Goal: Task Accomplishment & Management: Complete application form

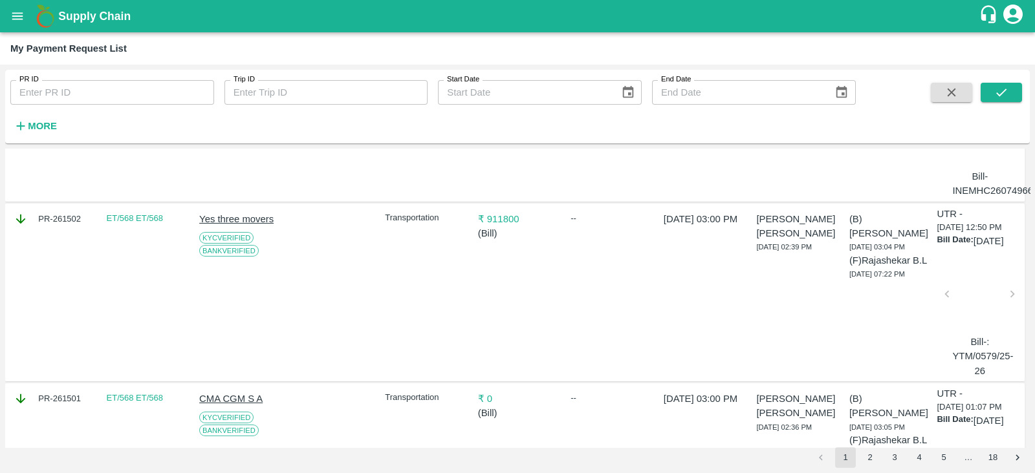
scroll to position [1979, 0]
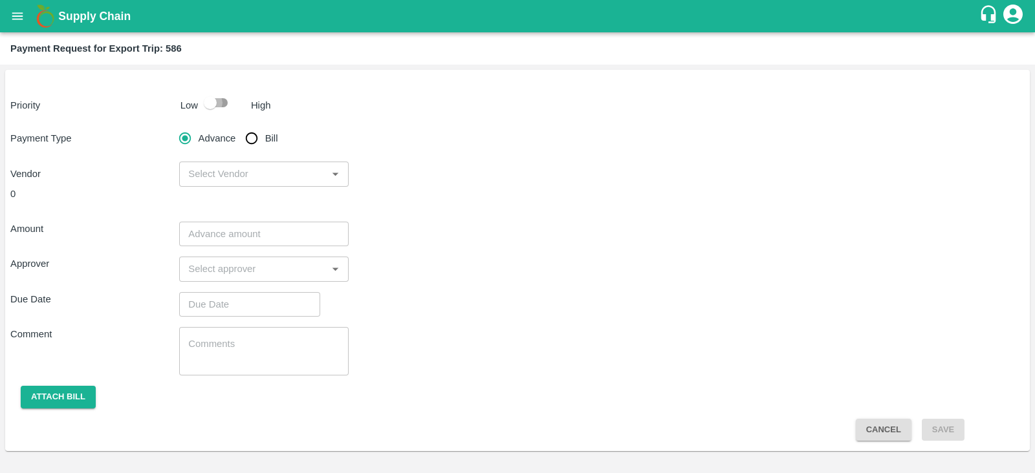
click at [222, 109] on input "checkbox" at bounding box center [210, 103] width 74 height 25
checkbox input "true"
click at [255, 137] on input "Bill" at bounding box center [252, 138] width 26 height 26
radio input "true"
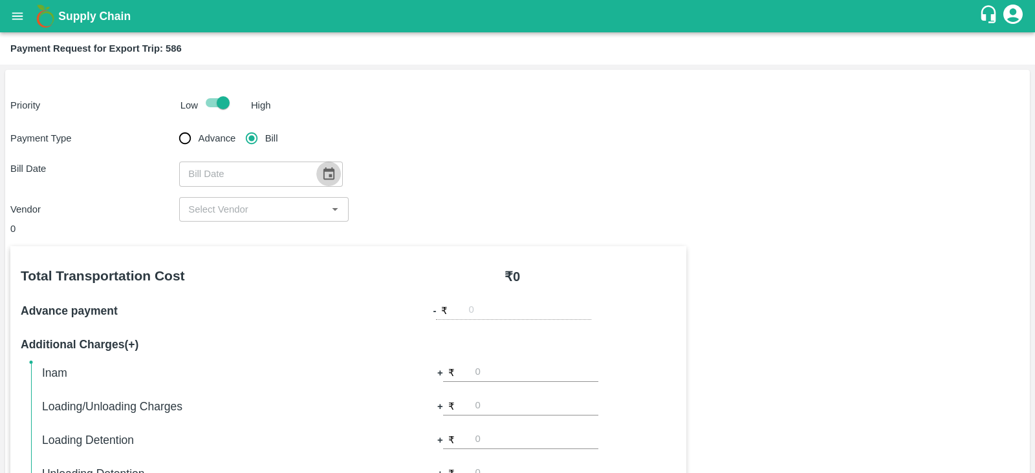
click at [323, 174] on icon "Choose date" at bounding box center [328, 174] width 11 height 12
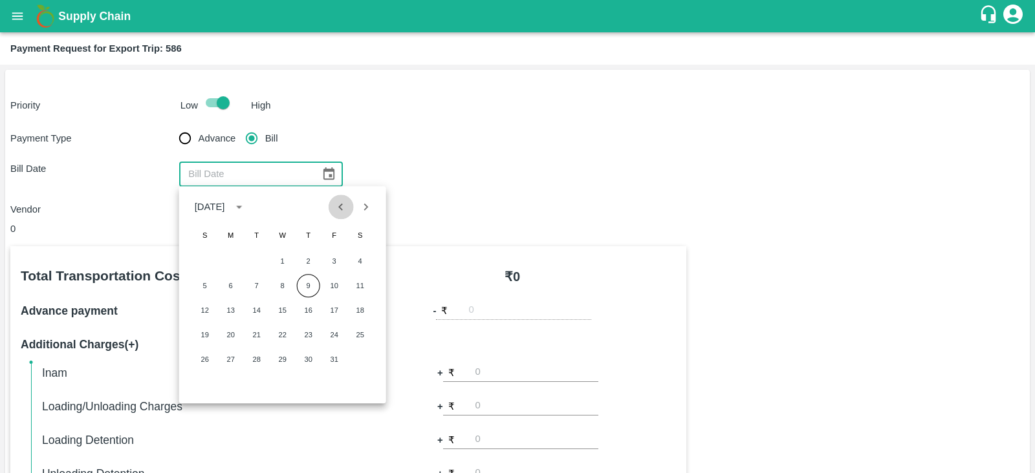
click at [345, 211] on icon "Previous month" at bounding box center [341, 207] width 14 height 14
click at [256, 358] on button "30" at bounding box center [256, 359] width 23 height 23
type input "30/09/2025"
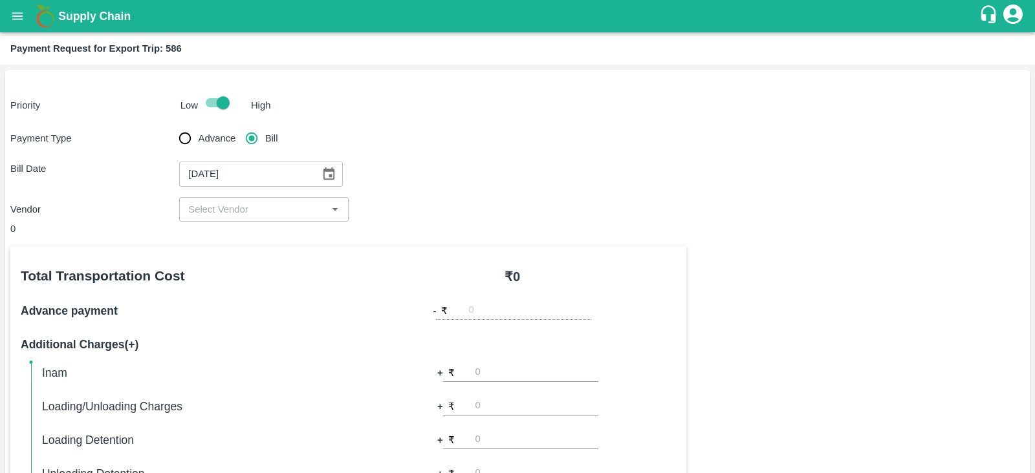
scroll to position [61, 0]
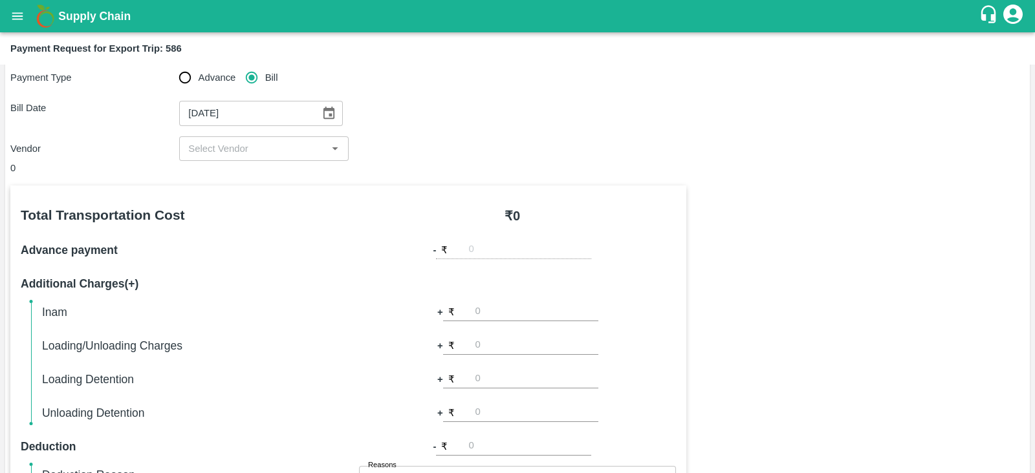
click at [233, 158] on div "​" at bounding box center [263, 148] width 169 height 25
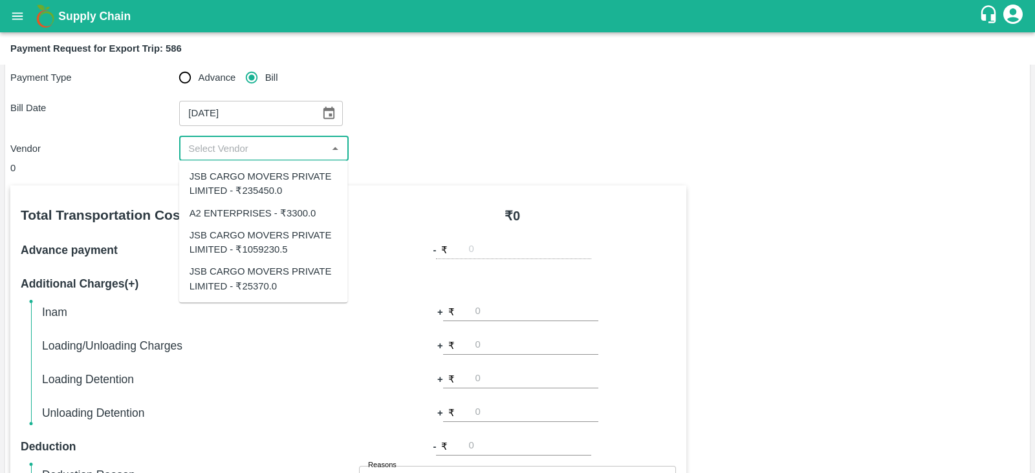
click at [271, 205] on div "A2 ENTERPRISES - ₹3300.0" at bounding box center [263, 213] width 169 height 22
type input "A2 ENTERPRISES - ₹3300.0"
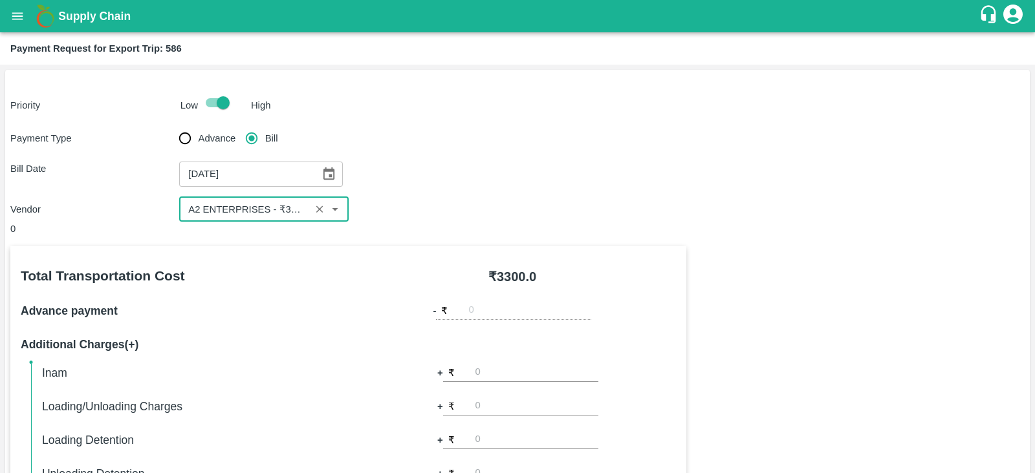
scroll to position [414, 0]
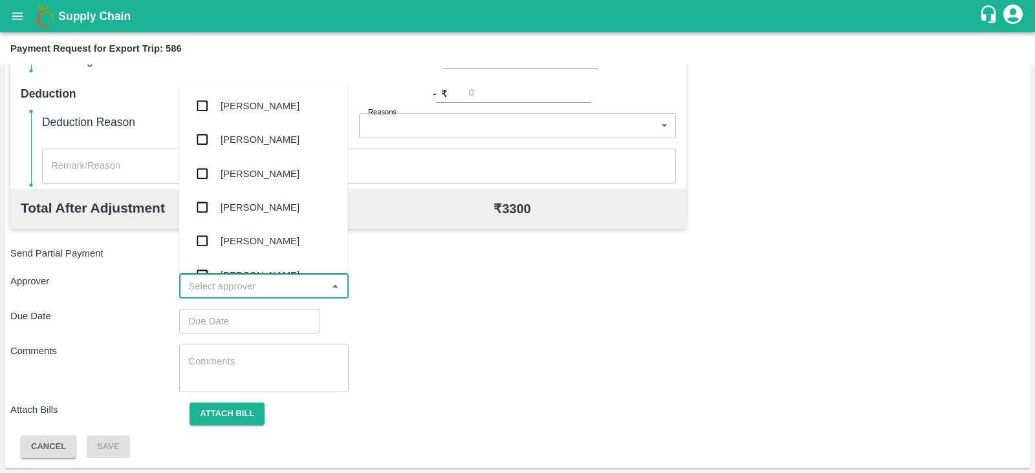
click at [277, 279] on input "input" at bounding box center [253, 286] width 140 height 17
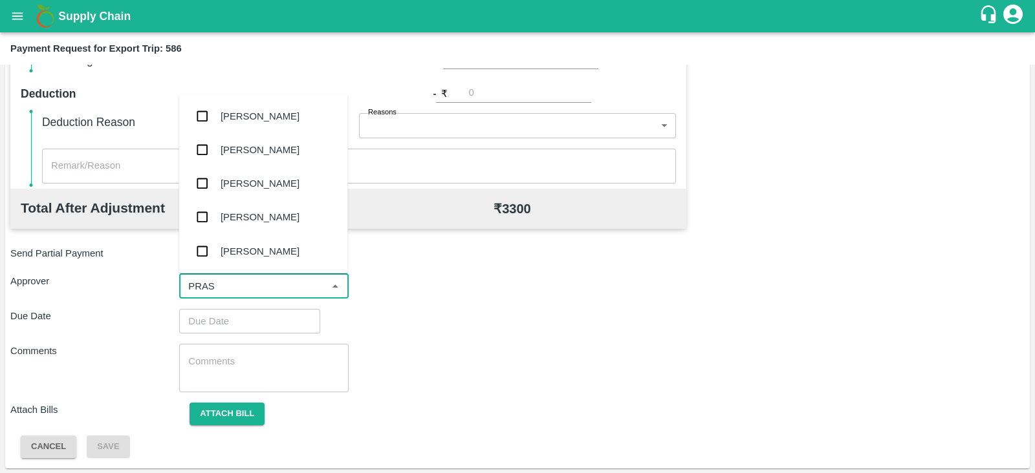
type input "PRASA"
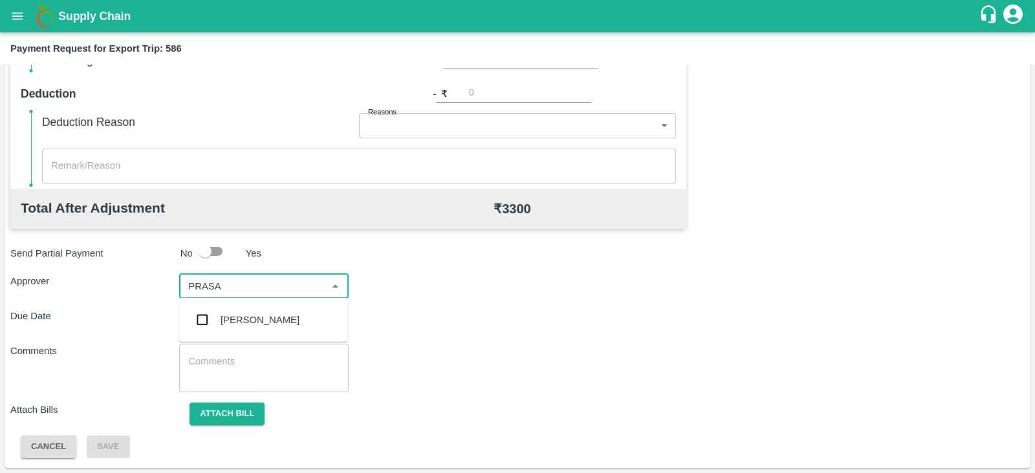
click at [259, 314] on div "[PERSON_NAME]" at bounding box center [260, 320] width 79 height 14
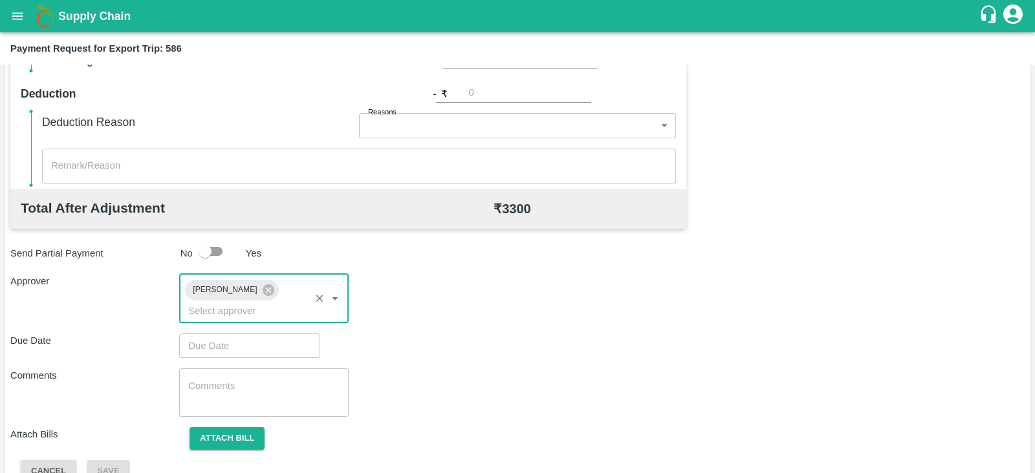
type input "DD/MM/YYYY hh:mm aa"
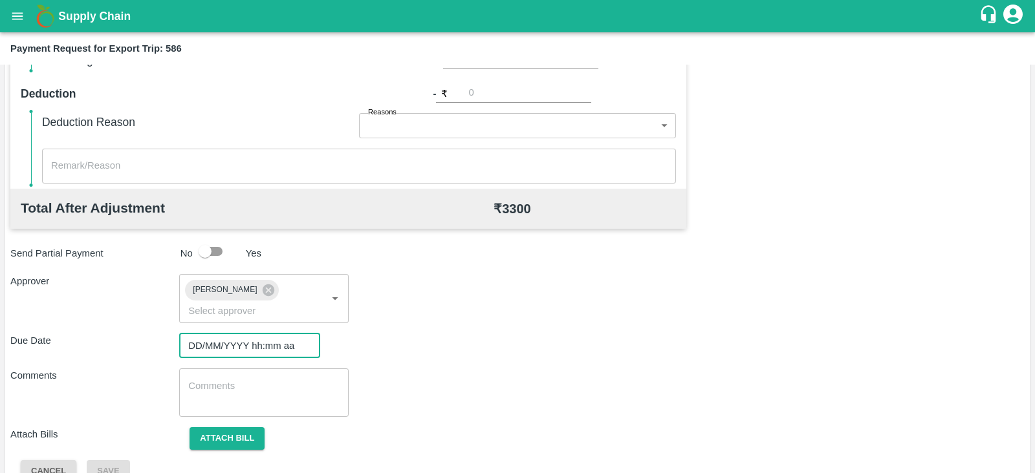
click at [246, 334] on input "DD/MM/YYYY hh:mm aa" at bounding box center [245, 346] width 132 height 25
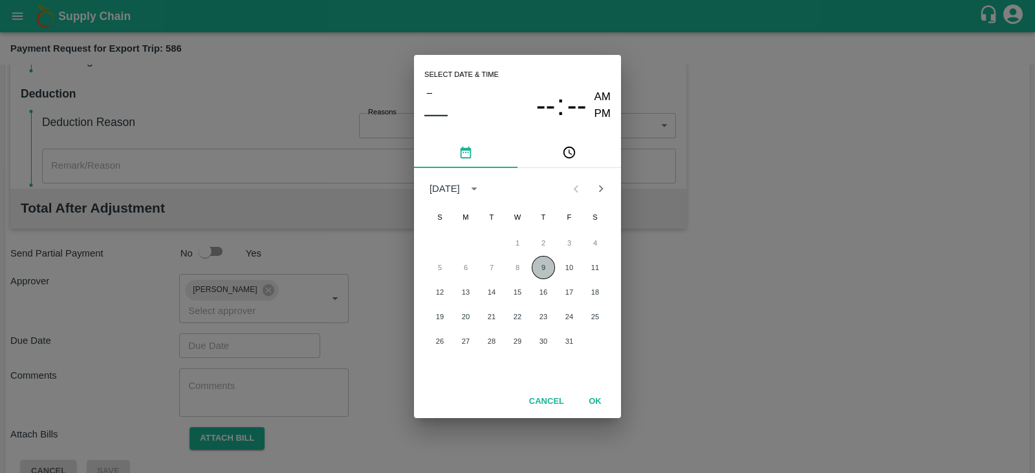
click at [540, 272] on button "9" at bounding box center [543, 267] width 23 height 23
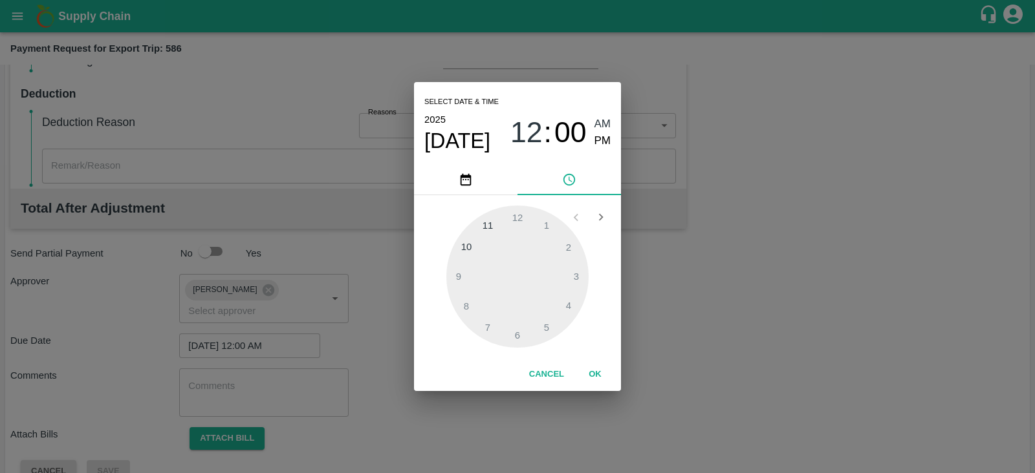
click at [607, 140] on span "PM" at bounding box center [602, 141] width 17 height 17
click at [579, 276] on div at bounding box center [517, 277] width 142 height 142
type input "[DATE] 03:00 PM"
click at [596, 370] on button "OK" at bounding box center [594, 374] width 41 height 23
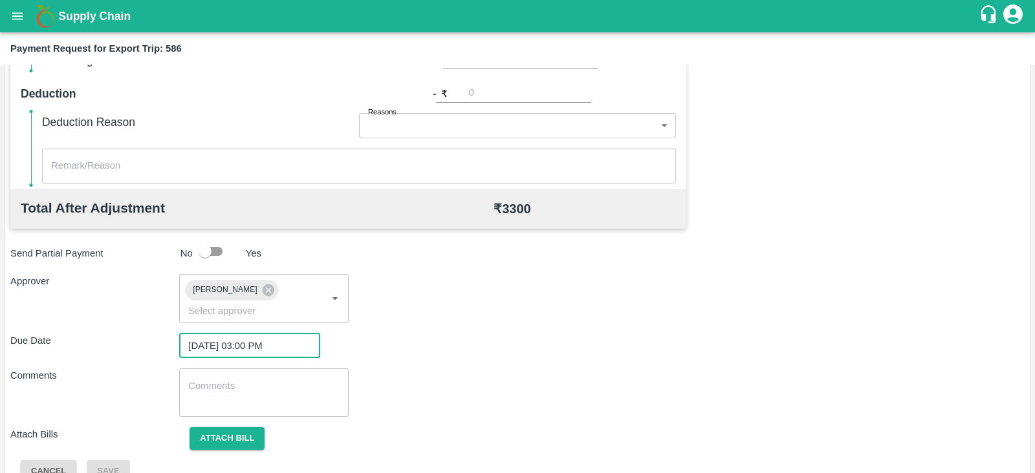
scroll to position [422, 0]
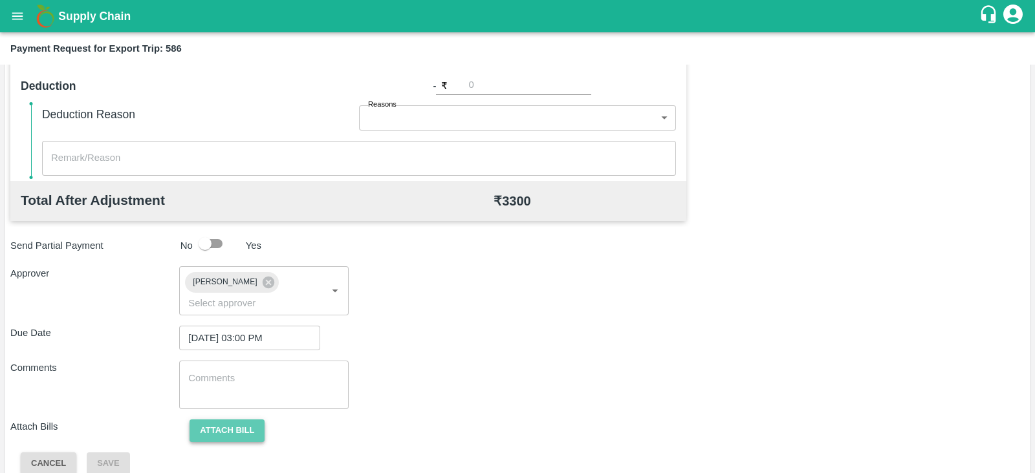
click at [206, 420] on button "Attach bill" at bounding box center [227, 431] width 75 height 23
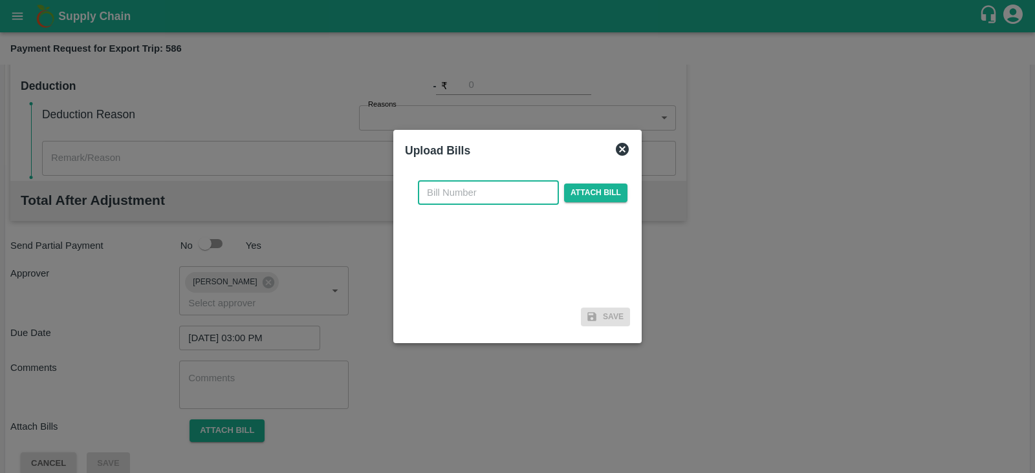
click at [467, 196] on input "text" at bounding box center [488, 192] width 141 height 25
paste input "A2-154/2025-26"
type input "A2-154/2025-26"
click at [581, 189] on span "Attach bill" at bounding box center [595, 193] width 63 height 19
click at [0, 0] on input "Attach bill" at bounding box center [0, 0] width 0 height 0
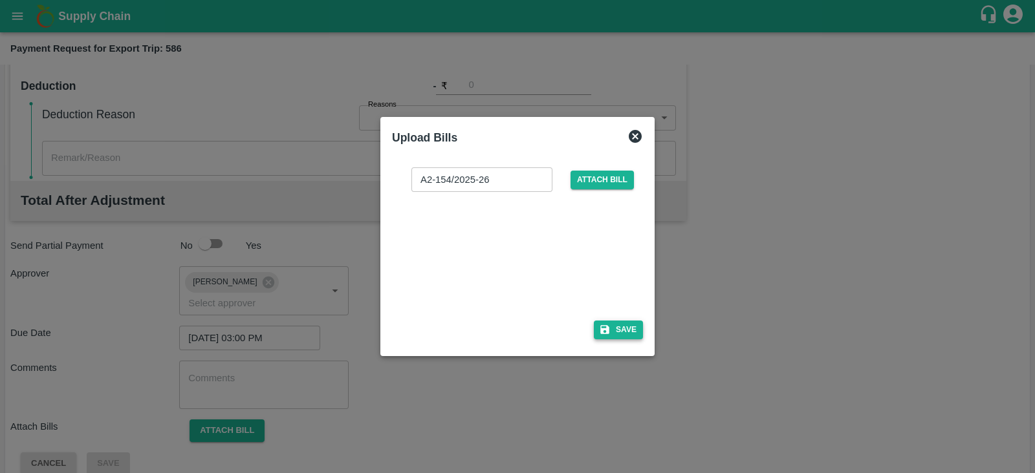
click at [618, 332] on button "Save" at bounding box center [618, 330] width 49 height 19
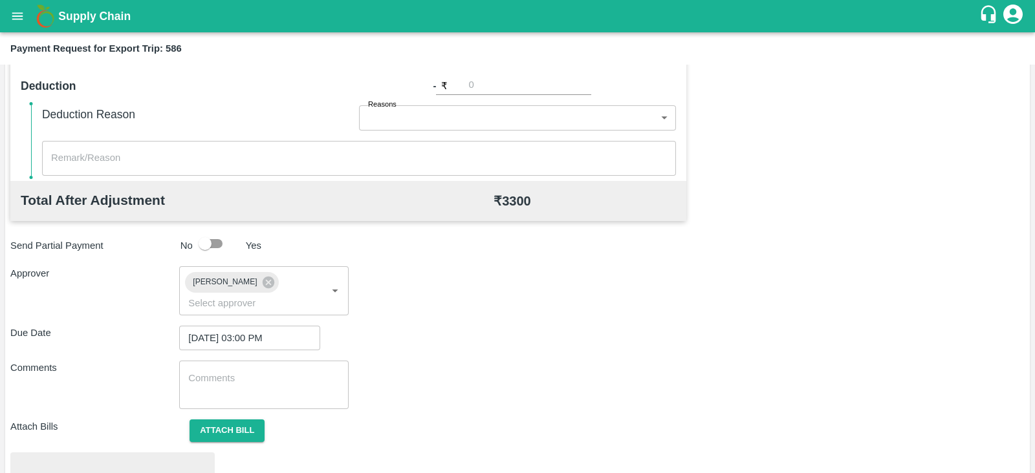
scroll to position [490, 0]
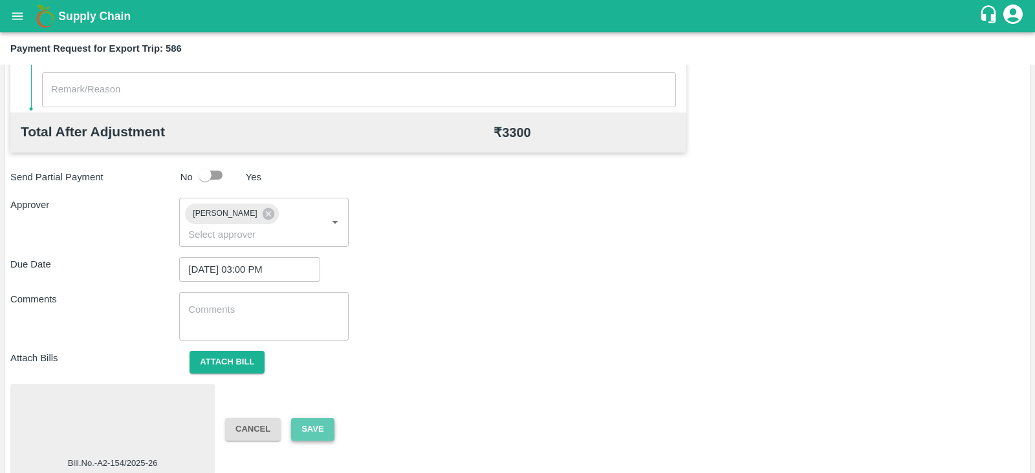
click at [311, 418] on button "Save" at bounding box center [312, 429] width 43 height 23
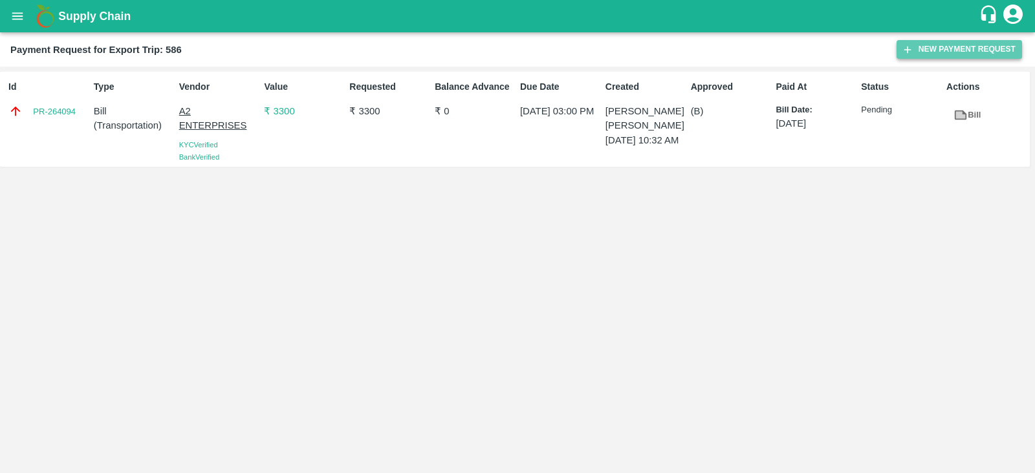
click at [922, 50] on button "New Payment Request" at bounding box center [958, 49] width 125 height 19
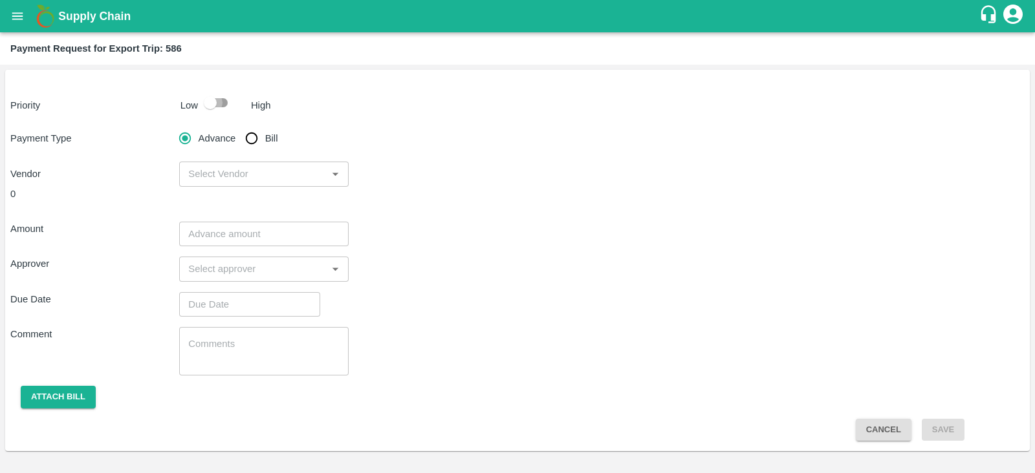
click at [214, 102] on input "checkbox" at bounding box center [210, 103] width 74 height 25
checkbox input "true"
click at [252, 140] on input "Bill" at bounding box center [252, 138] width 26 height 26
radio input "true"
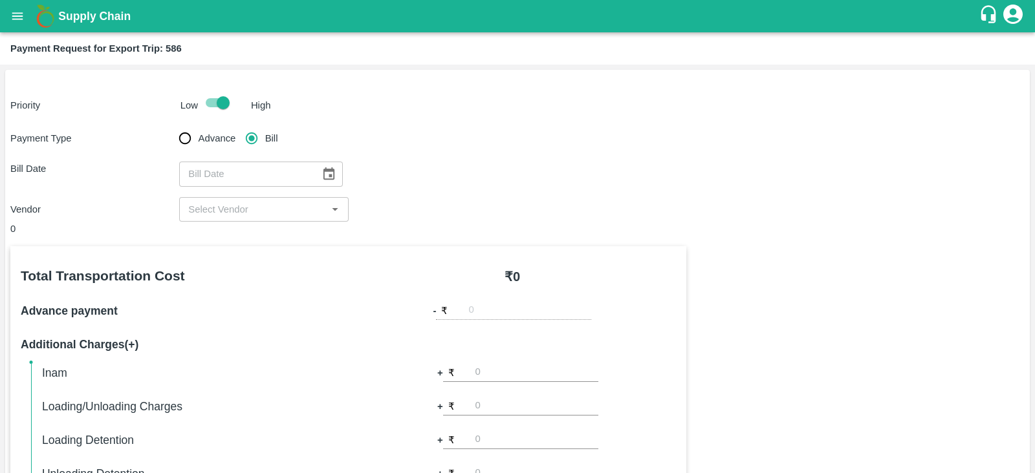
click at [298, 221] on div "​" at bounding box center [263, 209] width 169 height 25
click at [321, 170] on icon "Choose date" at bounding box center [328, 174] width 14 height 14
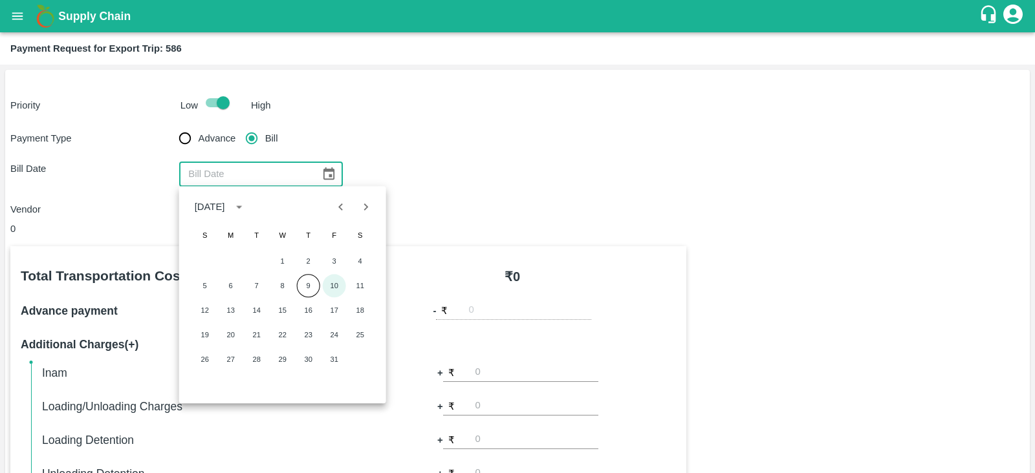
drag, startPoint x: 333, startPoint y: 291, endPoint x: 346, endPoint y: 204, distance: 88.3
click at [346, 204] on div "October 2025 S M T W T F S 1 2 3 4 5 6 7 8 9 10 11 12 13 14 15 16 17 18 19 20 2…" at bounding box center [282, 294] width 207 height 217
click at [346, 204] on icon "Previous month" at bounding box center [341, 207] width 14 height 14
click at [310, 329] on button "25" at bounding box center [308, 334] width 23 height 23
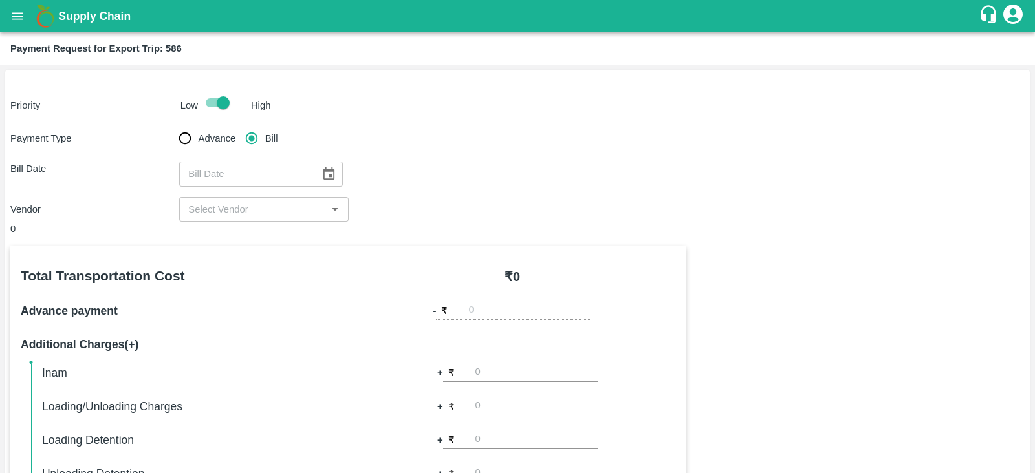
type input "25/09/2025"
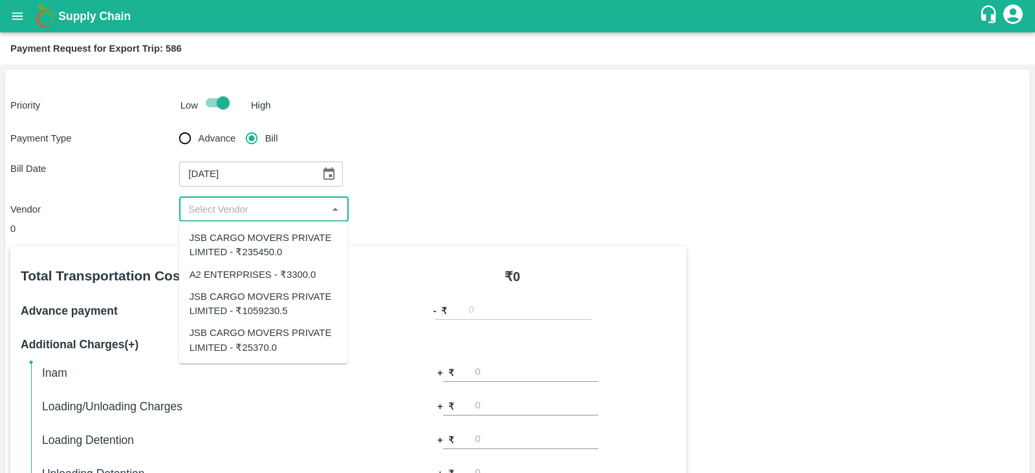
click at [297, 209] on input "input" at bounding box center [253, 209] width 140 height 17
click at [291, 249] on div "JSB CARGO MOVERS PRIVATE LIMITED - ₹235450.0" at bounding box center [264, 245] width 148 height 29
type input "JSB CARGO MOVERS PRIVATE LIMITED - ₹235450.0"
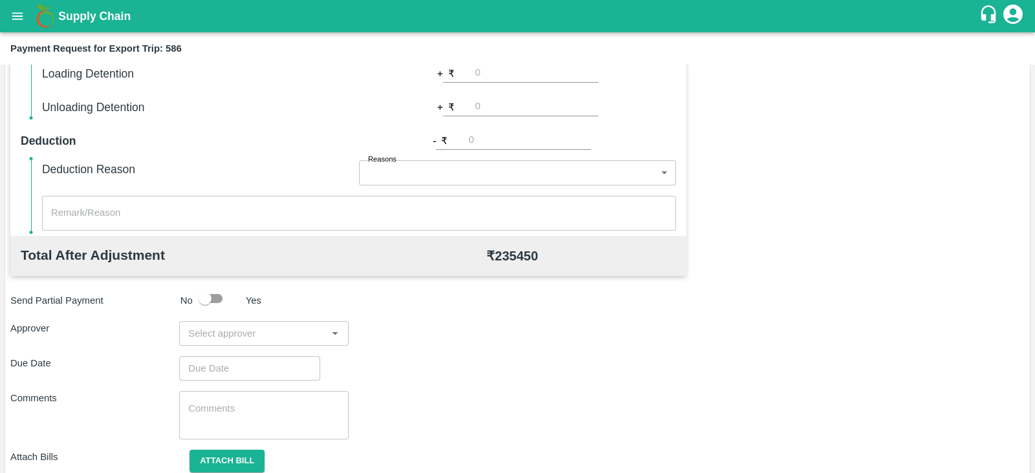
scroll to position [414, 0]
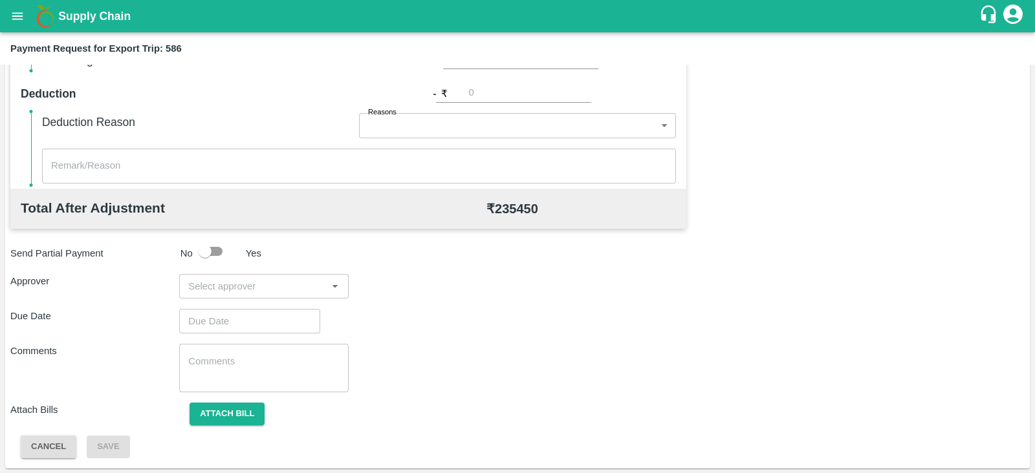
click at [290, 284] on input "input" at bounding box center [253, 286] width 140 height 17
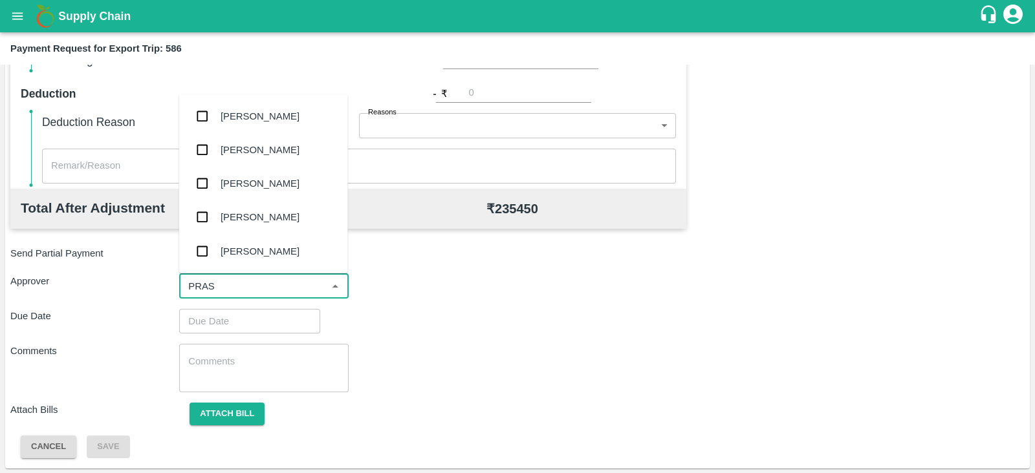
type input "PRASA"
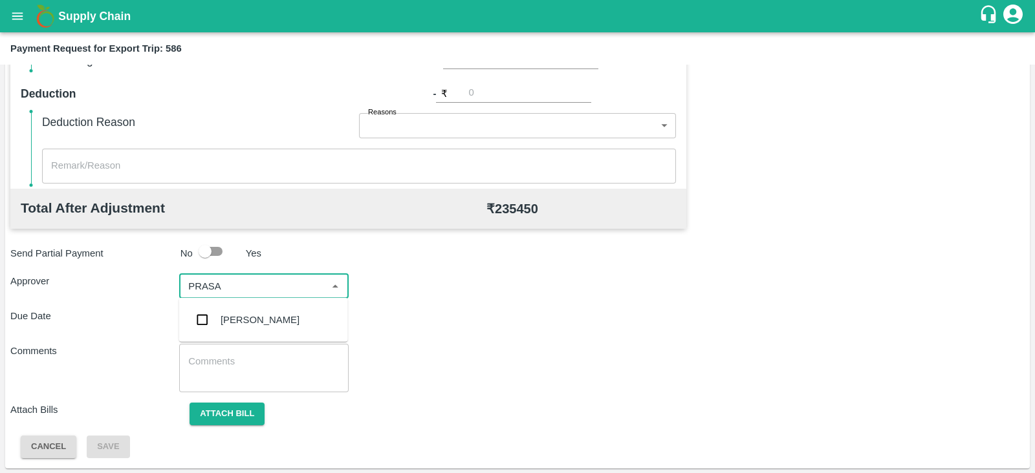
click at [268, 312] on div "[PERSON_NAME]" at bounding box center [263, 320] width 169 height 34
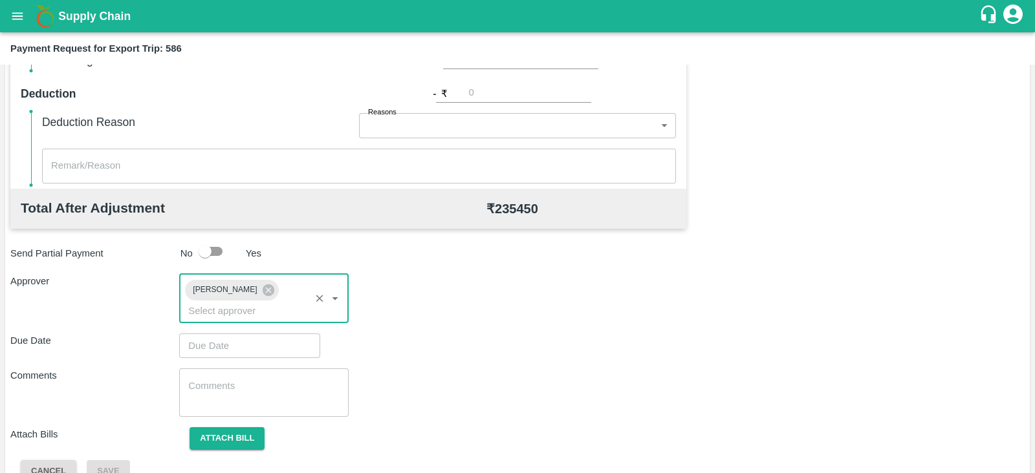
type input "DD/MM/YYYY hh:mm aa"
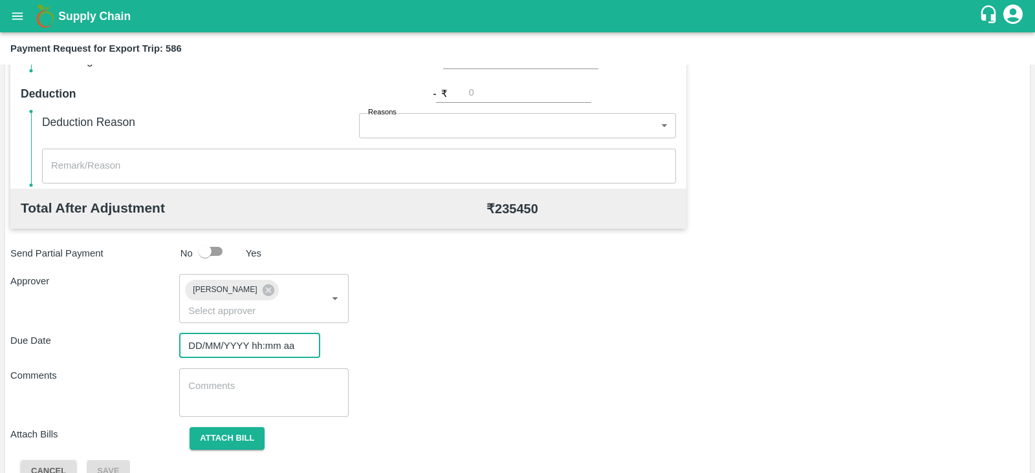
click at [235, 334] on input "DD/MM/YYYY hh:mm aa" at bounding box center [245, 346] width 132 height 25
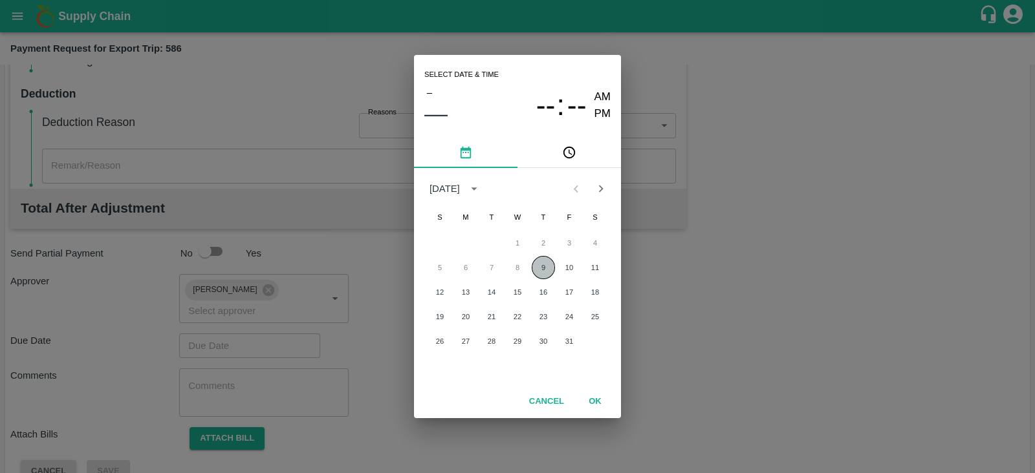
click at [541, 268] on button "9" at bounding box center [543, 267] width 23 height 23
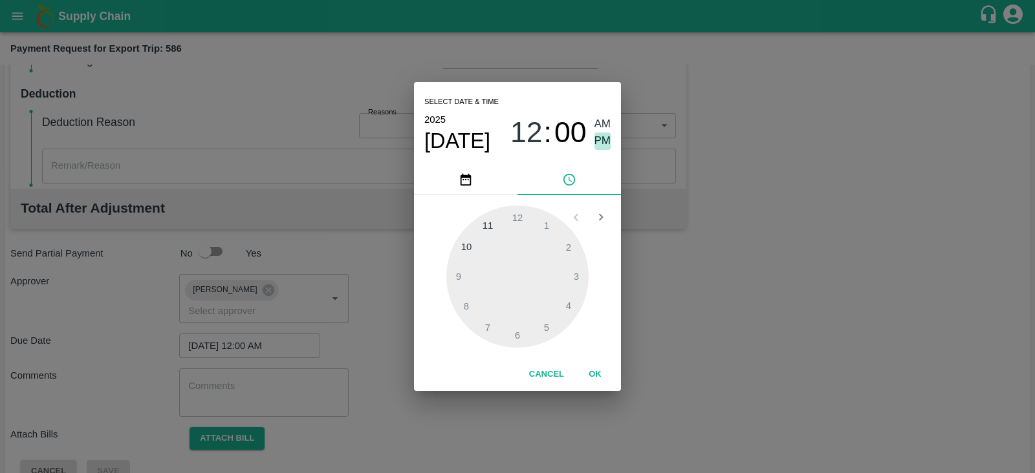
click at [605, 138] on span "PM" at bounding box center [602, 141] width 17 height 17
type input "[DATE] 12:00 PM"
click at [524, 212] on div at bounding box center [517, 277] width 142 height 142
click at [591, 376] on button "OK" at bounding box center [594, 374] width 41 height 23
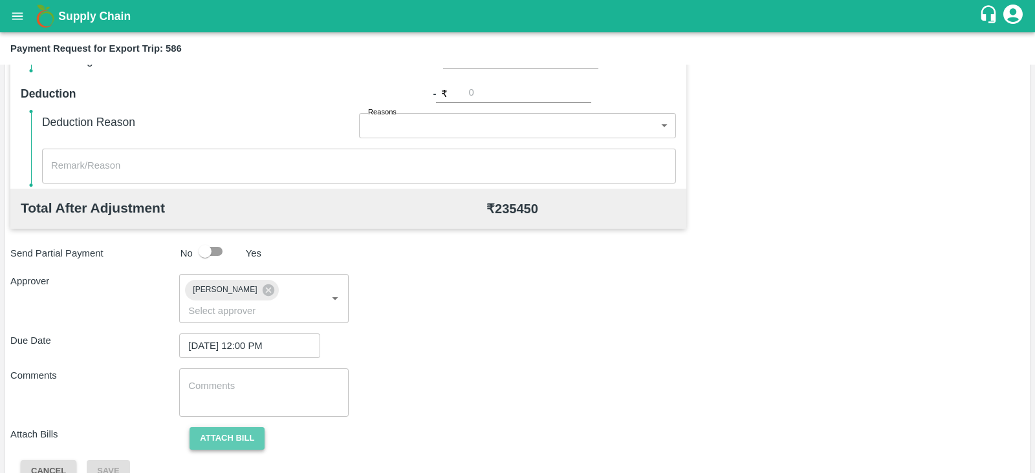
click at [244, 428] on button "Attach bill" at bounding box center [227, 439] width 75 height 23
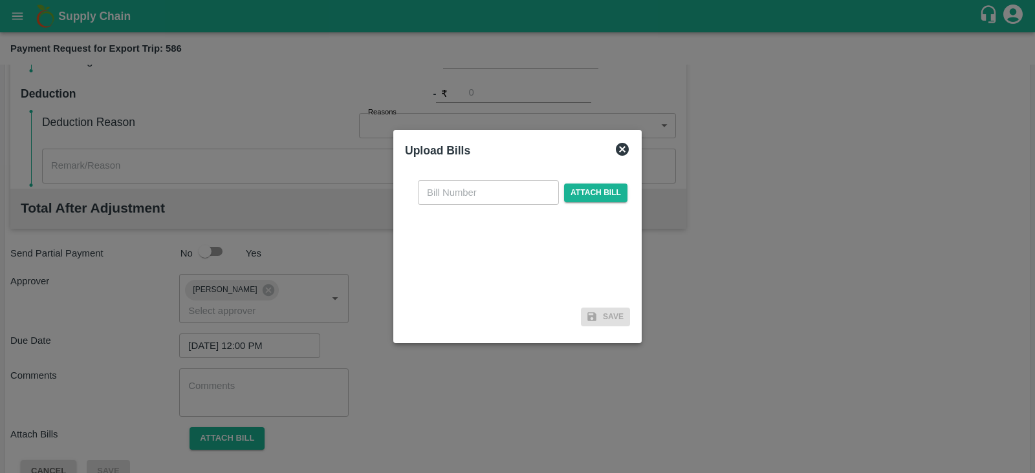
click at [465, 194] on input "text" at bounding box center [488, 192] width 141 height 25
paste input "JCAR/25-26/06668"
type input "JCAR/25-26/06668"
click at [599, 189] on span "Attach bill" at bounding box center [595, 193] width 63 height 19
click at [0, 0] on input "Attach bill" at bounding box center [0, 0] width 0 height 0
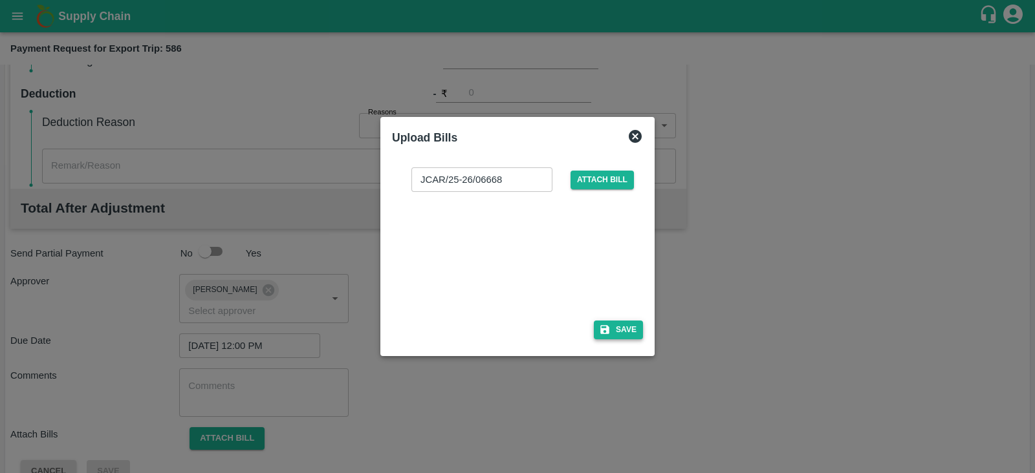
click at [604, 331] on icon "button" at bounding box center [605, 330] width 12 height 12
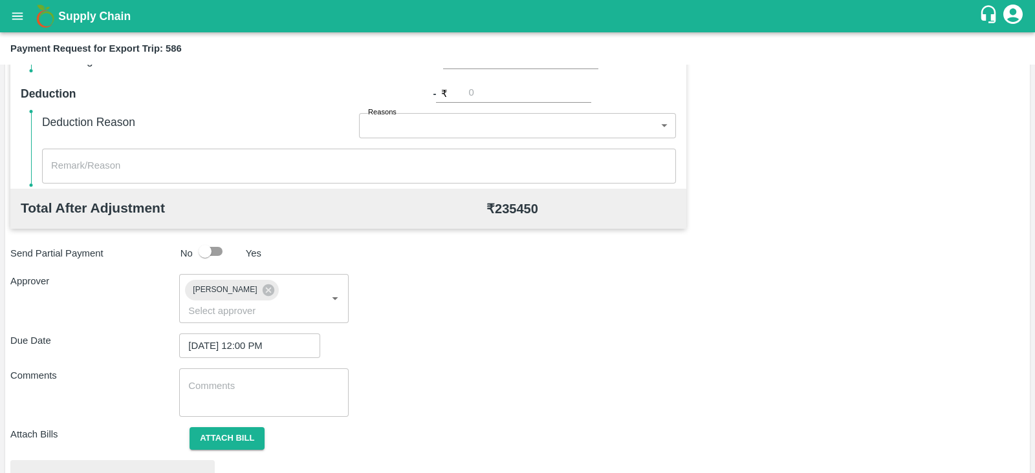
scroll to position [490, 0]
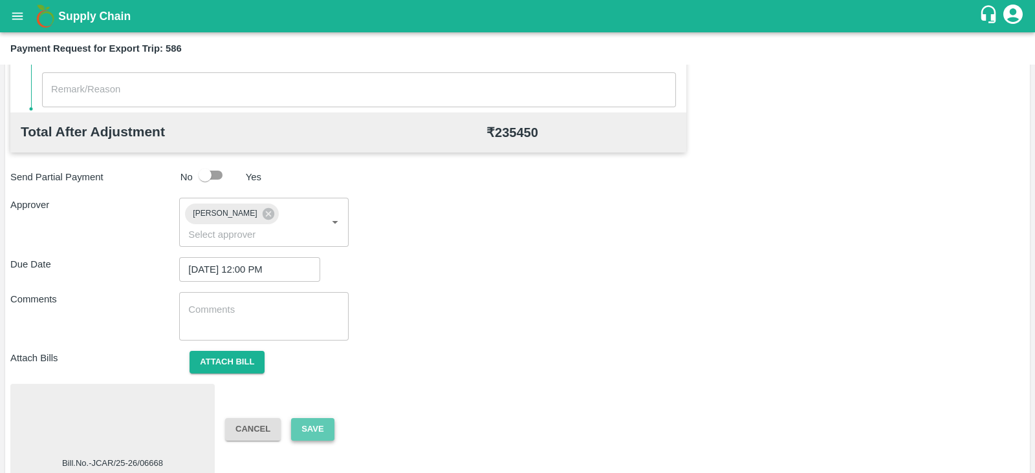
click at [323, 418] on button "Save" at bounding box center [312, 429] width 43 height 23
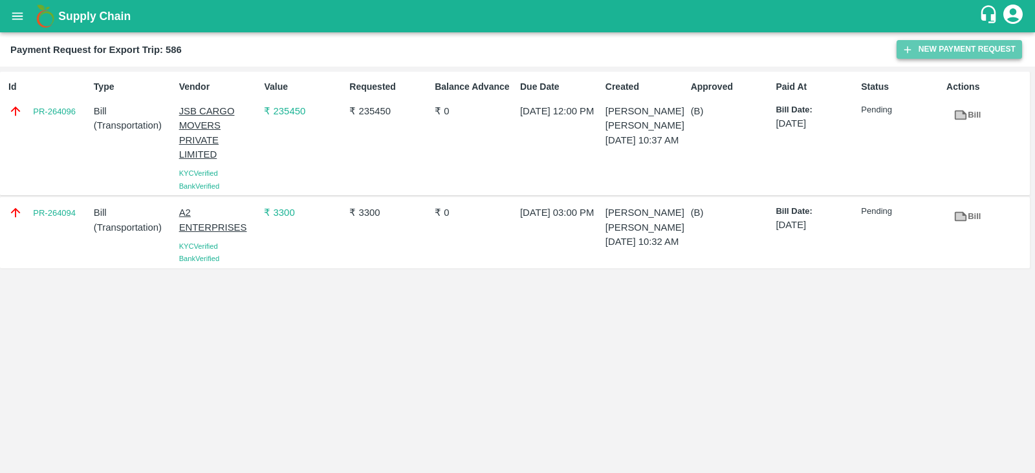
click at [940, 42] on button "New Payment Request" at bounding box center [958, 49] width 125 height 19
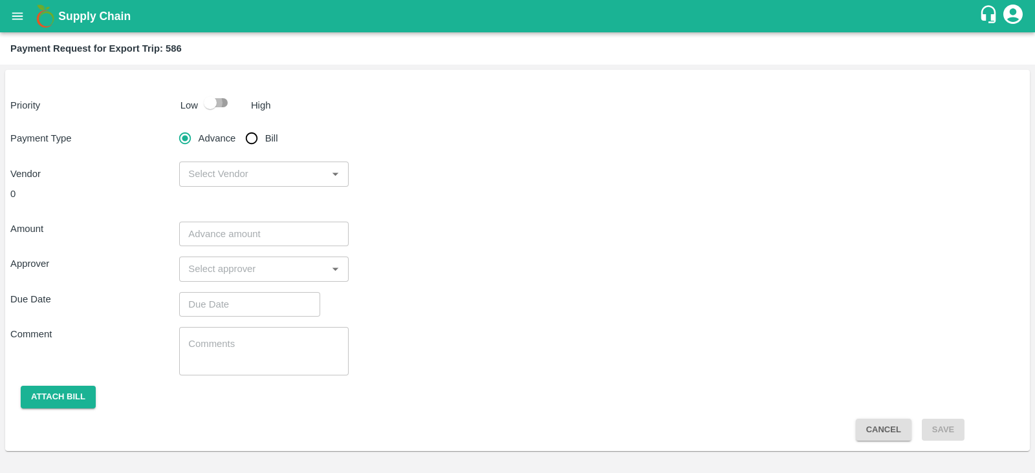
click at [215, 100] on input "checkbox" at bounding box center [210, 103] width 74 height 25
checkbox input "true"
click at [250, 137] on input "Bill" at bounding box center [252, 138] width 26 height 26
radio input "true"
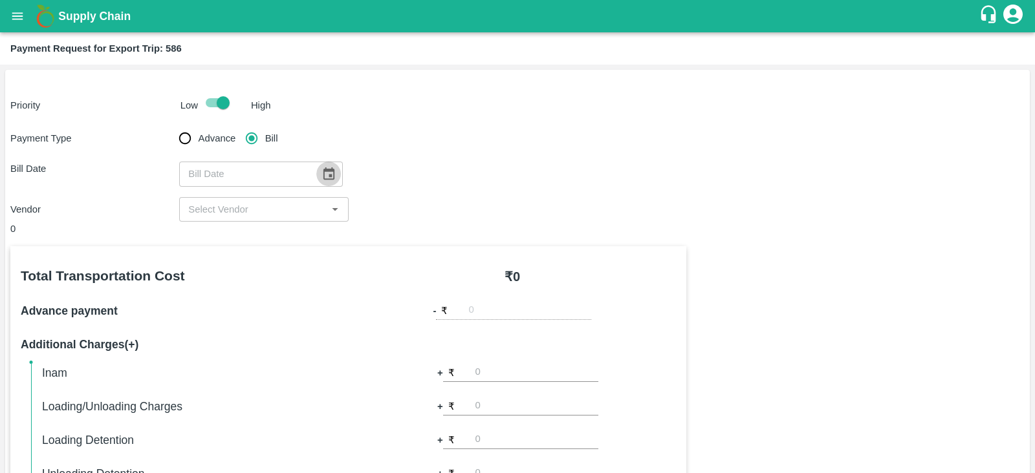
click at [323, 167] on icon "Choose date" at bounding box center [328, 174] width 14 height 14
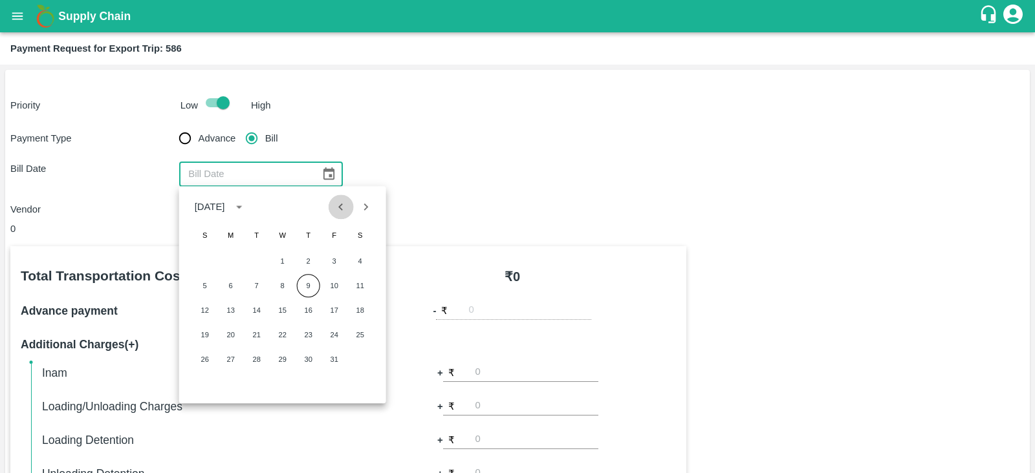
click at [344, 205] on icon "Previous month" at bounding box center [341, 207] width 14 height 14
click at [304, 336] on button "25" at bounding box center [308, 334] width 23 height 23
type input "25/09/2025"
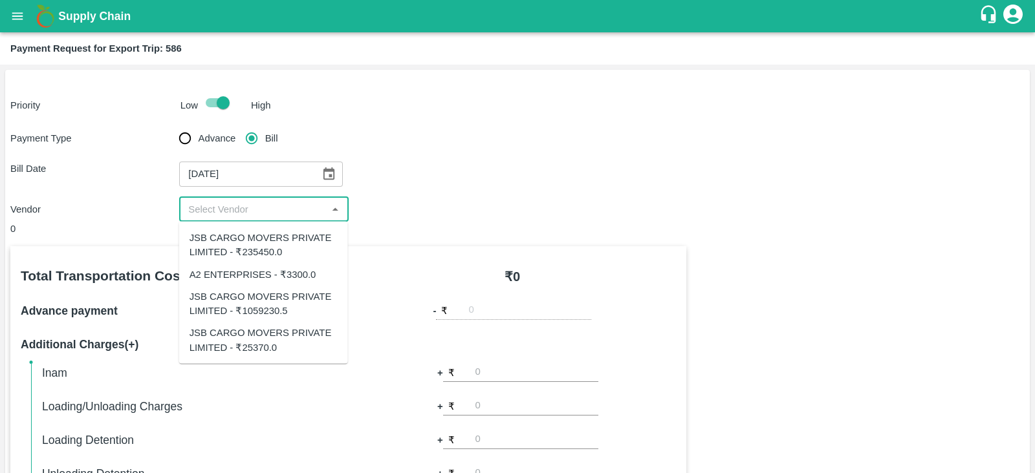
click at [291, 204] on input "input" at bounding box center [253, 209] width 140 height 17
click at [273, 299] on div "JSB CARGO MOVERS PRIVATE LIMITED - ₹1059230.5" at bounding box center [264, 303] width 148 height 29
type input "JSB CARGO MOVERS PRIVATE LIMITED - ₹1059230.5"
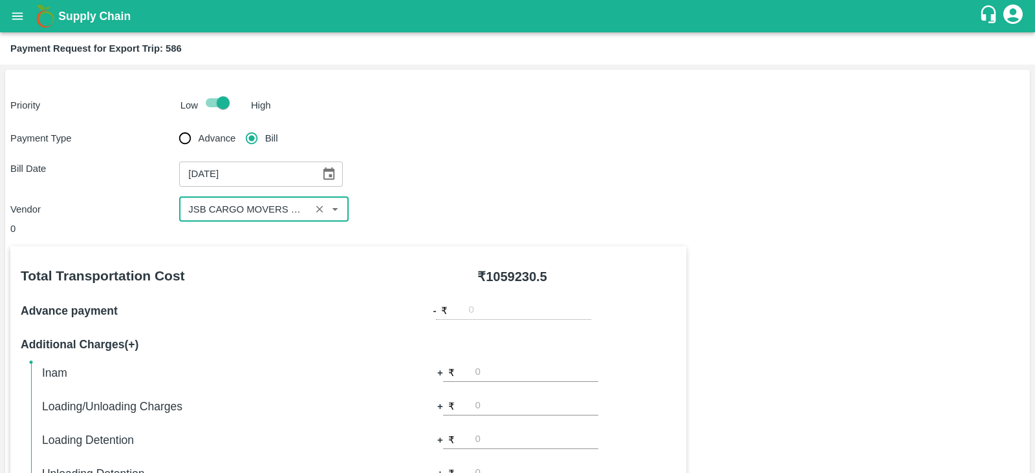
scroll to position [414, 0]
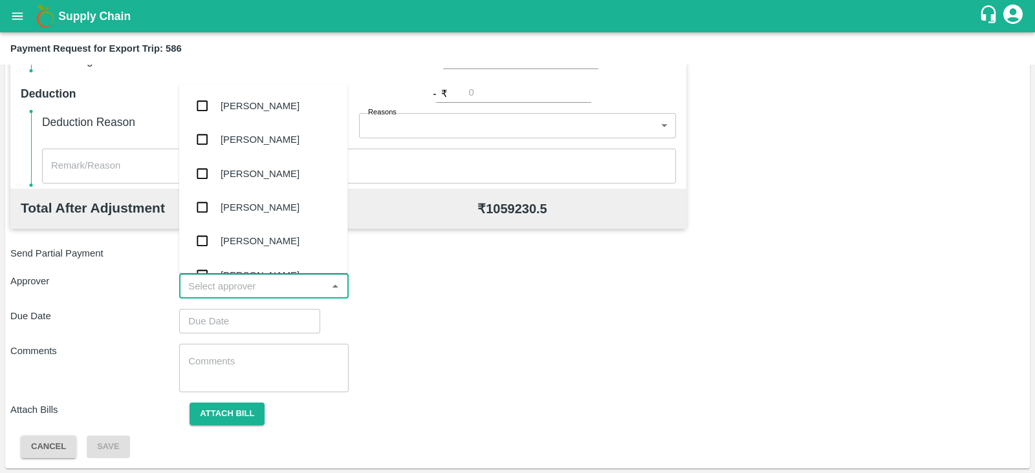
click at [259, 281] on input "input" at bounding box center [253, 286] width 140 height 17
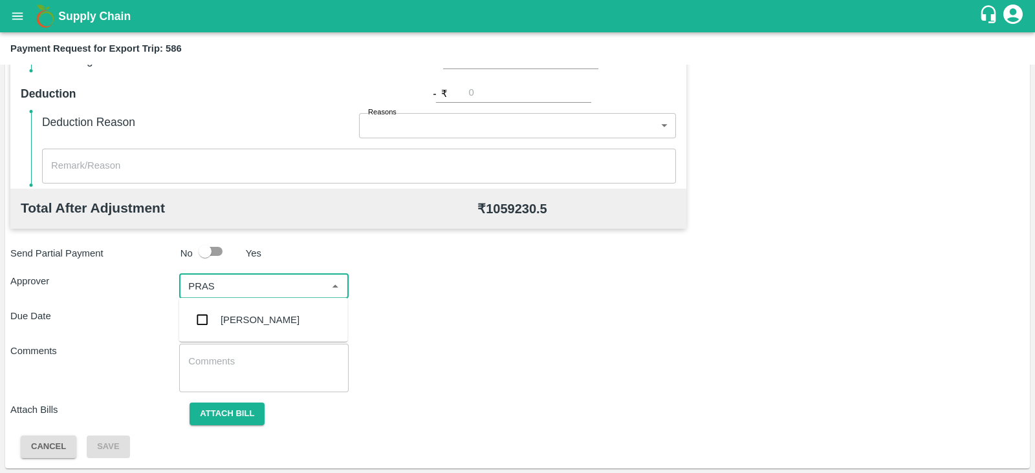
type input "PRASA"
click at [248, 321] on div "[PERSON_NAME]" at bounding box center [260, 320] width 79 height 14
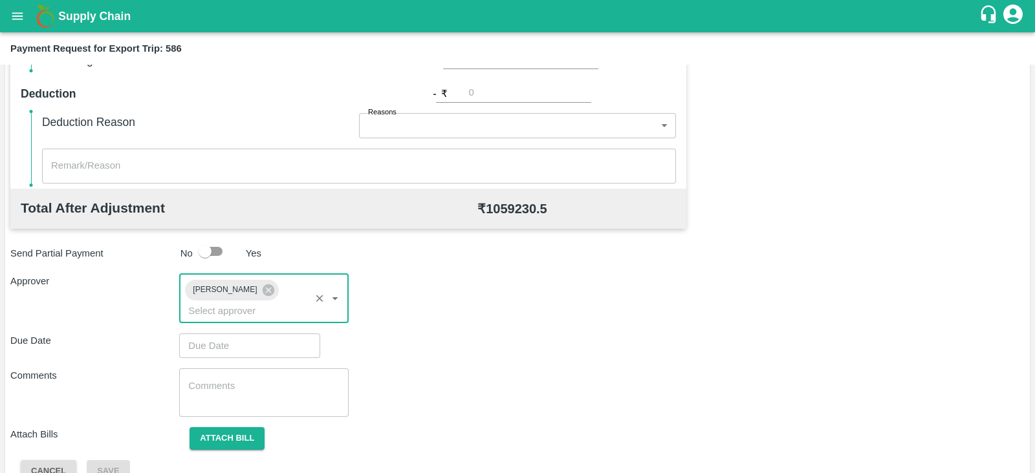
type input "DD/MM/YYYY hh:mm aa"
click at [236, 334] on input "DD/MM/YYYY hh:mm aa" at bounding box center [245, 346] width 132 height 25
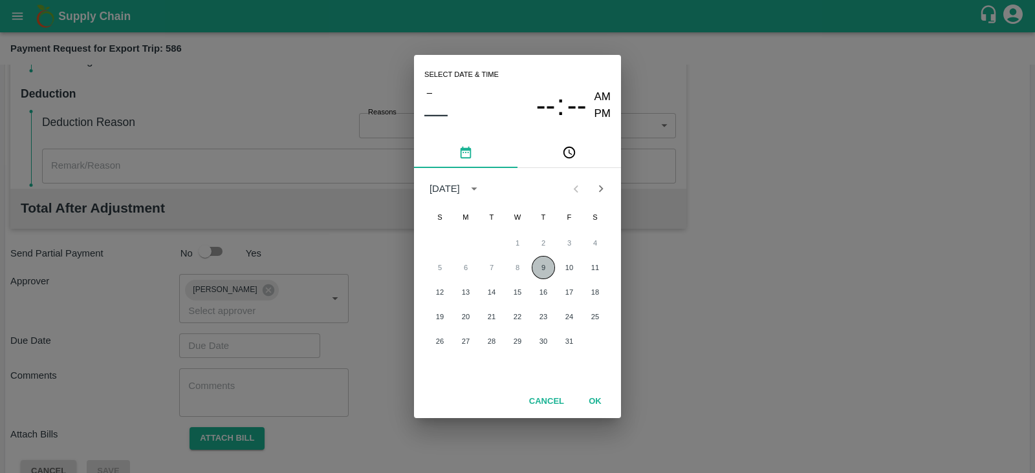
click at [536, 274] on button "9" at bounding box center [543, 267] width 23 height 23
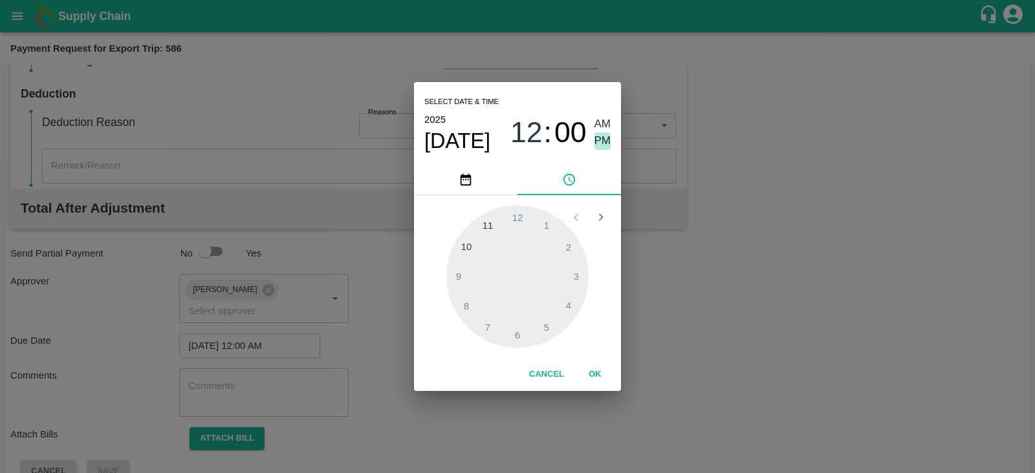
click at [599, 141] on span "PM" at bounding box center [602, 141] width 17 height 17
click at [576, 268] on div at bounding box center [517, 277] width 142 height 142
type input "[DATE] 03:00 PM"
click at [591, 369] on button "OK" at bounding box center [594, 374] width 41 height 23
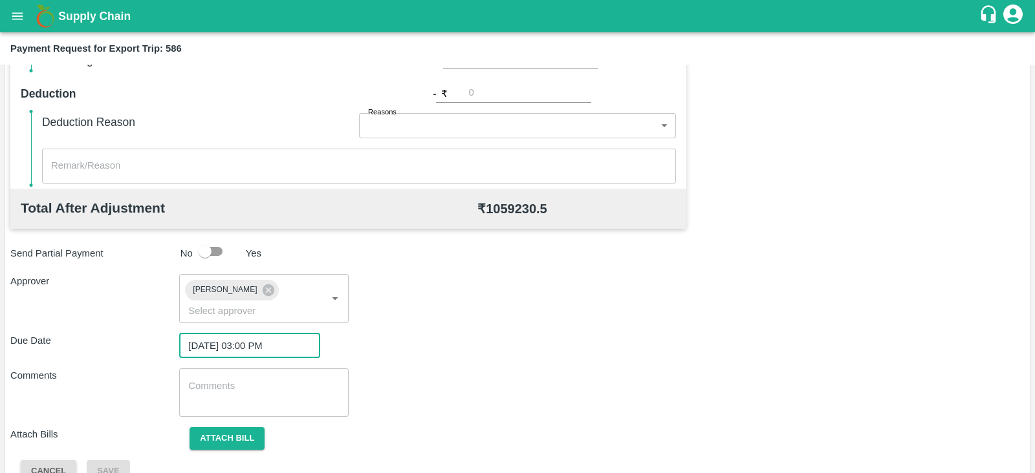
scroll to position [422, 0]
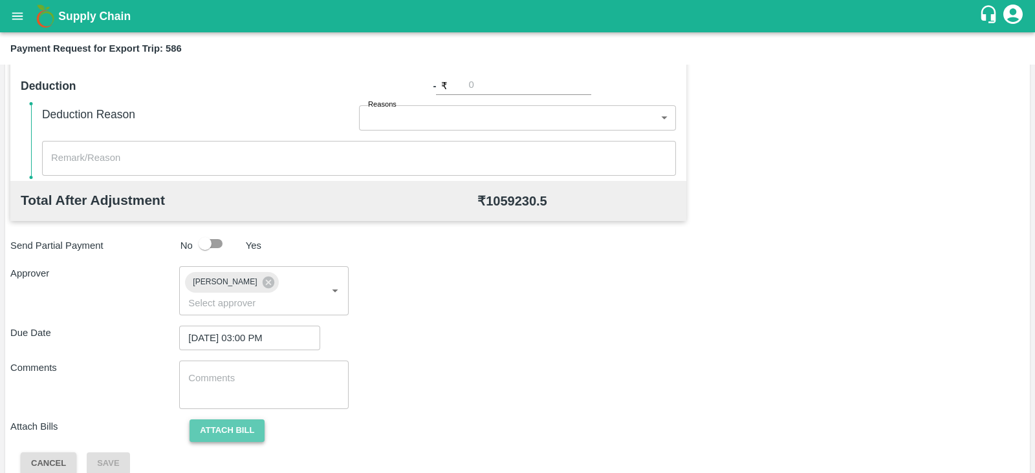
click at [247, 420] on button "Attach bill" at bounding box center [227, 431] width 75 height 23
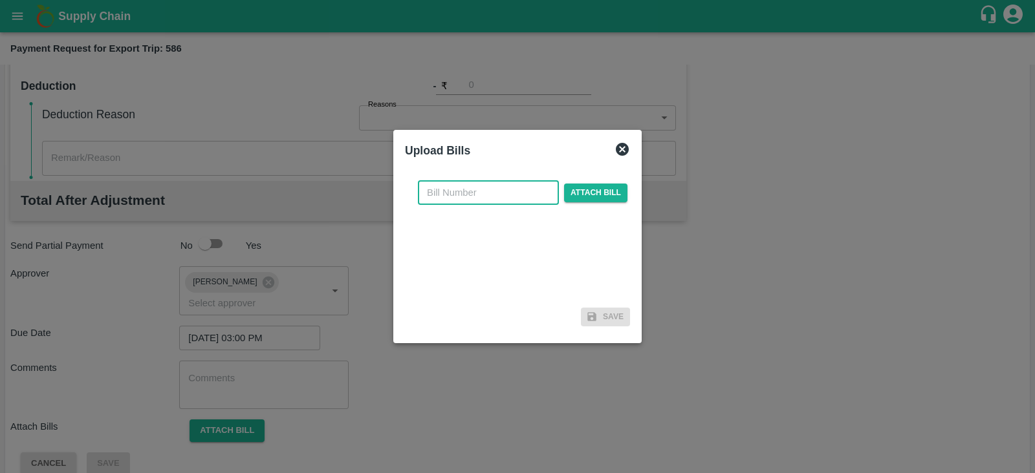
click at [492, 184] on input "text" at bounding box center [488, 192] width 141 height 25
paste input "JCAR/25-26/06679"
type input "JCAR/25-26/06679"
click at [589, 189] on span "Attach bill" at bounding box center [595, 193] width 63 height 19
click at [0, 0] on input "Attach bill" at bounding box center [0, 0] width 0 height 0
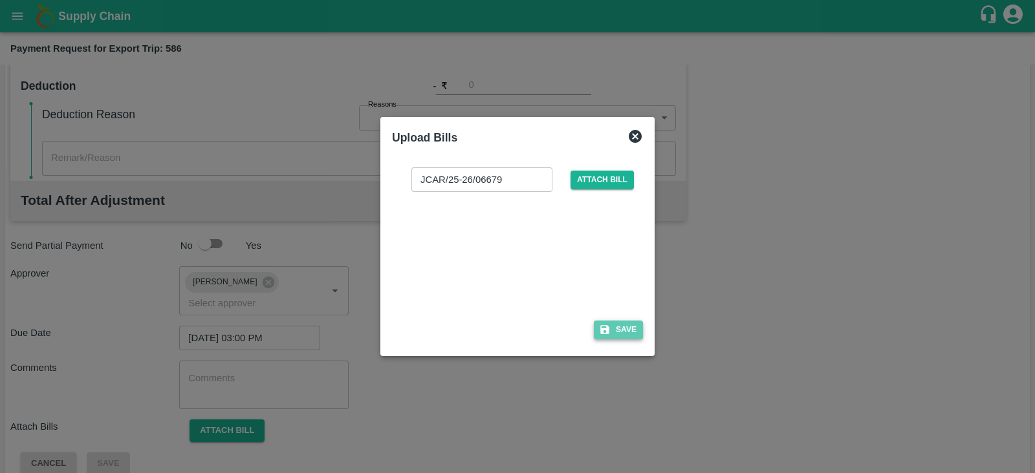
click at [631, 327] on button "Save" at bounding box center [618, 330] width 49 height 19
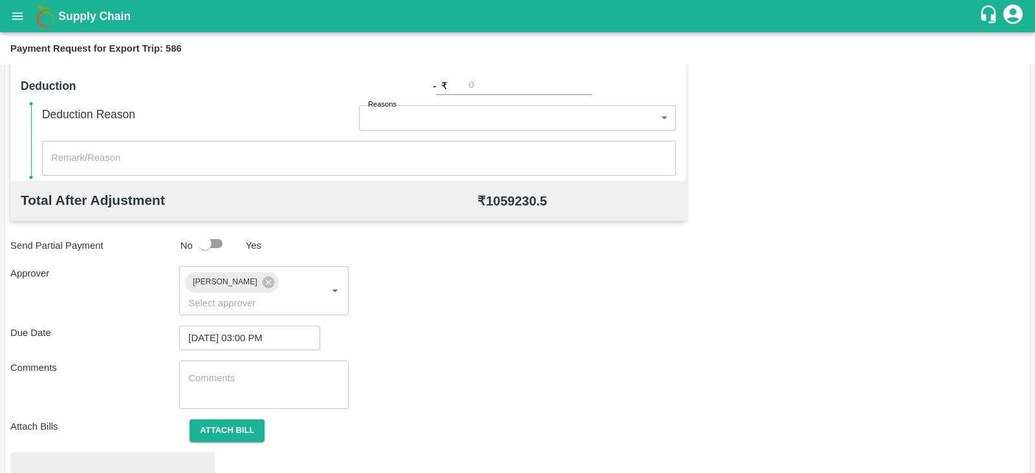
scroll to position [490, 0]
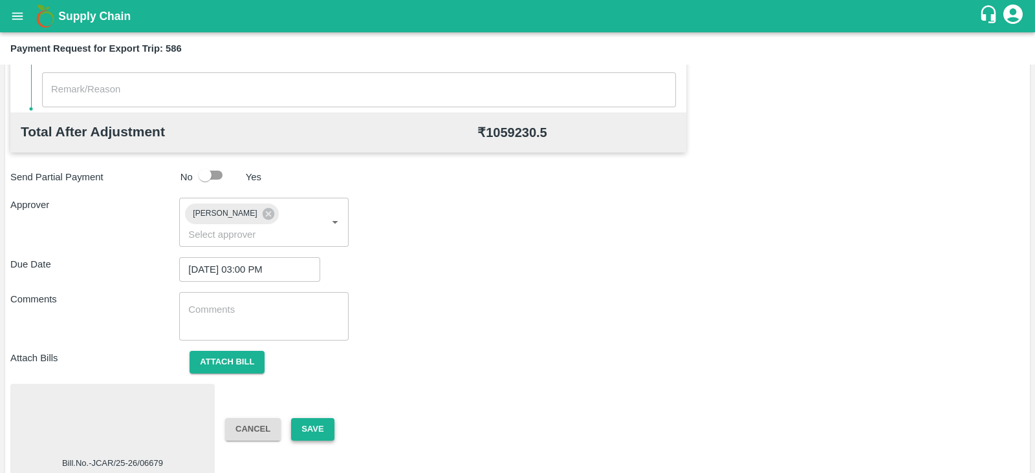
click at [298, 418] on button "Save" at bounding box center [312, 429] width 43 height 23
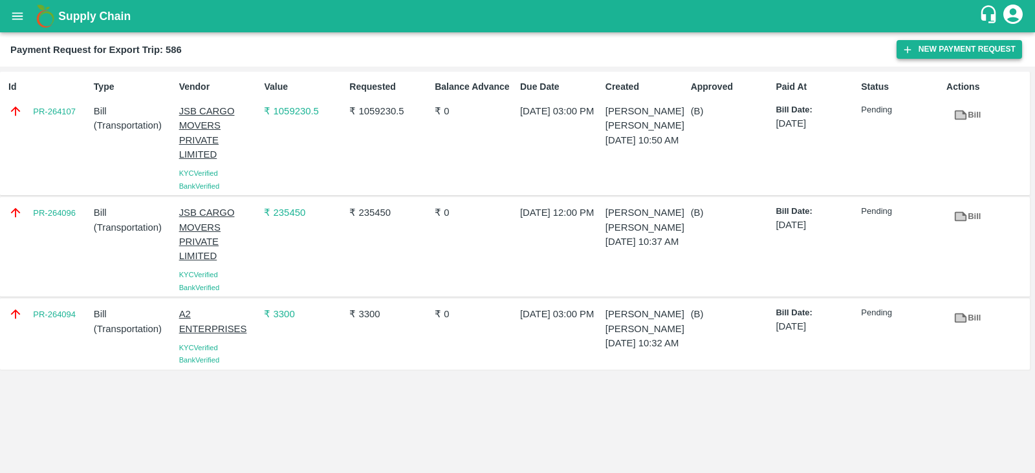
click at [930, 50] on button "New Payment Request" at bounding box center [958, 49] width 125 height 19
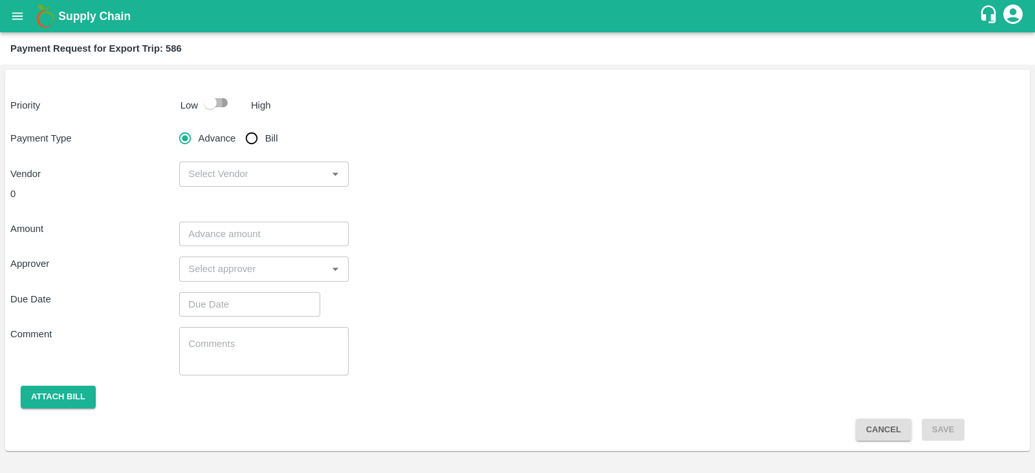
click at [207, 99] on input "checkbox" at bounding box center [210, 103] width 74 height 25
checkbox input "true"
click at [250, 139] on input "Bill" at bounding box center [252, 138] width 26 height 26
radio input "true"
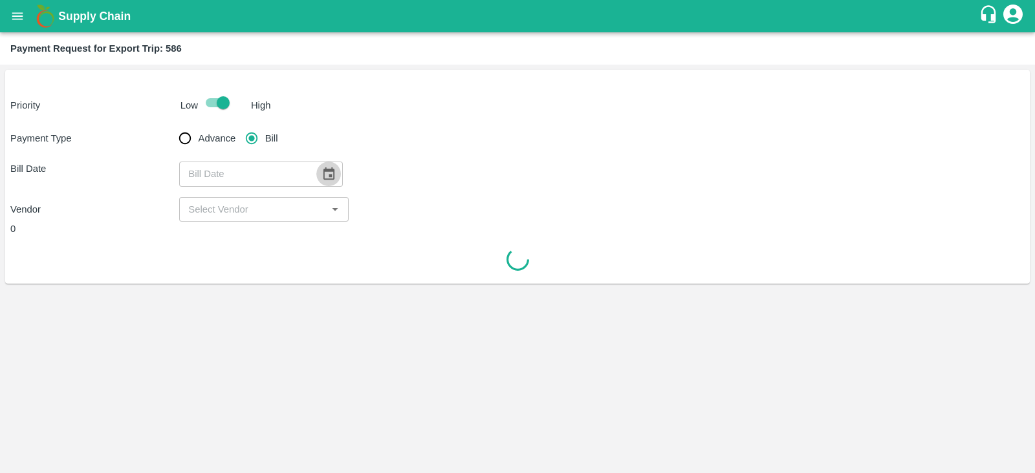
click at [321, 173] on icon "Choose date" at bounding box center [328, 174] width 14 height 14
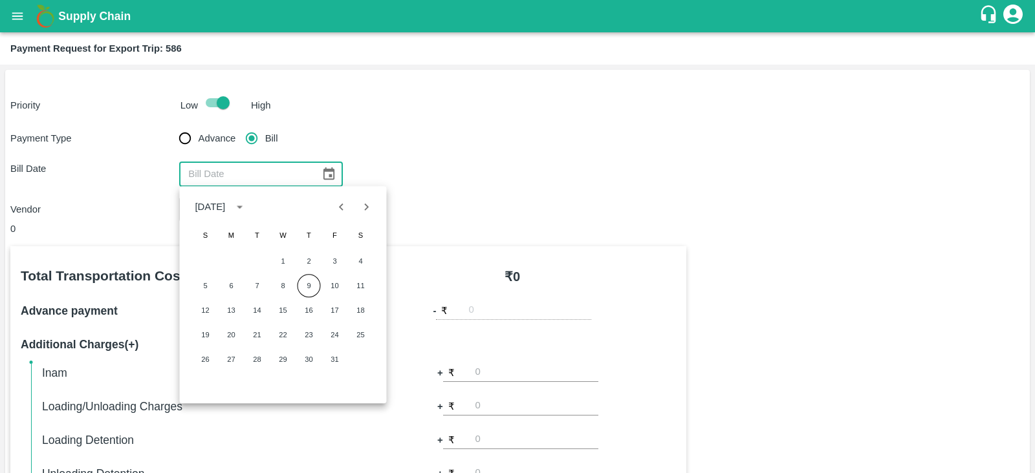
click at [338, 210] on icon "Previous month" at bounding box center [341, 207] width 14 height 14
click at [306, 334] on button "25" at bounding box center [308, 334] width 23 height 23
type input "25/09/2025"
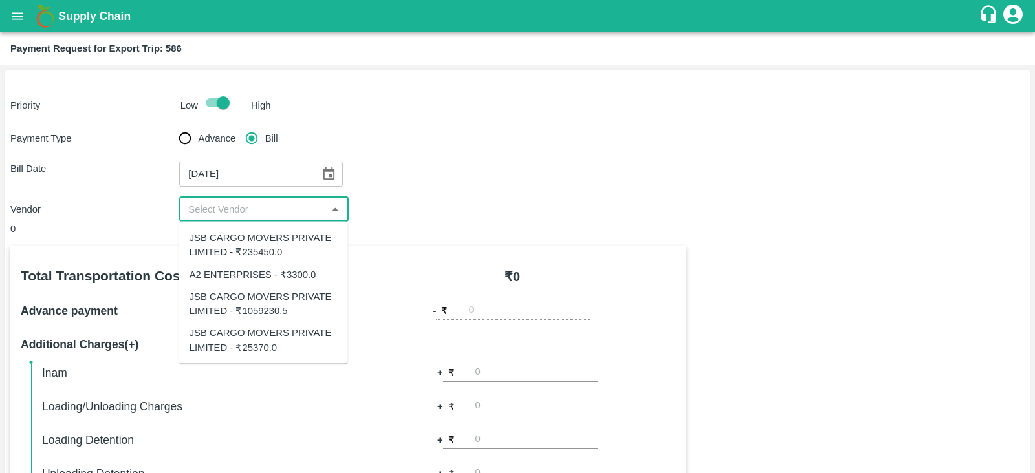
click at [261, 214] on input "input" at bounding box center [253, 209] width 140 height 17
click at [263, 343] on div "JSB CARGO MOVERS PRIVATE LIMITED - ₹25370.0" at bounding box center [264, 340] width 148 height 29
type input "JSB CARGO MOVERS PRIVATE LIMITED - ₹25370.0"
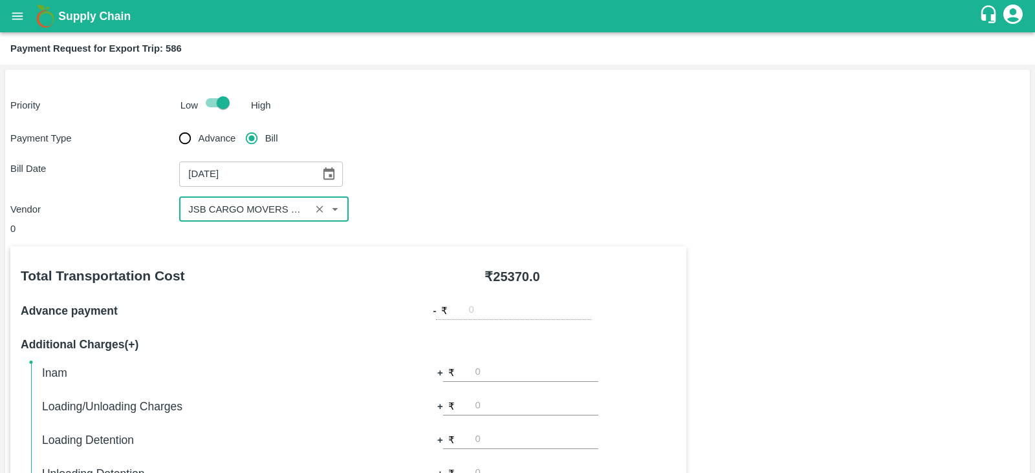
scroll to position [414, 0]
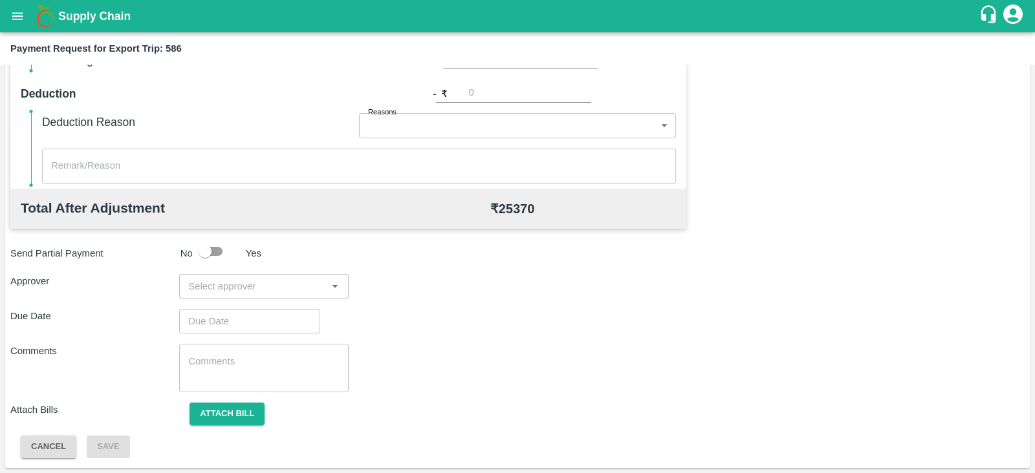
click at [221, 279] on input "input" at bounding box center [253, 286] width 140 height 17
type input "PRASA"
click at [235, 323] on div "[PERSON_NAME]" at bounding box center [260, 320] width 79 height 14
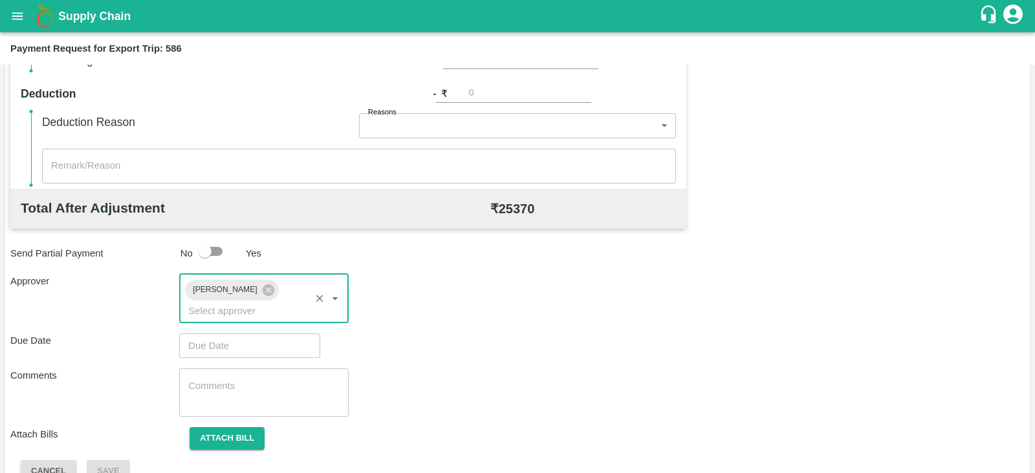
type input "DD/MM/YYYY hh:mm aa"
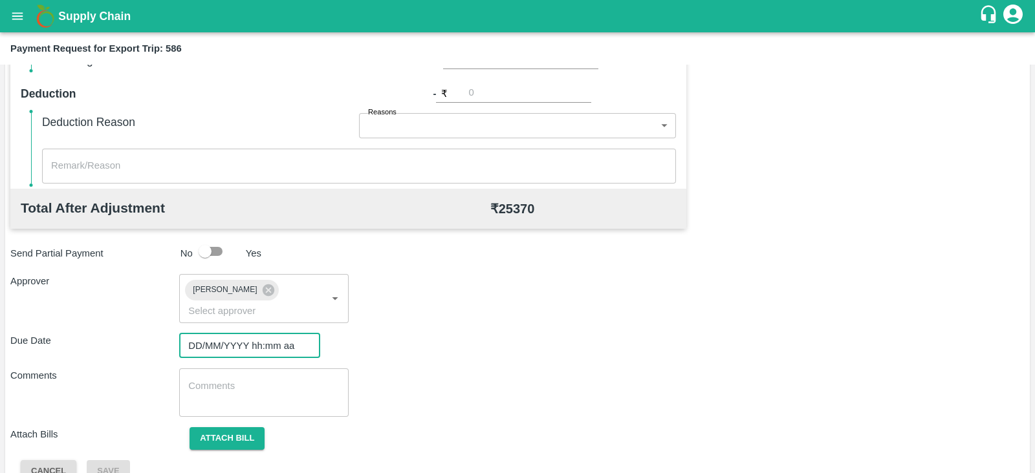
click at [246, 334] on input "DD/MM/YYYY hh:mm aa" at bounding box center [245, 346] width 132 height 25
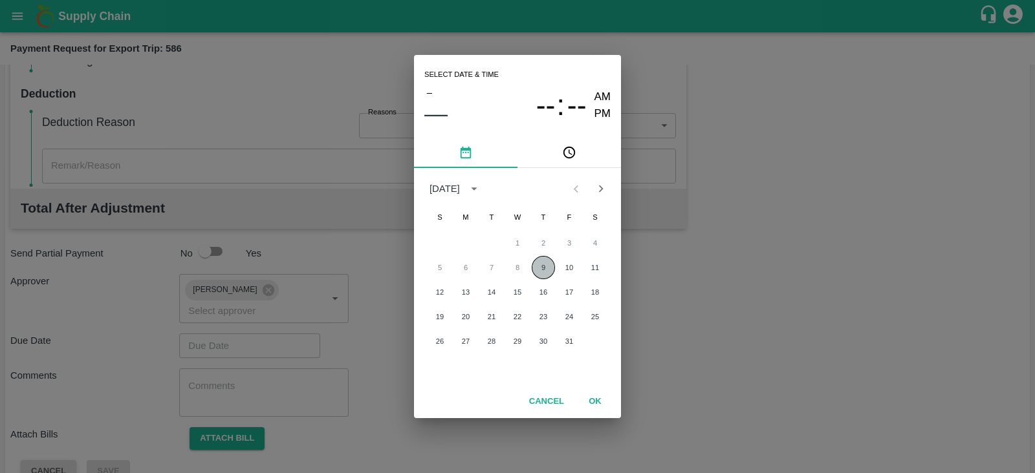
click at [538, 259] on button "9" at bounding box center [543, 267] width 23 height 23
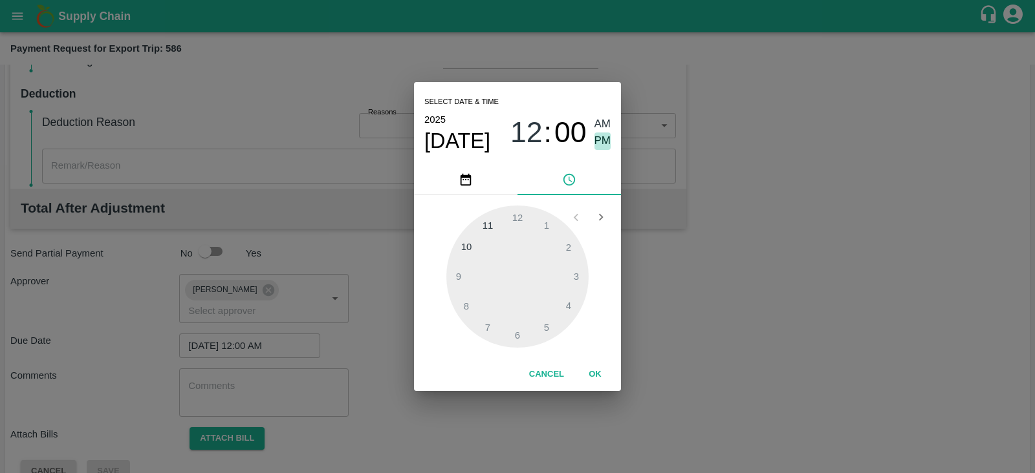
click at [609, 137] on span "PM" at bounding box center [602, 141] width 17 height 17
click at [574, 276] on div at bounding box center [517, 277] width 142 height 142
type input "[DATE] 03:00 PM"
click at [595, 372] on button "OK" at bounding box center [594, 374] width 41 height 23
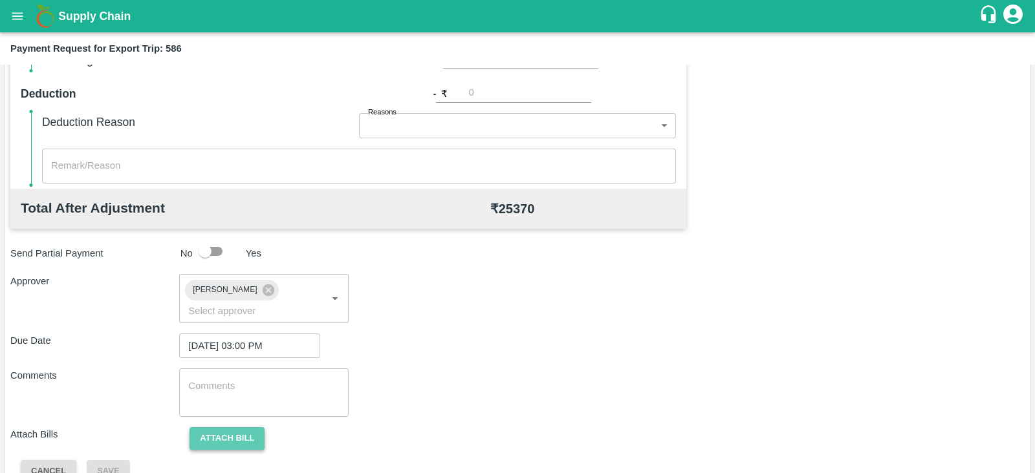
click at [251, 428] on button "Attach bill" at bounding box center [227, 439] width 75 height 23
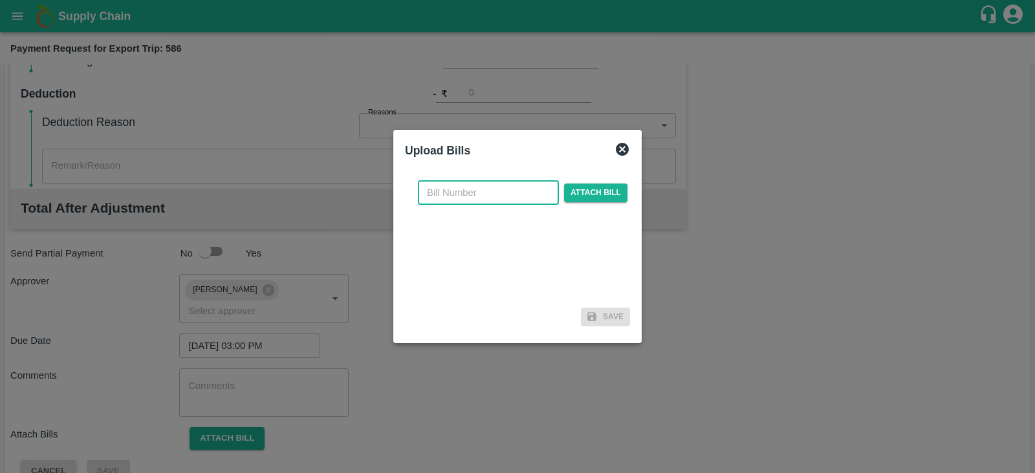
click at [494, 187] on input "text" at bounding box center [488, 192] width 141 height 25
paste input "JCAR/25-26/06669"
type input "JCAR/25-26/06669"
click at [598, 186] on span "Attach bill" at bounding box center [595, 193] width 63 height 19
click at [0, 0] on input "Attach bill" at bounding box center [0, 0] width 0 height 0
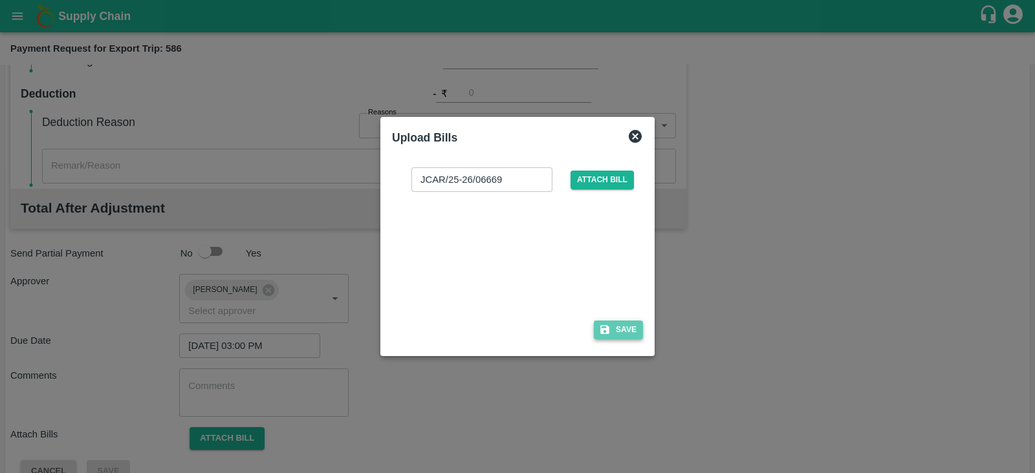
click at [625, 330] on button "Save" at bounding box center [618, 330] width 49 height 19
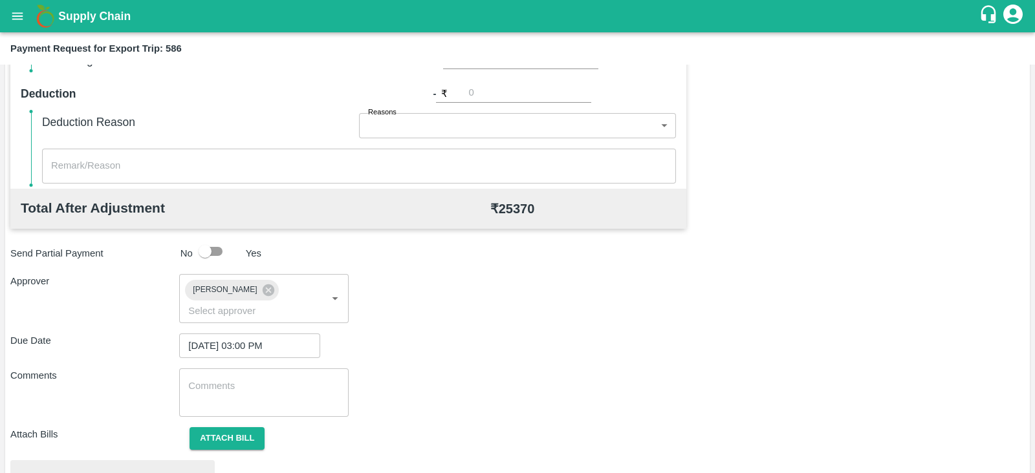
scroll to position [490, 0]
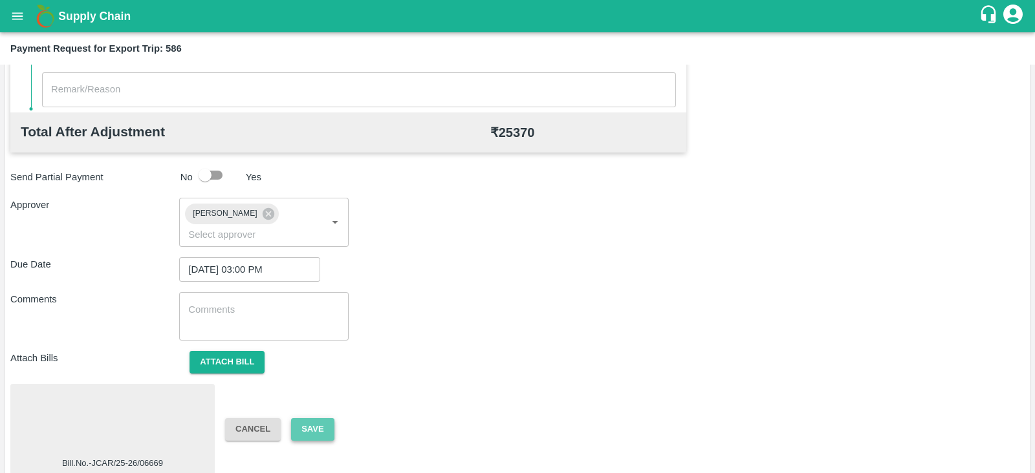
click at [310, 418] on button "Save" at bounding box center [312, 429] width 43 height 23
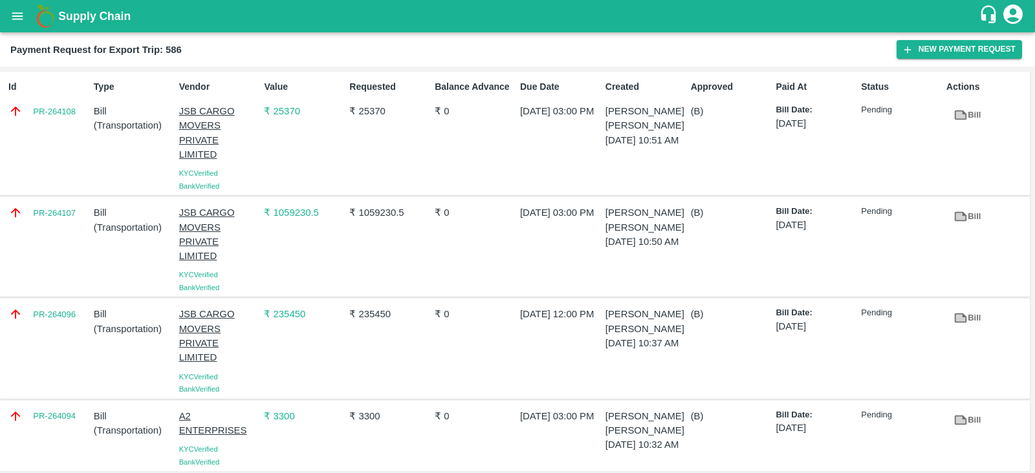
scroll to position [13, 0]
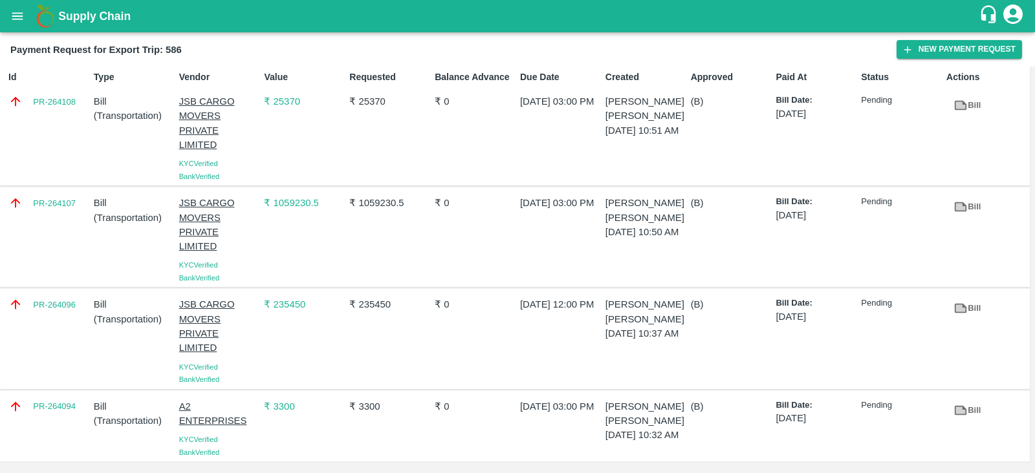
click at [58, 318] on div "PR-264096" at bounding box center [45, 338] width 85 height 93
copy link "PR-264096"
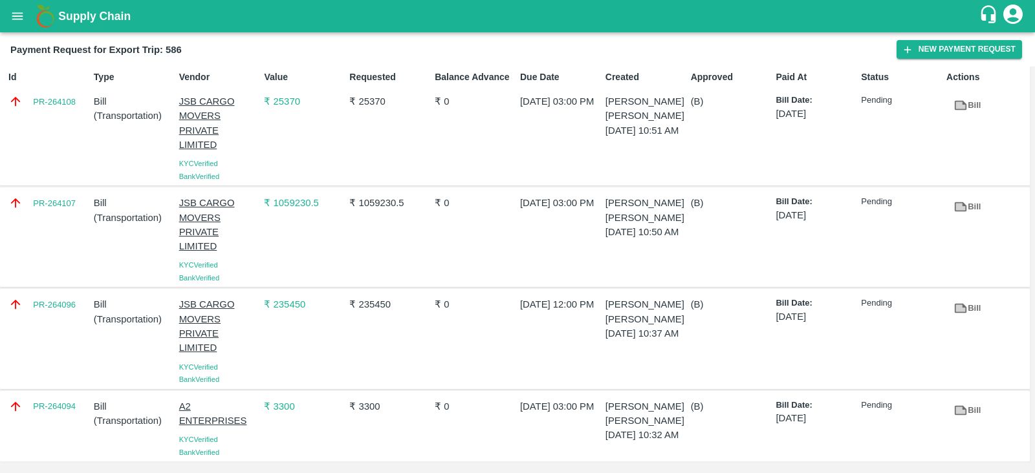
click at [43, 217] on div "PR-264107" at bounding box center [45, 237] width 85 height 93
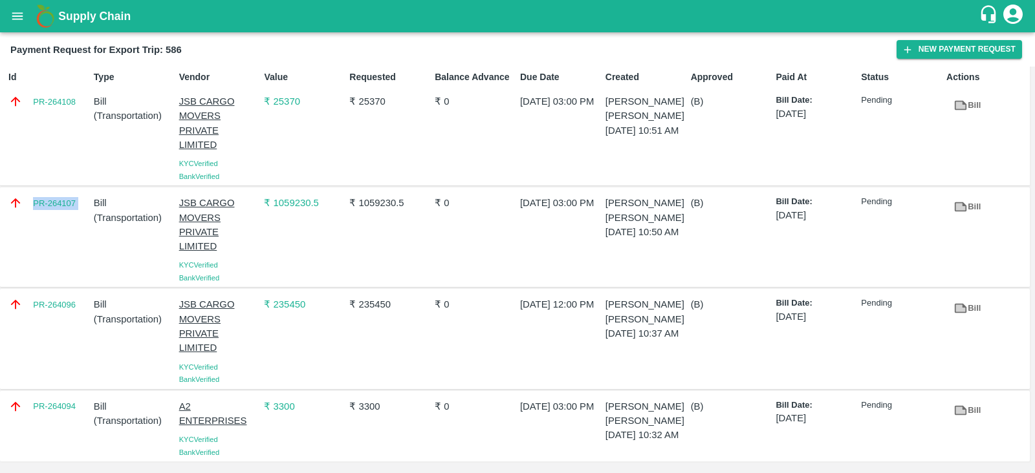
copy link "PR-264107"
click at [56, 119] on div "Id PR-264108" at bounding box center [45, 123] width 85 height 117
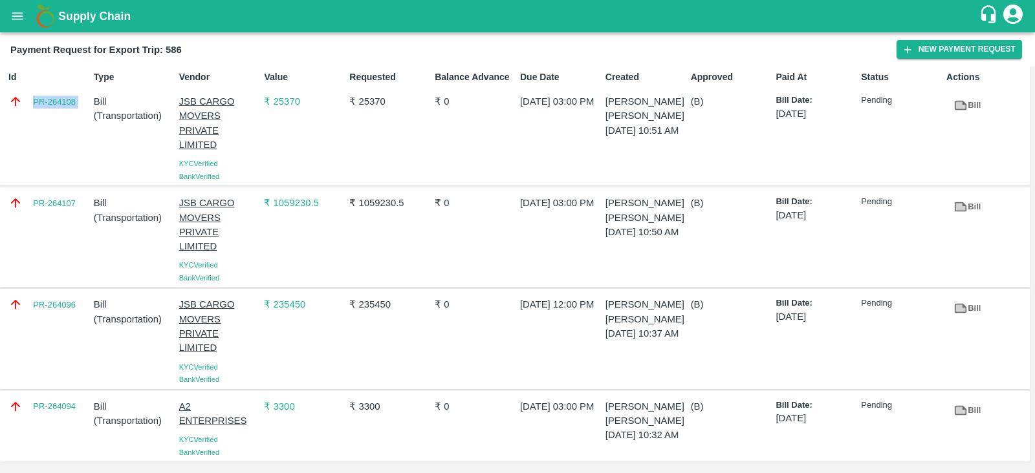
copy link "PR-264108"
click at [60, 419] on div "PR-264094" at bounding box center [45, 427] width 85 height 65
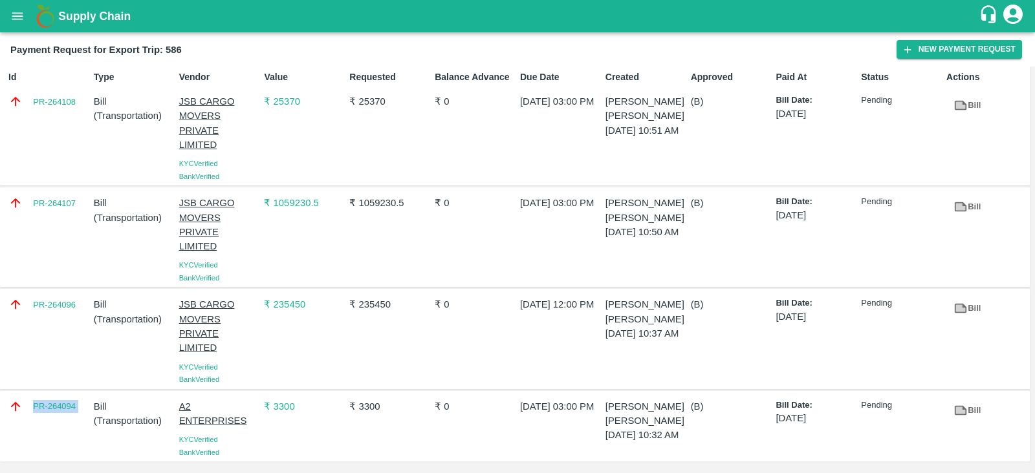
copy link "PR-264094"
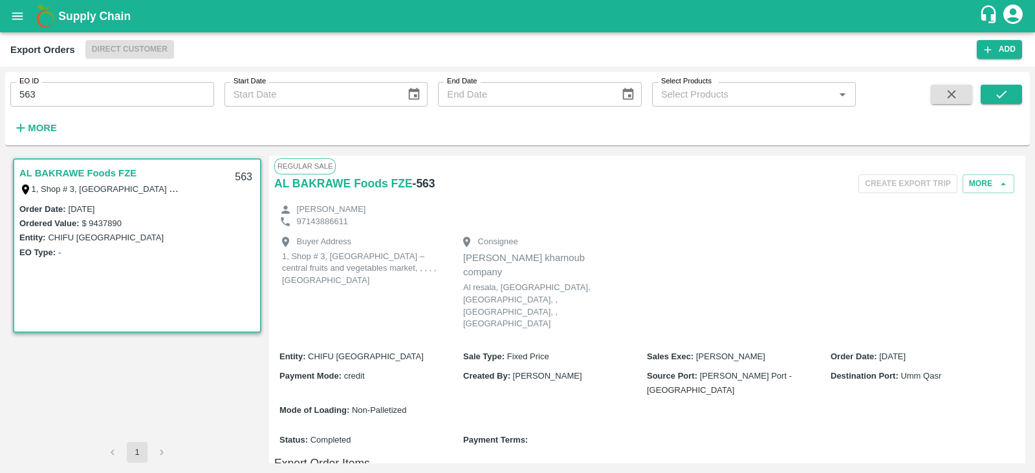
scroll to position [699, 0]
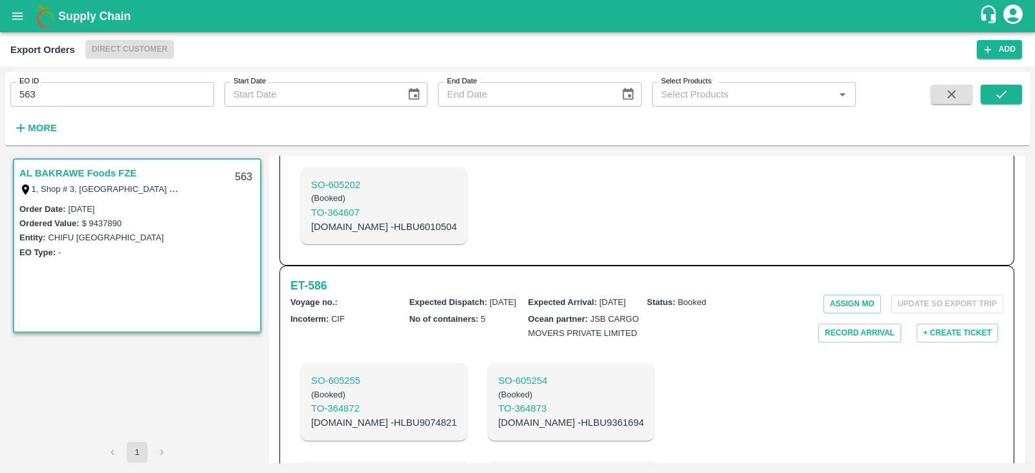
click at [512, 416] on p "C.No - HLBU9361694" at bounding box center [571, 423] width 146 height 14
copy p "HLBU9361694"
click at [135, 92] on input "563" at bounding box center [112, 94] width 204 height 25
type input "577"
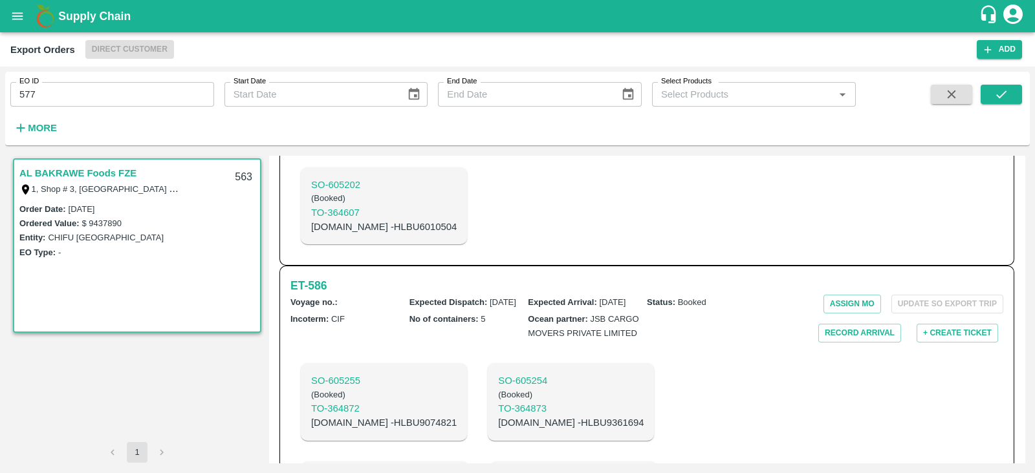
click at [998, 107] on span at bounding box center [1001, 111] width 41 height 53
click at [995, 95] on icon "submit" at bounding box center [1001, 94] width 14 height 14
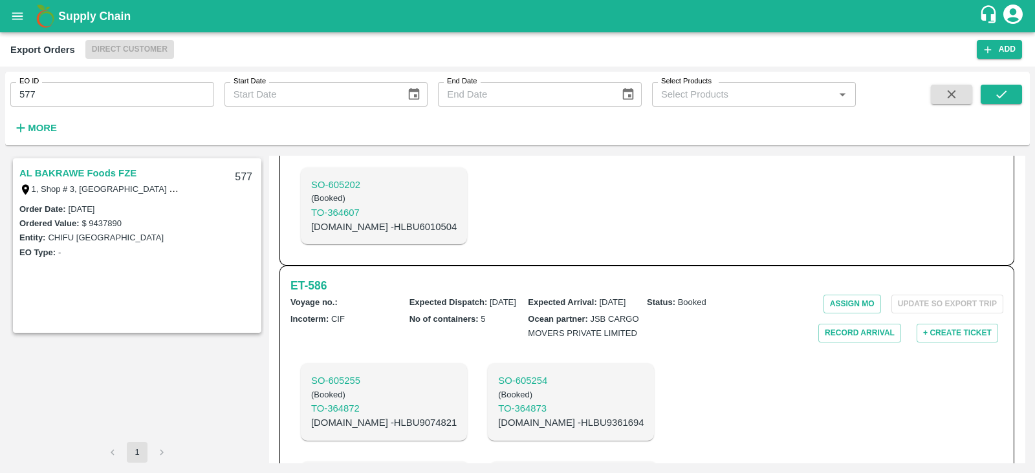
click at [111, 174] on link "AL BAKRAWE Foods FZE" at bounding box center [77, 173] width 117 height 17
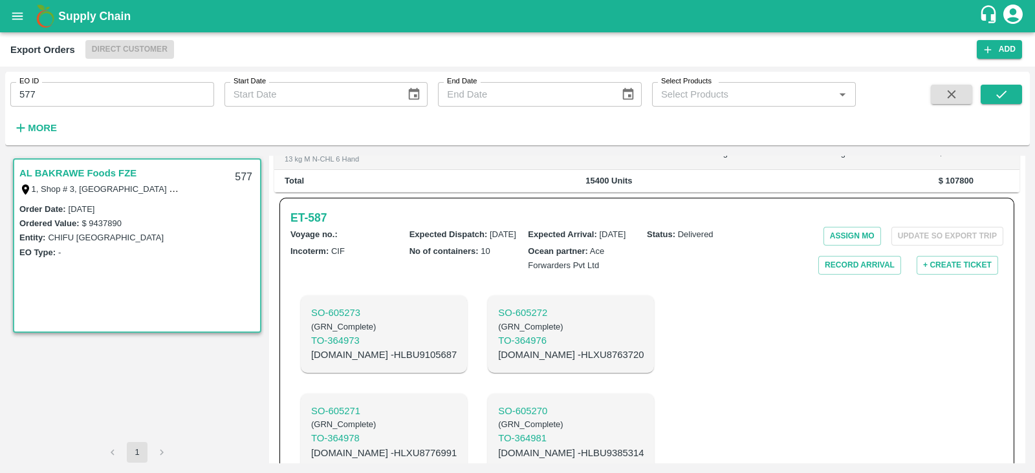
scroll to position [363, 0]
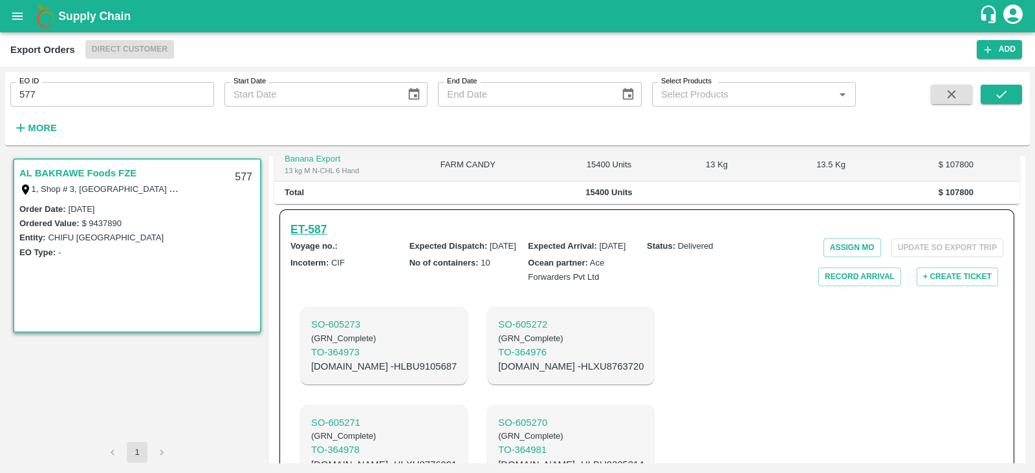
click at [320, 221] on h6 "ET- 587" at bounding box center [308, 230] width 36 height 18
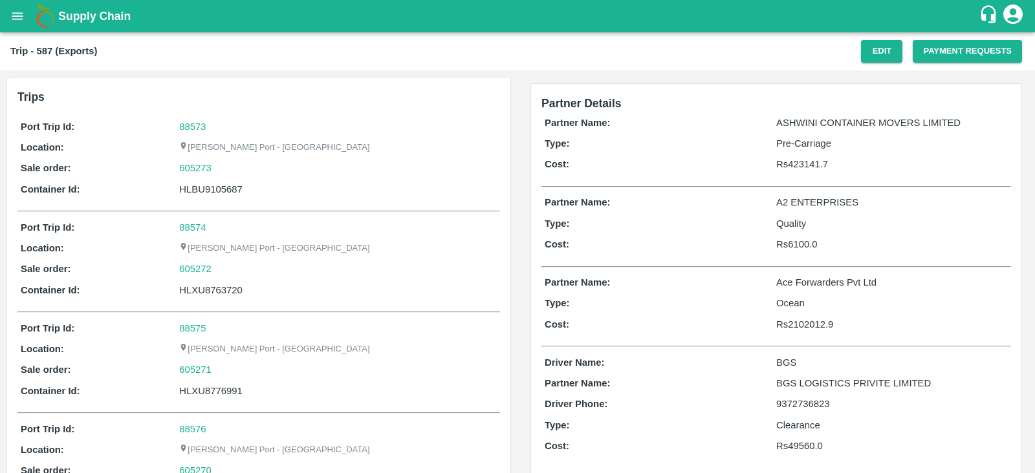
click at [223, 188] on div "HLBU9105687" at bounding box center [338, 189] width 318 height 14
copy div "HLBU9105687"
click at [947, 49] on button "Payment Requests" at bounding box center [967, 51] width 109 height 23
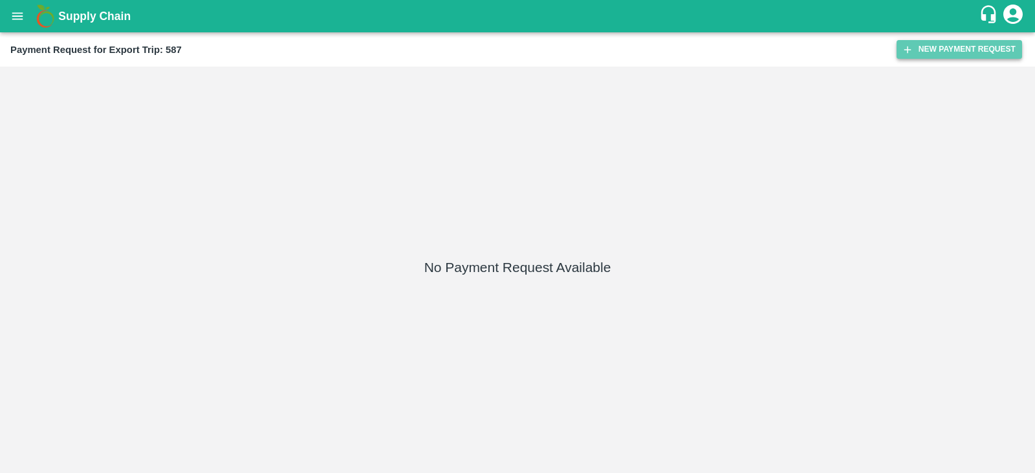
click at [930, 49] on button "New Payment Request" at bounding box center [958, 49] width 125 height 19
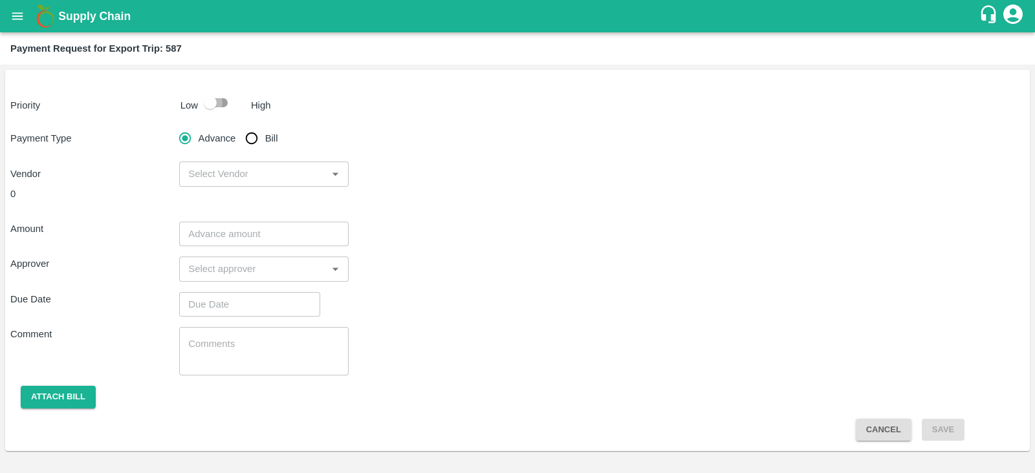
click at [224, 104] on input "checkbox" at bounding box center [210, 103] width 74 height 25
checkbox input "true"
click at [252, 137] on input "Bill" at bounding box center [252, 138] width 26 height 26
radio input "true"
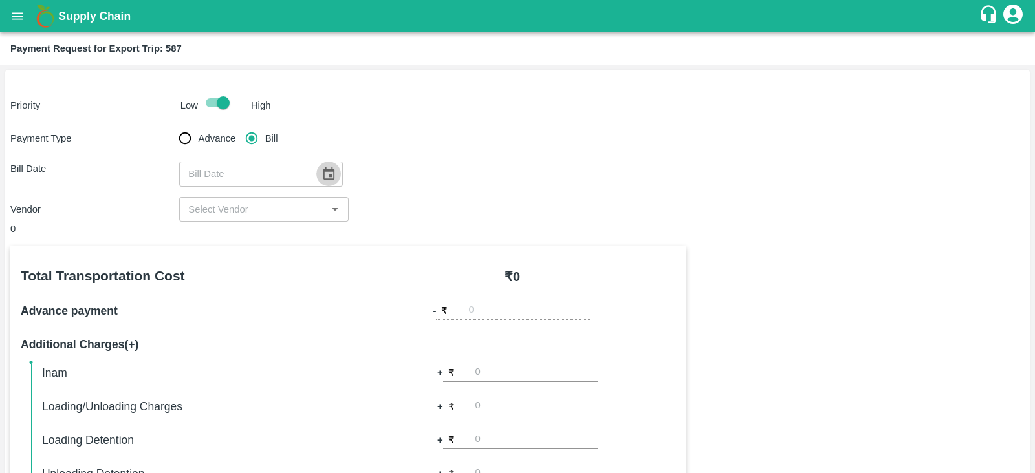
click at [323, 169] on icon "Choose date" at bounding box center [328, 174] width 11 height 12
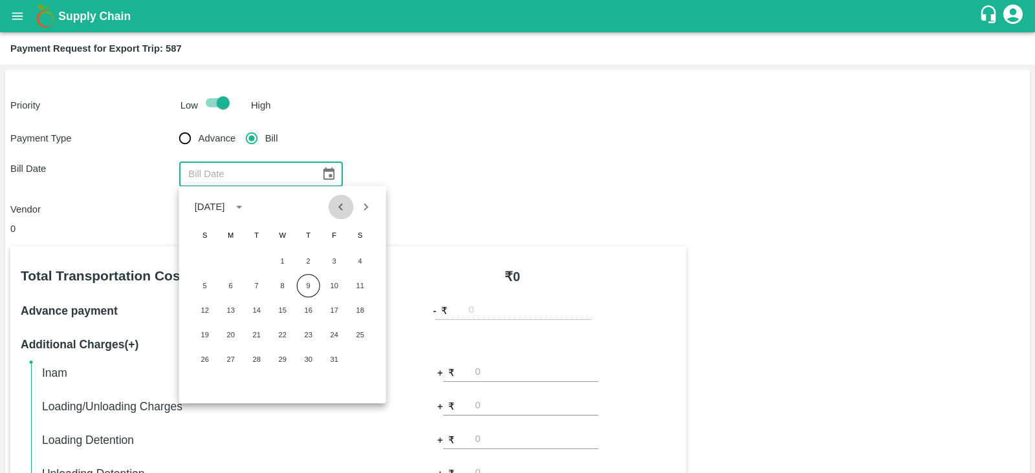
click at [342, 206] on icon "Previous month" at bounding box center [341, 207] width 14 height 14
click at [355, 309] on button "20" at bounding box center [360, 310] width 23 height 23
type input "[DATE]"
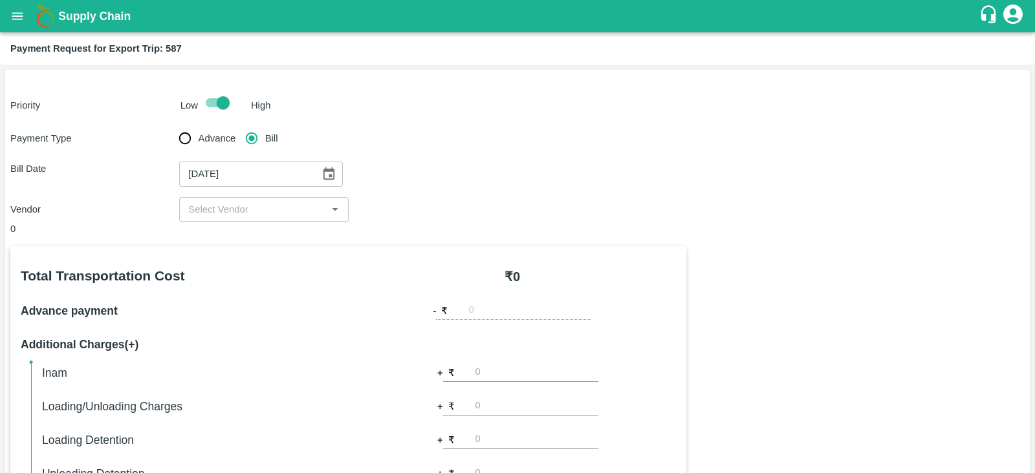
click at [275, 195] on div "Payment Type Advance Bill Bill Date [DATE] ​ Vendor ​" at bounding box center [517, 173] width 1014 height 96
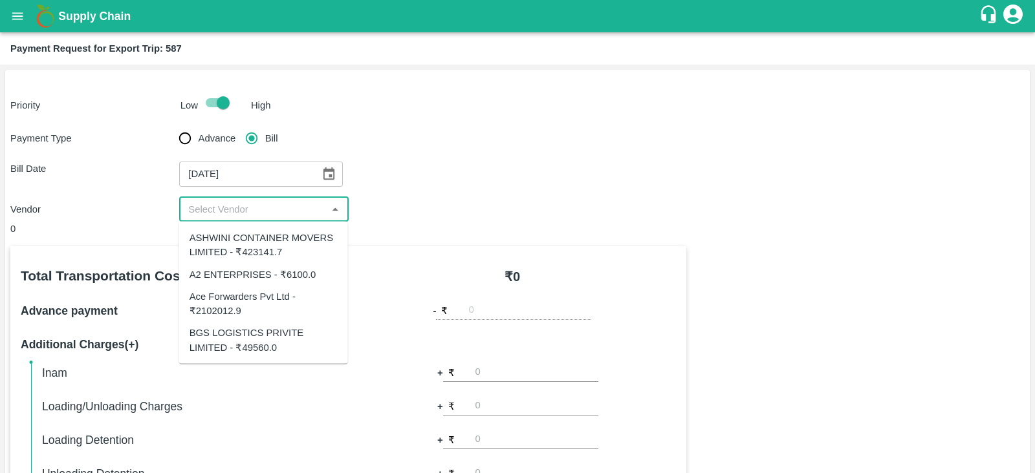
click at [261, 202] on input "input" at bounding box center [253, 209] width 140 height 17
click at [266, 273] on div "A2 ENTERPRISES - ₹6100.0" at bounding box center [253, 274] width 127 height 14
type input "A2 ENTERPRISES - ₹6100.0"
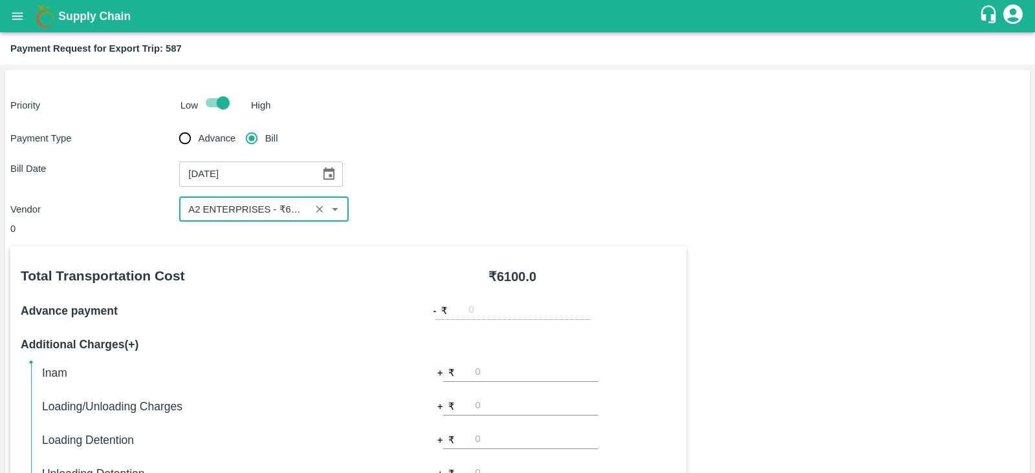
scroll to position [414, 0]
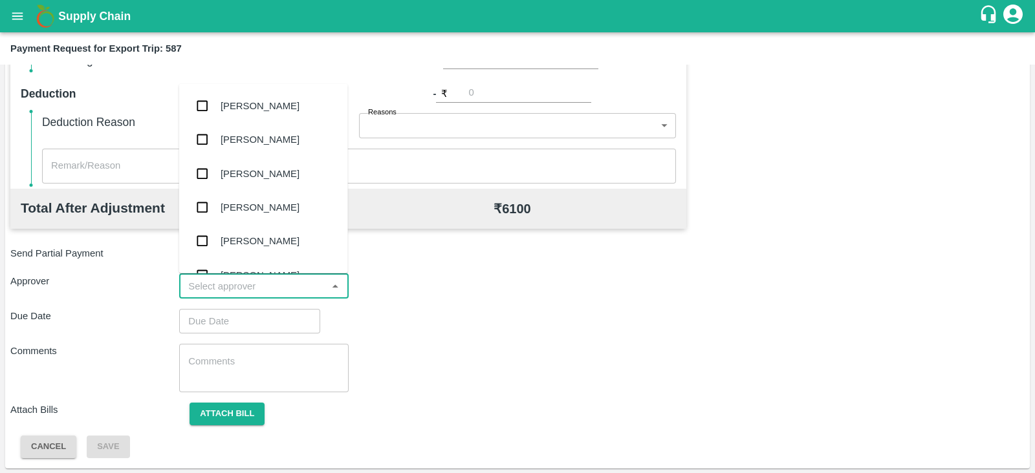
click at [286, 289] on input "input" at bounding box center [253, 286] width 140 height 17
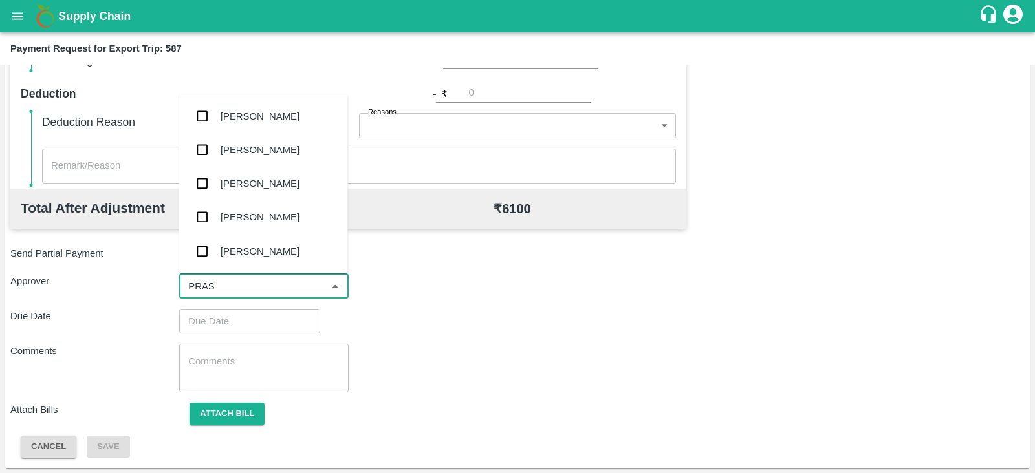
type input "PRASA"
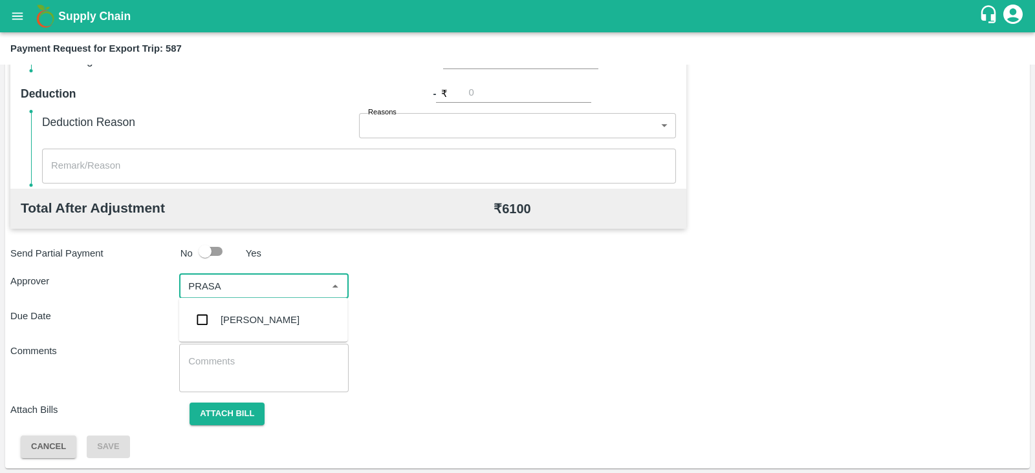
click at [263, 322] on div "[PERSON_NAME]" at bounding box center [260, 320] width 79 height 14
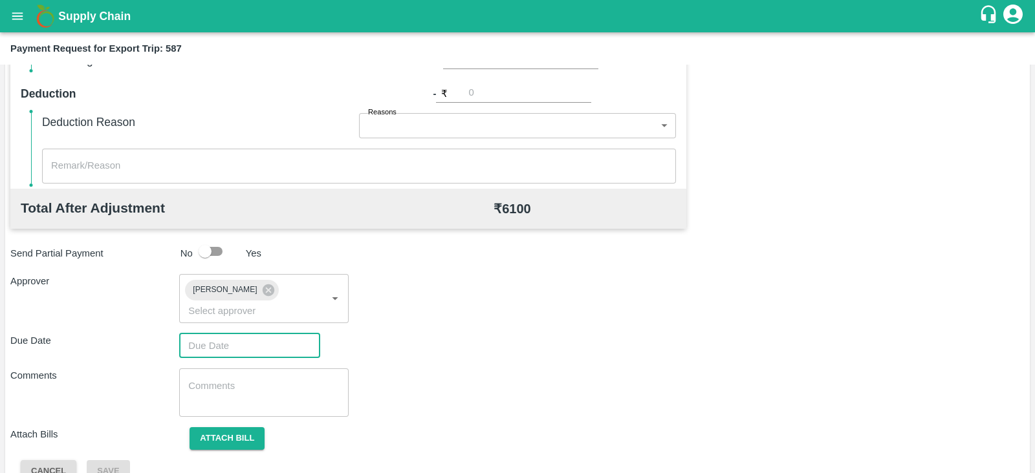
type input "DD/MM/YYYY hh:mm aa"
click at [261, 334] on input "DD/MM/YYYY hh:mm aa" at bounding box center [245, 346] width 132 height 25
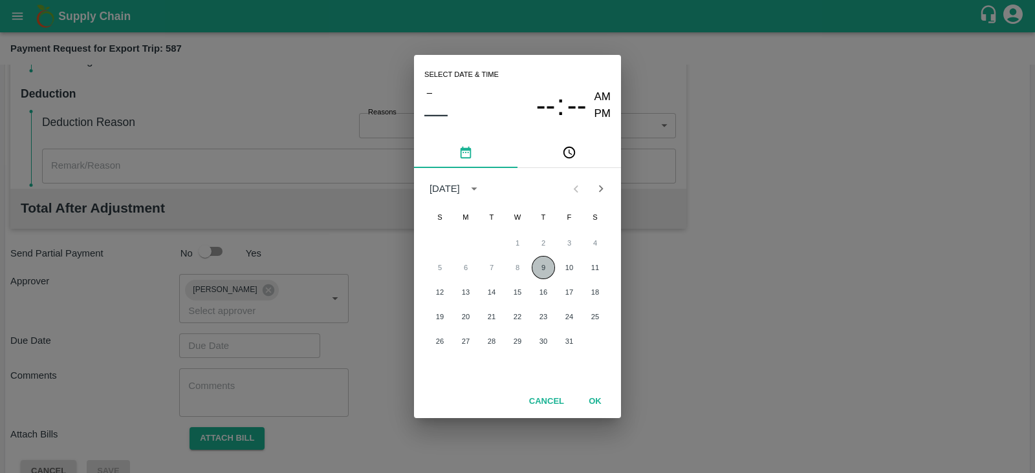
click at [550, 263] on button "9" at bounding box center [543, 267] width 23 height 23
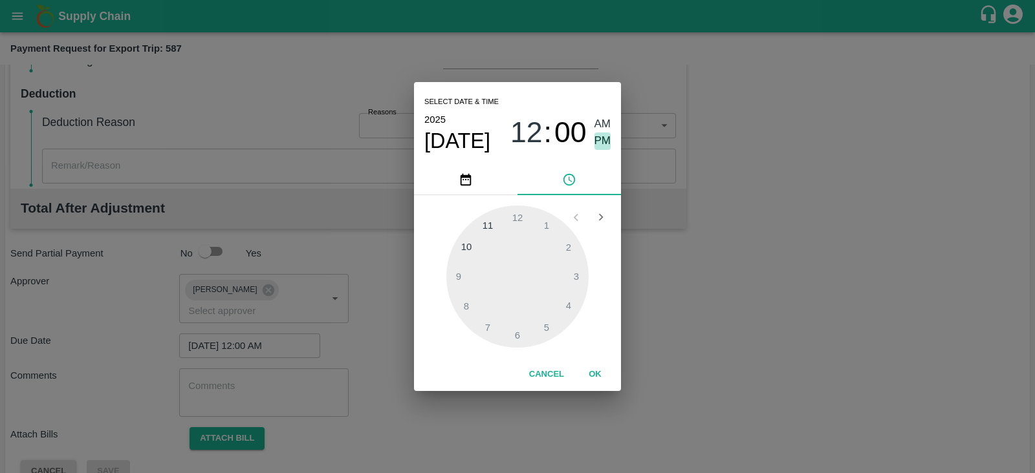
click at [605, 140] on span "PM" at bounding box center [602, 141] width 17 height 17
click at [580, 274] on div at bounding box center [517, 277] width 142 height 142
type input "[DATE] 03:00 PM"
click at [593, 374] on button "OK" at bounding box center [594, 374] width 41 height 23
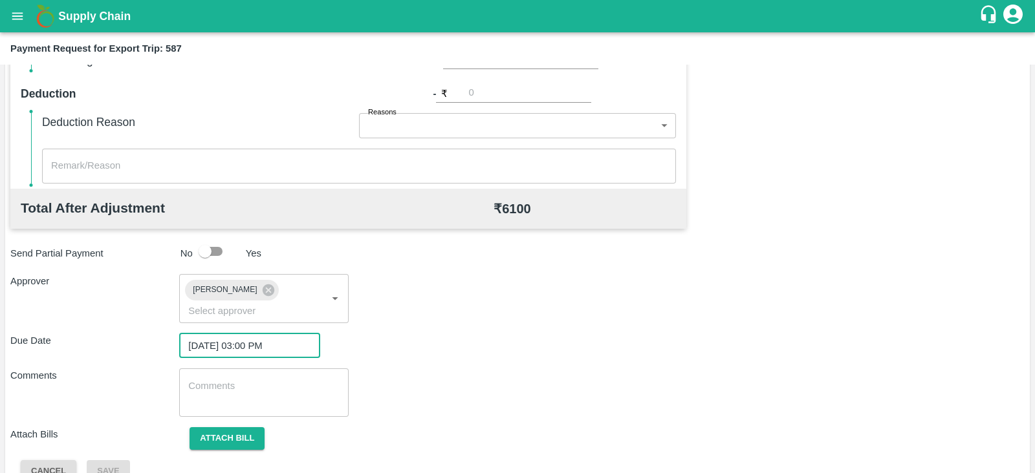
scroll to position [422, 0]
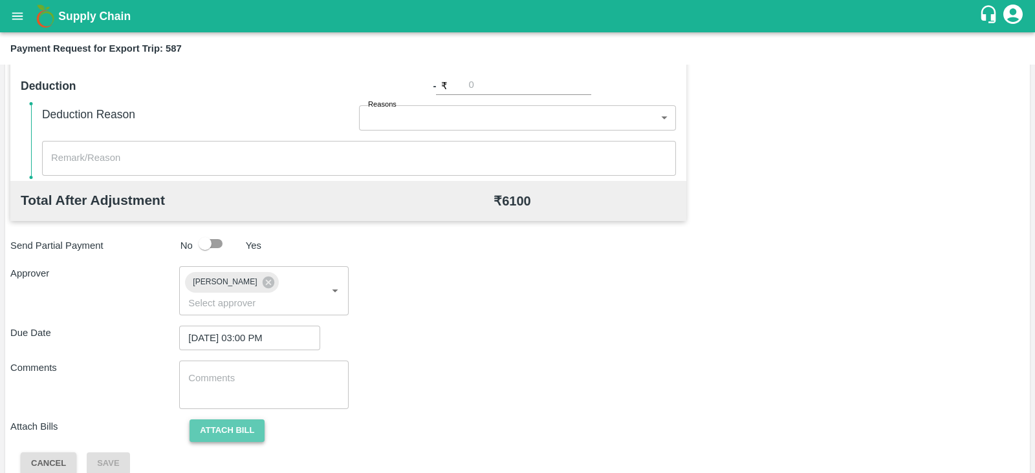
click at [223, 420] on button "Attach bill" at bounding box center [227, 431] width 75 height 23
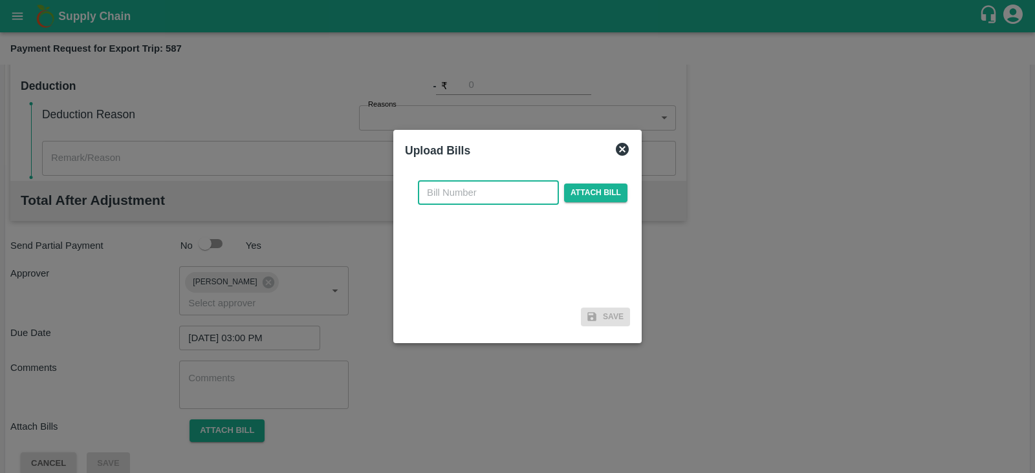
click at [481, 199] on input "text" at bounding box center [488, 192] width 141 height 25
paste input "A2-140/2025-26"
type input "A2-140/2025-26"
click at [607, 186] on span "Attach bill" at bounding box center [595, 193] width 63 height 19
click at [0, 0] on input "Attach bill" at bounding box center [0, 0] width 0 height 0
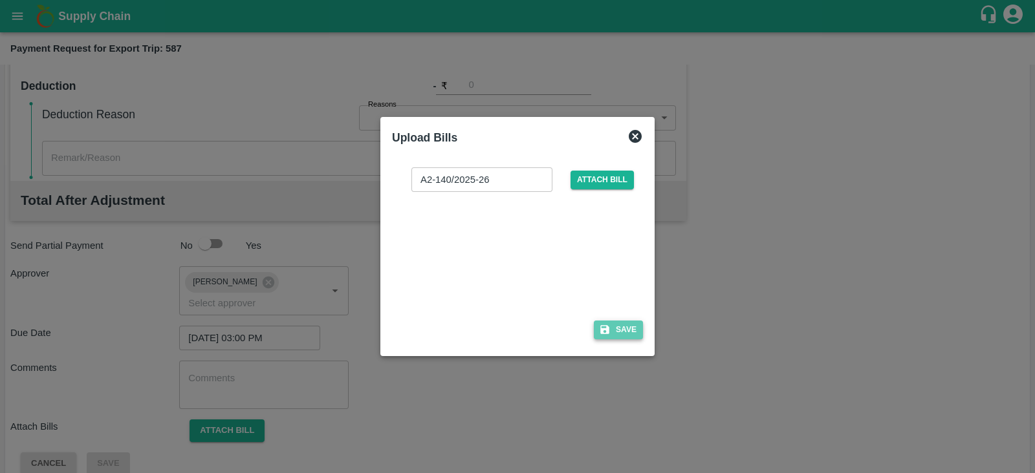
click at [629, 329] on button "Save" at bounding box center [618, 330] width 49 height 19
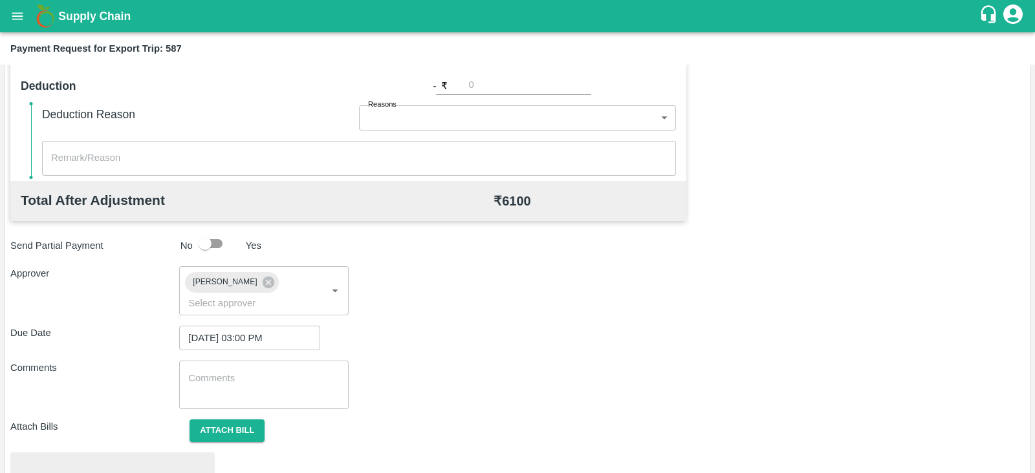
scroll to position [490, 0]
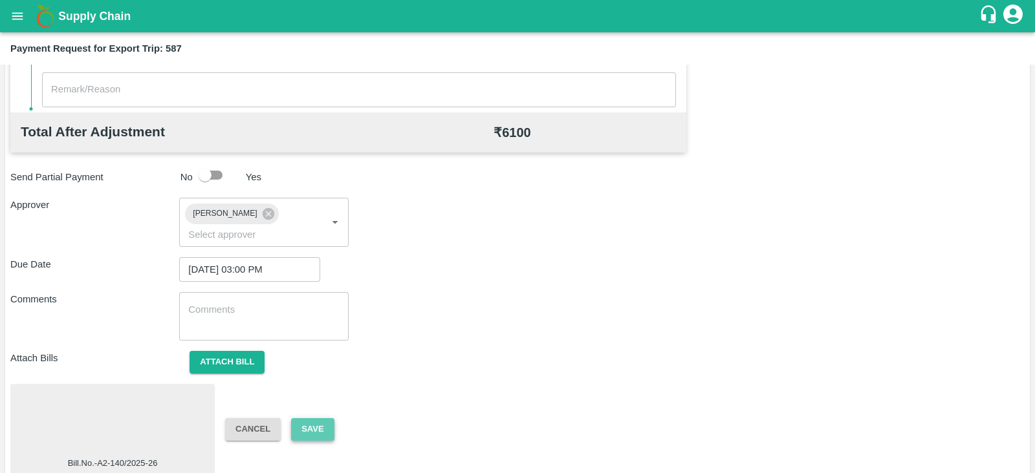
click at [304, 418] on button "Save" at bounding box center [312, 429] width 43 height 23
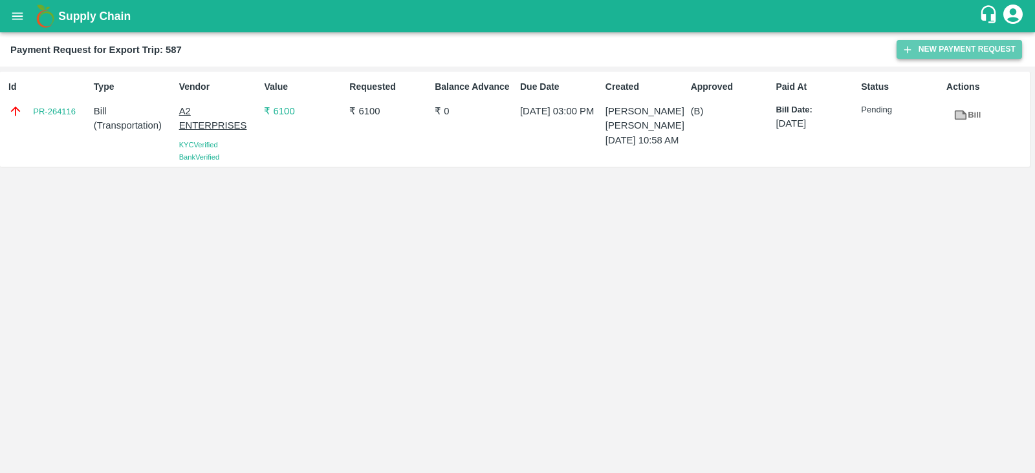
click at [942, 49] on button "New Payment Request" at bounding box center [958, 49] width 125 height 19
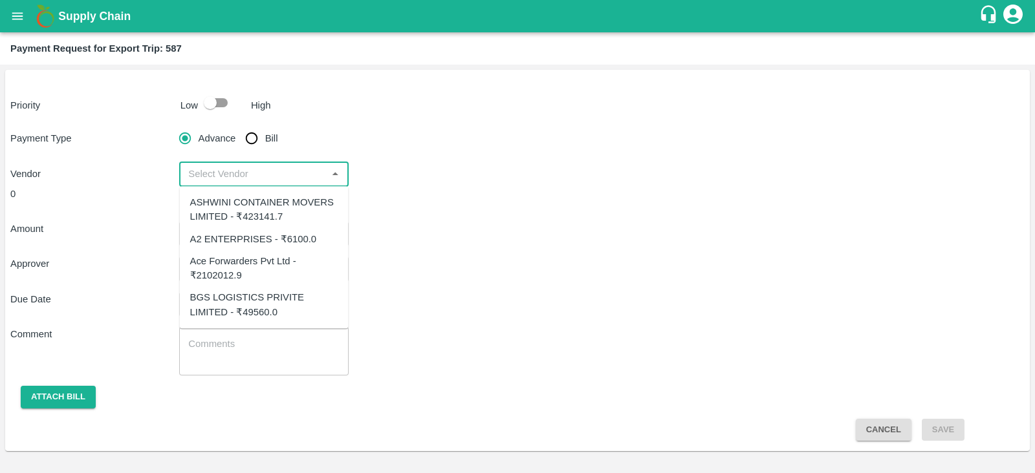
click at [281, 176] on input "input" at bounding box center [253, 174] width 140 height 17
click at [281, 263] on div "Ace Forwarders Pvt Ltd - ₹2102012.9" at bounding box center [264, 268] width 148 height 29
type input "Ace Forwarders Pvt Ltd - ₹2102012.9"
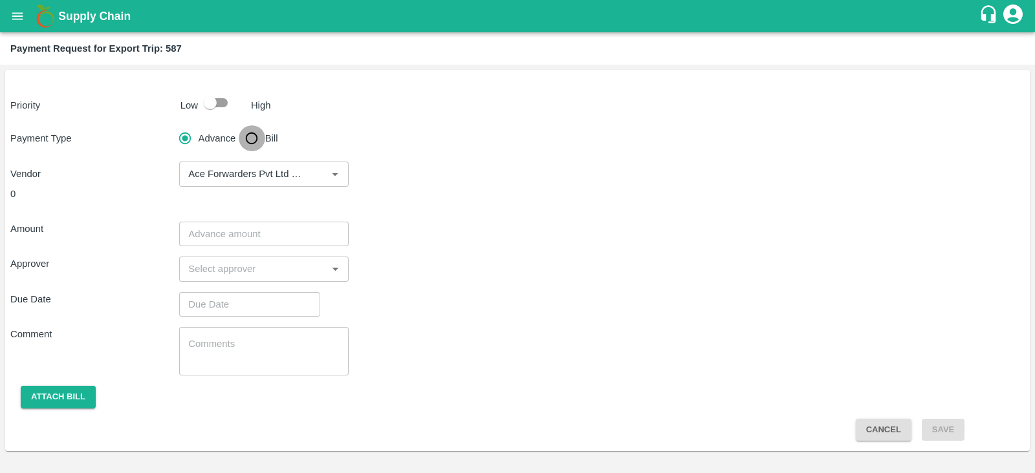
click at [255, 139] on input "Bill" at bounding box center [252, 138] width 26 height 26
radio input "true"
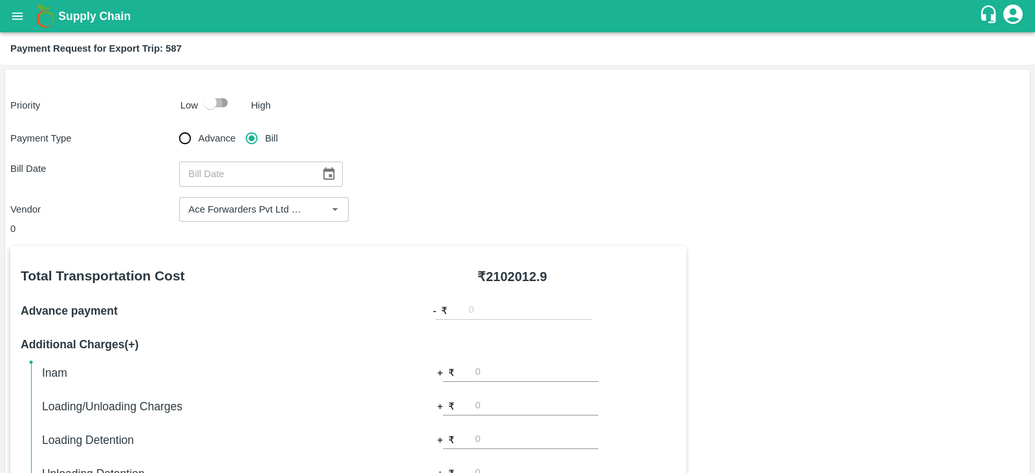
click at [213, 97] on input "checkbox" at bounding box center [210, 103] width 74 height 25
checkbox input "true"
click at [322, 176] on icon "Choose date" at bounding box center [328, 174] width 14 height 14
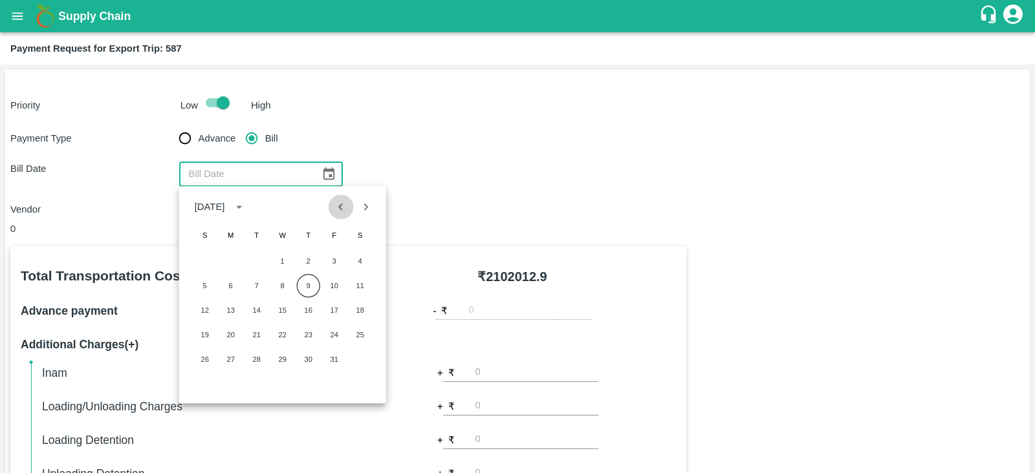
click at [338, 205] on icon "Previous month" at bounding box center [341, 207] width 14 height 14
click at [283, 334] on button "24" at bounding box center [282, 334] width 23 height 23
type input "[DATE]"
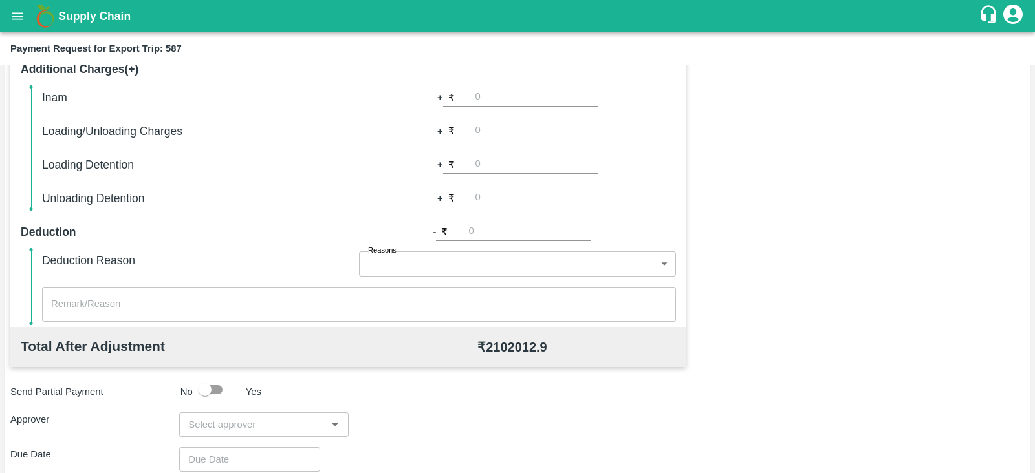
scroll to position [414, 0]
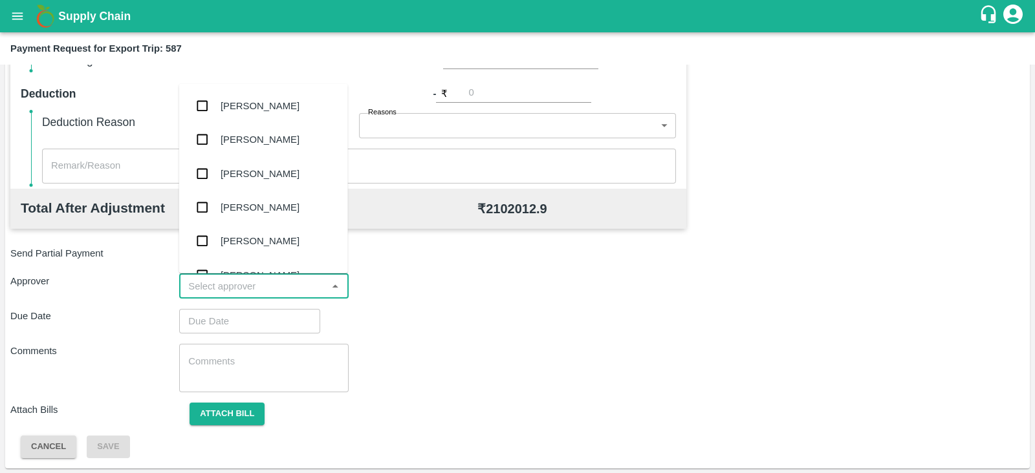
click at [241, 290] on input "input" at bounding box center [253, 286] width 140 height 17
type input "P"
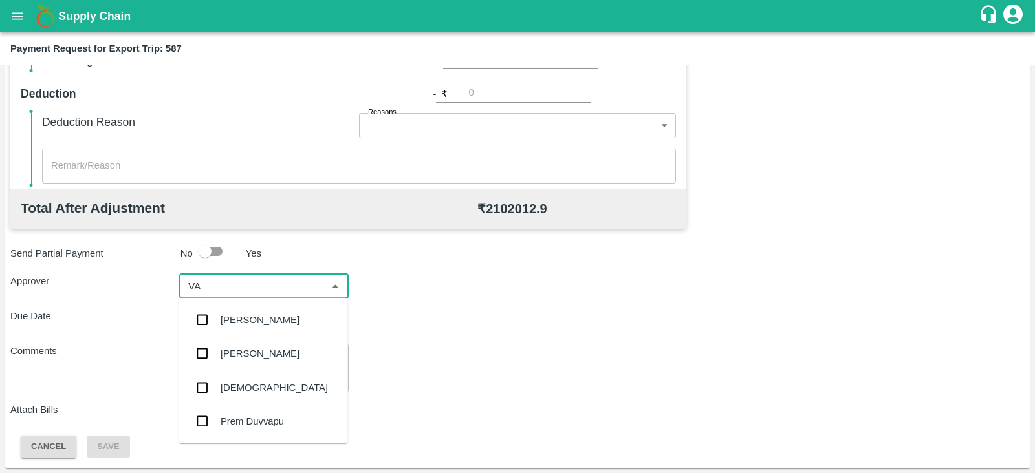
type input "V"
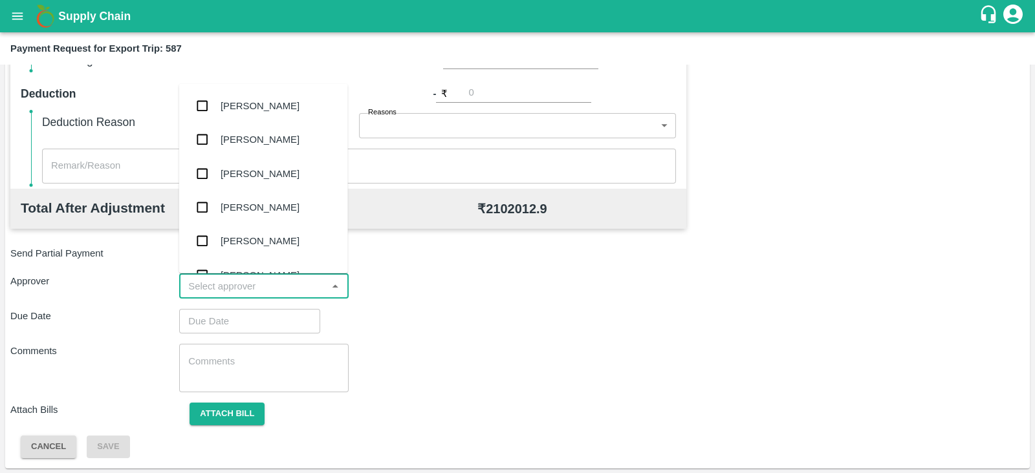
type input "P"
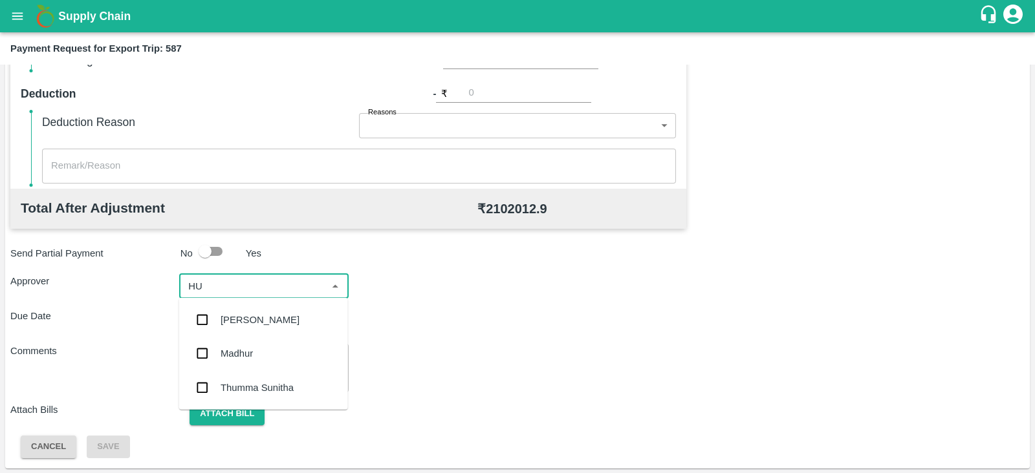
type input "H"
type input "S"
type input "PRASA"
click at [244, 313] on div "[PERSON_NAME]" at bounding box center [260, 320] width 79 height 14
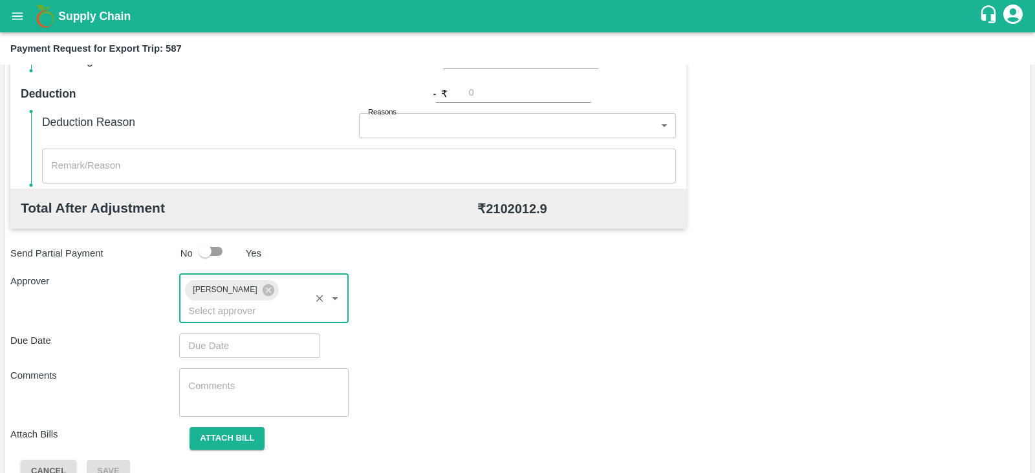
type input "DD/MM/YYYY hh:mm aa"
click at [213, 334] on input "DD/MM/YYYY hh:mm aa" at bounding box center [245, 346] width 132 height 25
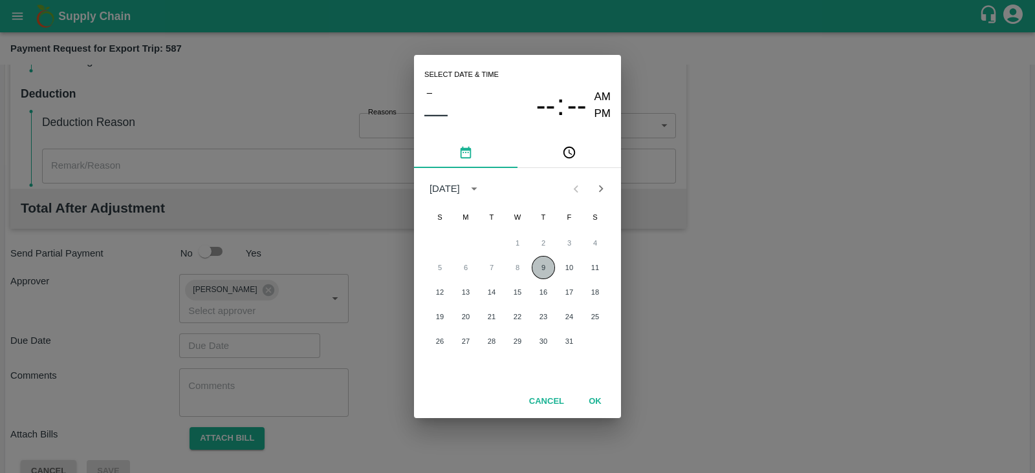
click at [550, 264] on button "9" at bounding box center [543, 267] width 23 height 23
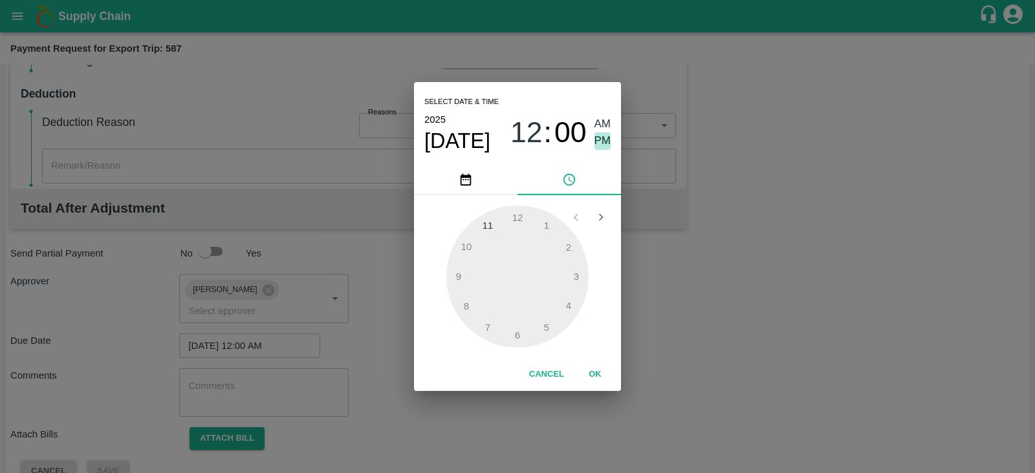
click at [605, 147] on span "PM" at bounding box center [602, 141] width 17 height 17
click at [574, 279] on div at bounding box center [517, 277] width 142 height 142
type input "[DATE] 03:00 PM"
click at [601, 370] on button "OK" at bounding box center [594, 374] width 41 height 23
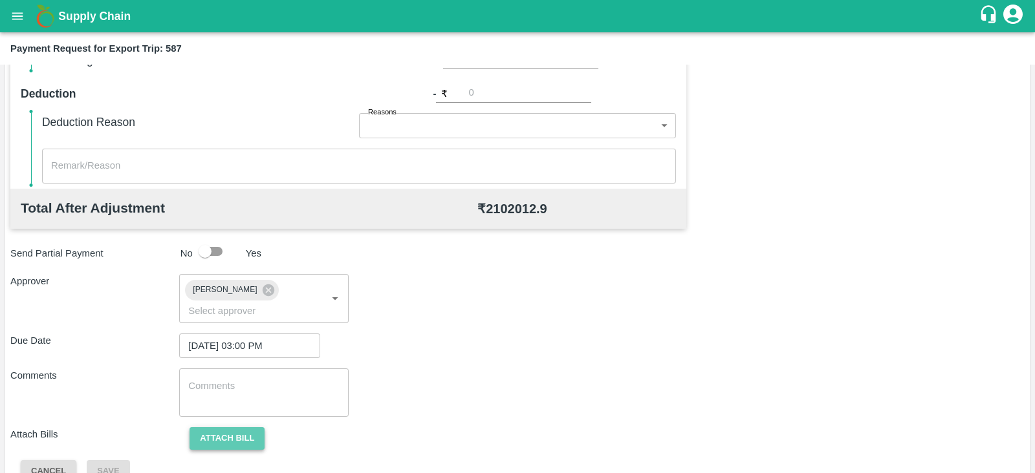
click at [220, 428] on button "Attach bill" at bounding box center [227, 439] width 75 height 23
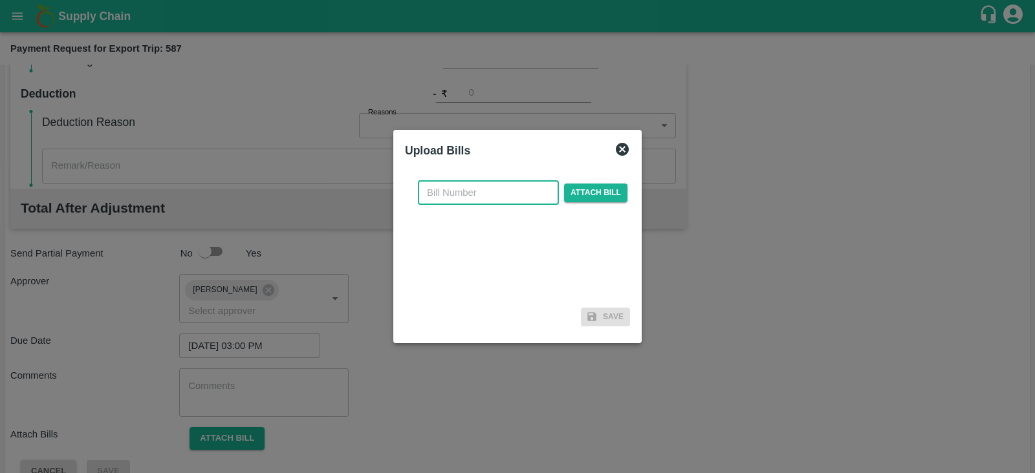
click at [492, 188] on input "text" at bounding box center [488, 192] width 141 height 25
paste input "4074/25-26"
type input "4074/25-26"
click at [601, 190] on span "Attach bill" at bounding box center [595, 193] width 63 height 19
click at [0, 0] on input "Attach bill" at bounding box center [0, 0] width 0 height 0
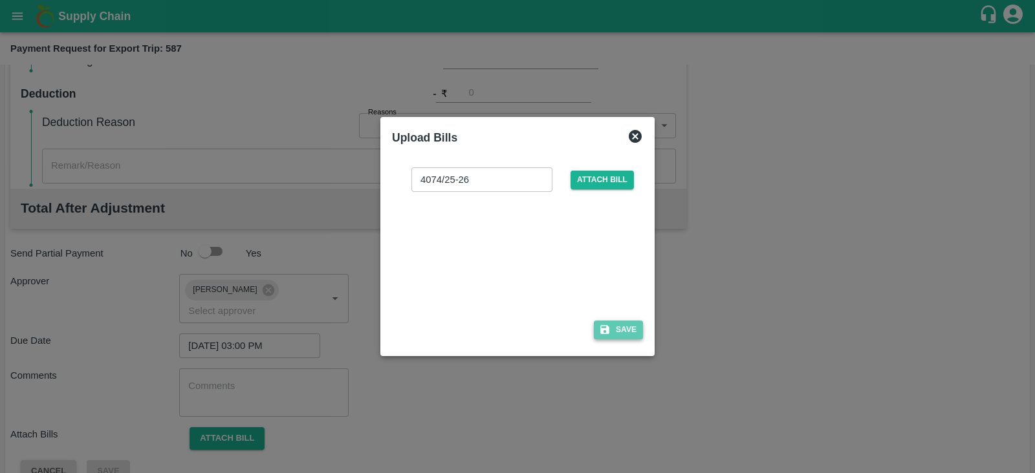
click at [624, 331] on button "Save" at bounding box center [618, 330] width 49 height 19
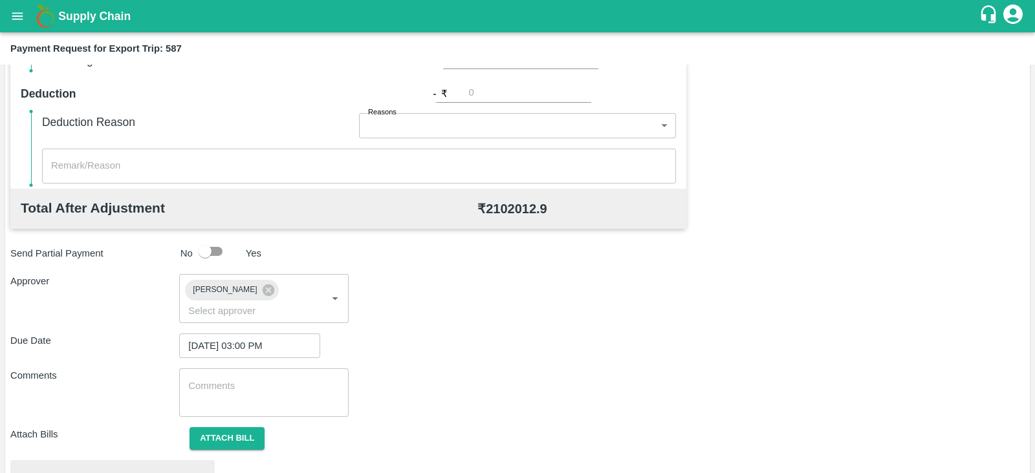
scroll to position [490, 0]
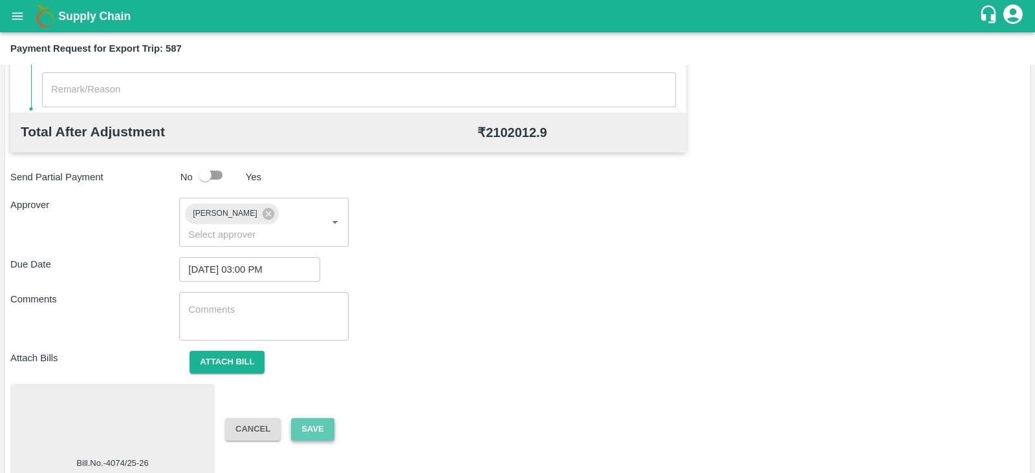
click at [314, 418] on button "Save" at bounding box center [312, 429] width 43 height 23
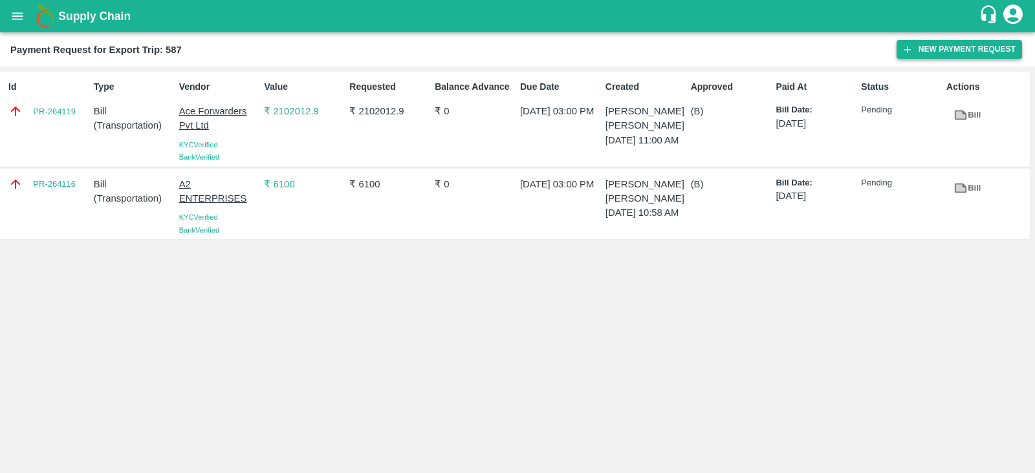
click at [909, 48] on icon "button" at bounding box center [908, 50] width 12 height 12
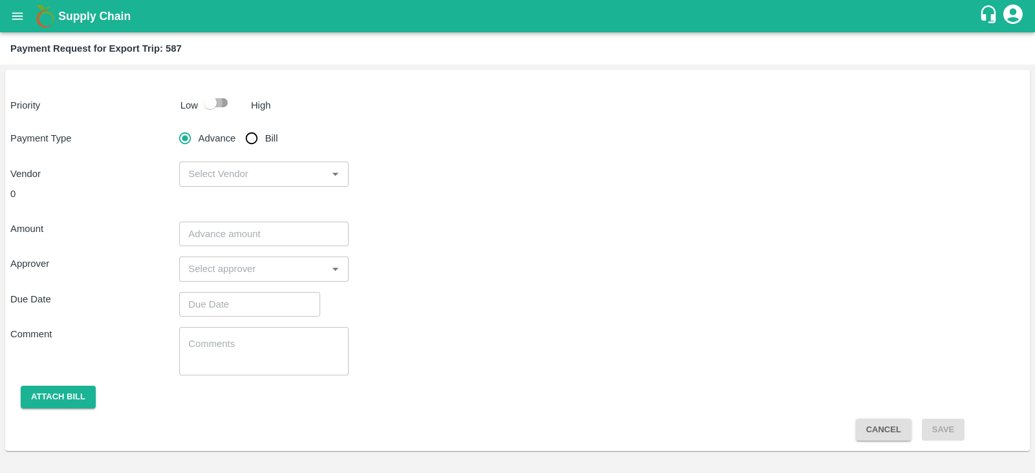
click at [217, 98] on input "checkbox" at bounding box center [210, 103] width 74 height 25
checkbox input "true"
click at [255, 132] on input "Bill" at bounding box center [252, 138] width 26 height 26
radio input "true"
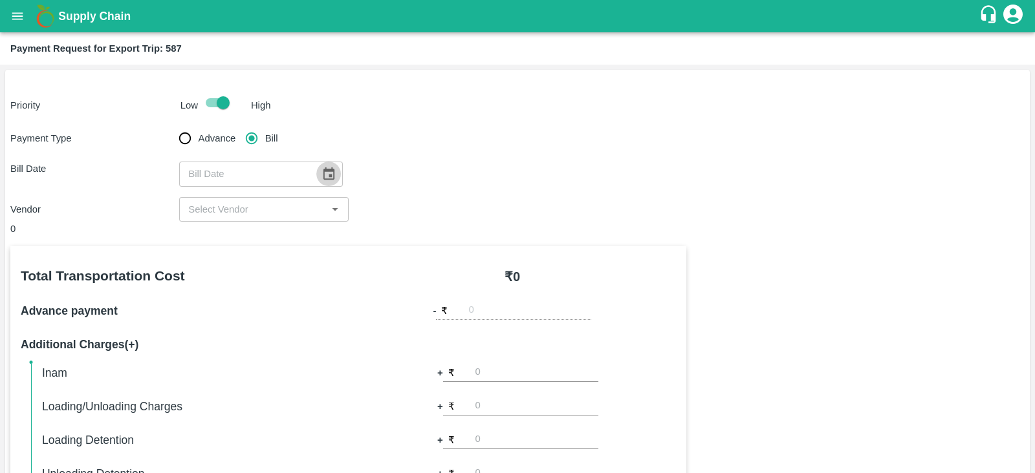
click at [323, 175] on icon "Choose date" at bounding box center [328, 174] width 11 height 12
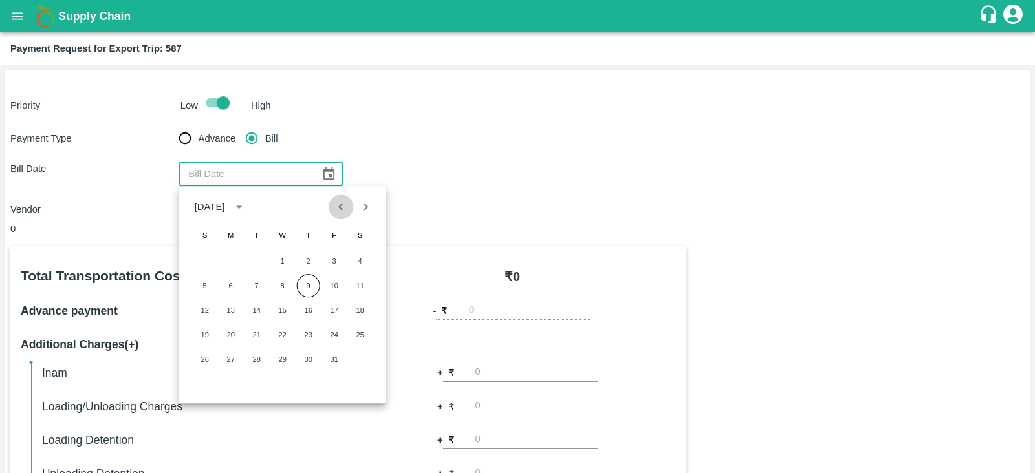
click at [340, 206] on icon "Previous month" at bounding box center [341, 207] width 5 height 7
click at [285, 331] on button "24" at bounding box center [282, 334] width 23 height 23
type input "[DATE]"
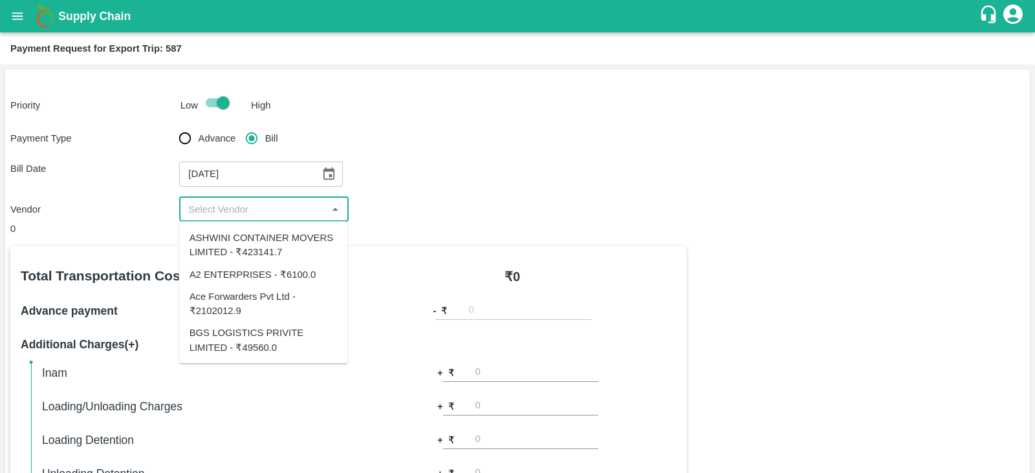
click at [259, 207] on input "input" at bounding box center [253, 209] width 140 height 17
click at [285, 336] on div "BGS LOGISTICS PRIVITE LIMITED - ₹49560.0" at bounding box center [264, 340] width 148 height 29
type input "BGS LOGISTICS PRIVITE LIMITED - ₹49560.0"
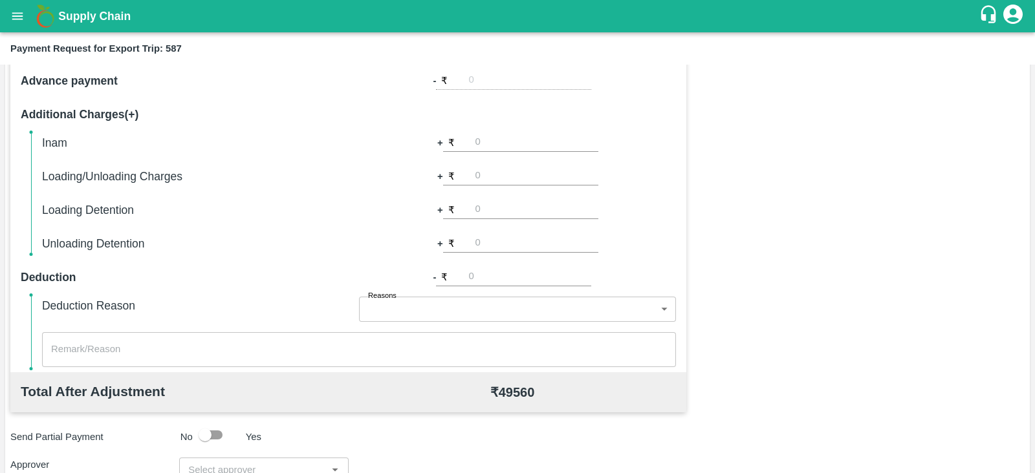
scroll to position [414, 0]
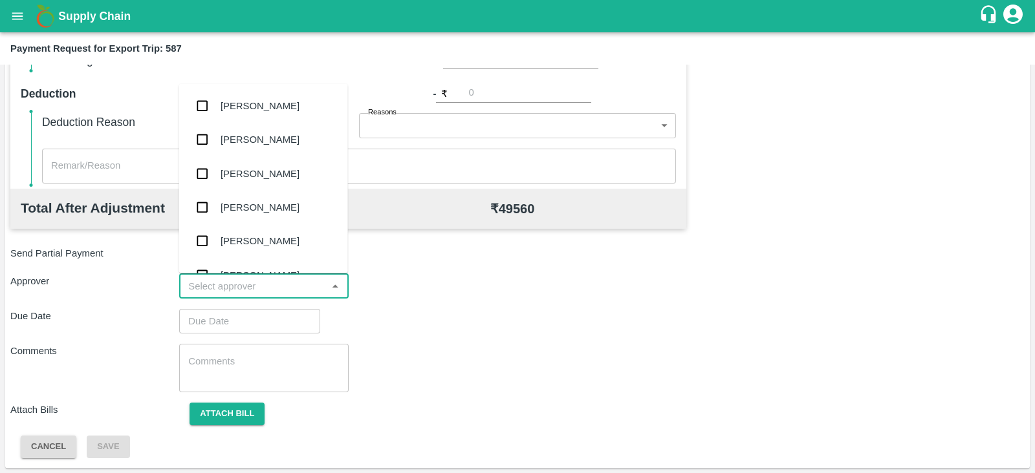
click at [252, 286] on input "input" at bounding box center [253, 286] width 140 height 17
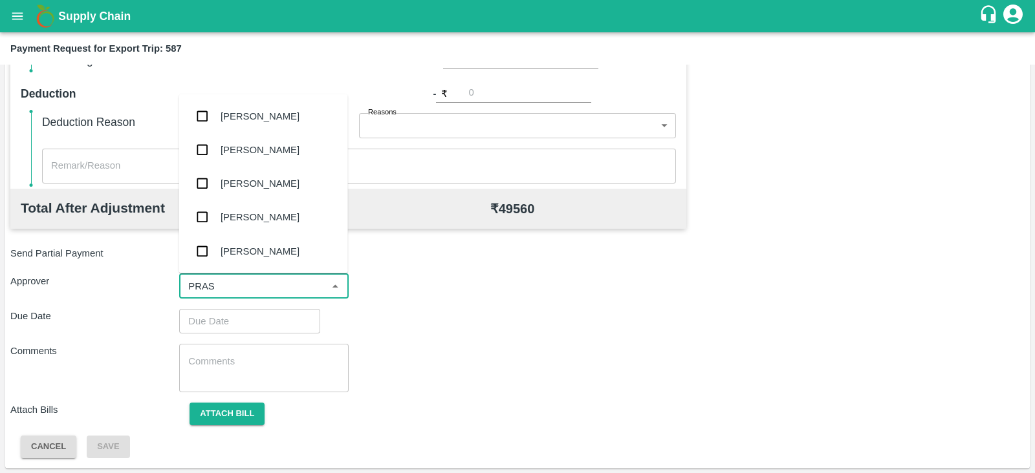
type input "PRASA"
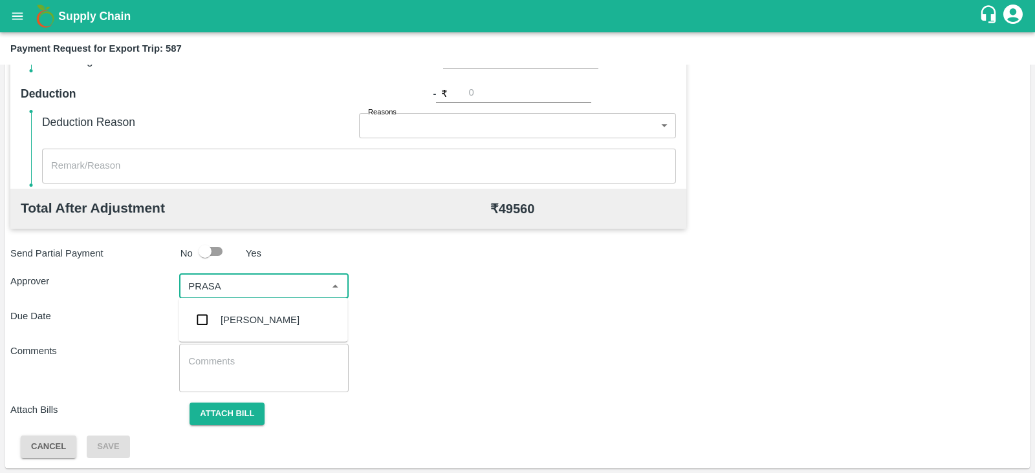
click at [252, 321] on div "[PERSON_NAME]" at bounding box center [260, 320] width 79 height 14
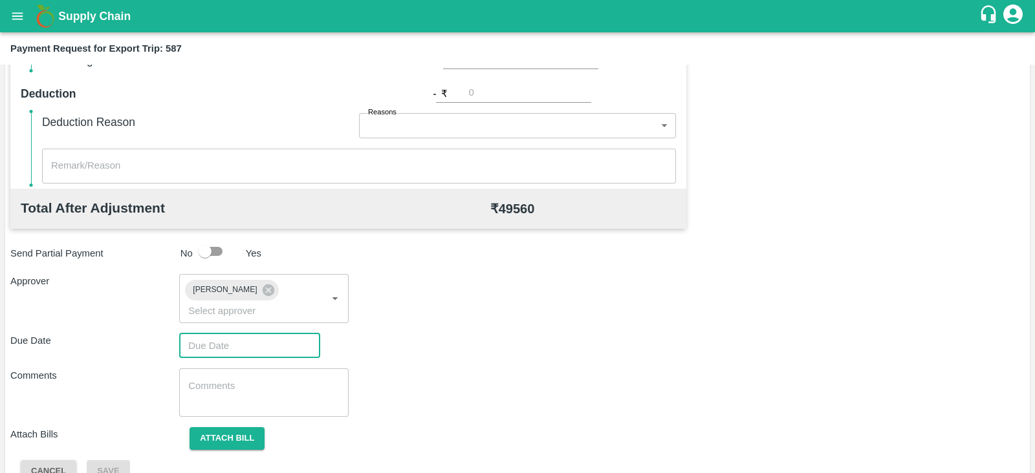
type input "DD/MM/YYYY hh:mm aa"
click at [233, 334] on input "DD/MM/YYYY hh:mm aa" at bounding box center [245, 346] width 132 height 25
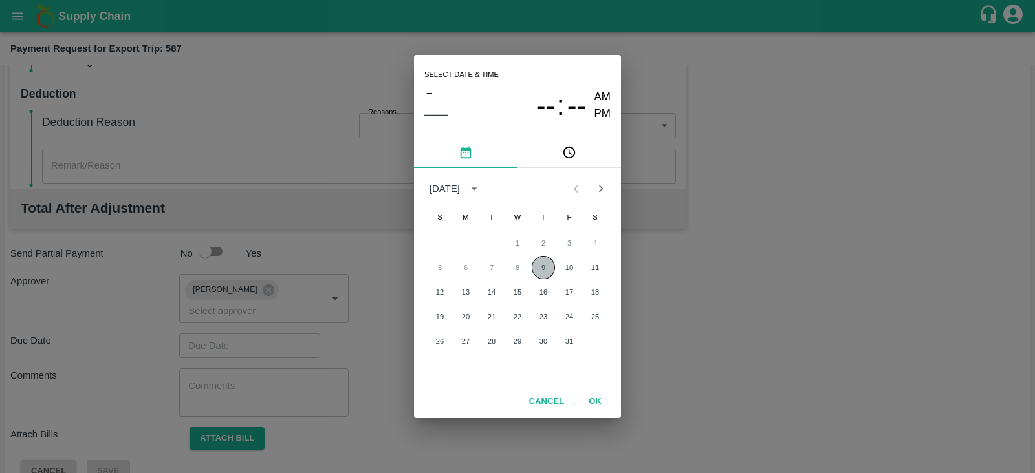
click at [547, 270] on button "9" at bounding box center [543, 267] width 23 height 23
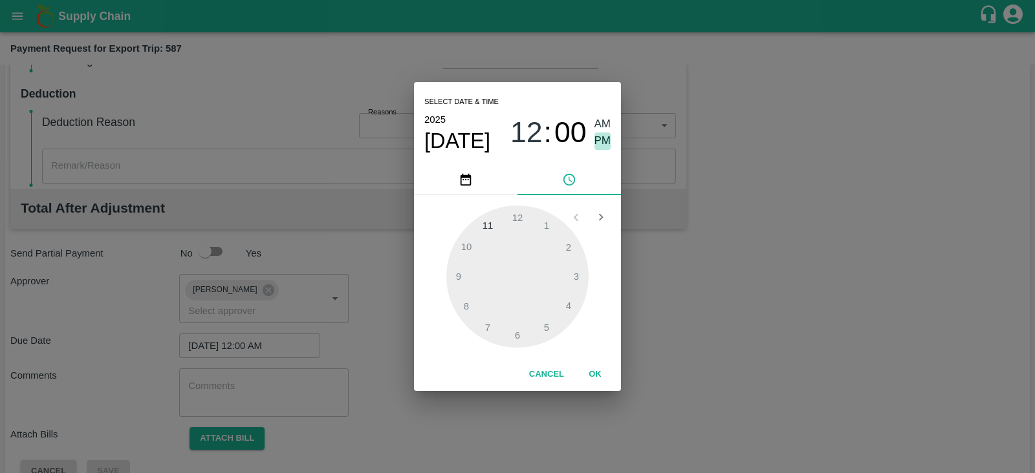
click at [606, 144] on span "PM" at bounding box center [602, 141] width 17 height 17
click at [582, 270] on div at bounding box center [517, 277] width 142 height 142
type input "[DATE] 03:00 PM"
click at [595, 369] on button "OK" at bounding box center [594, 374] width 41 height 23
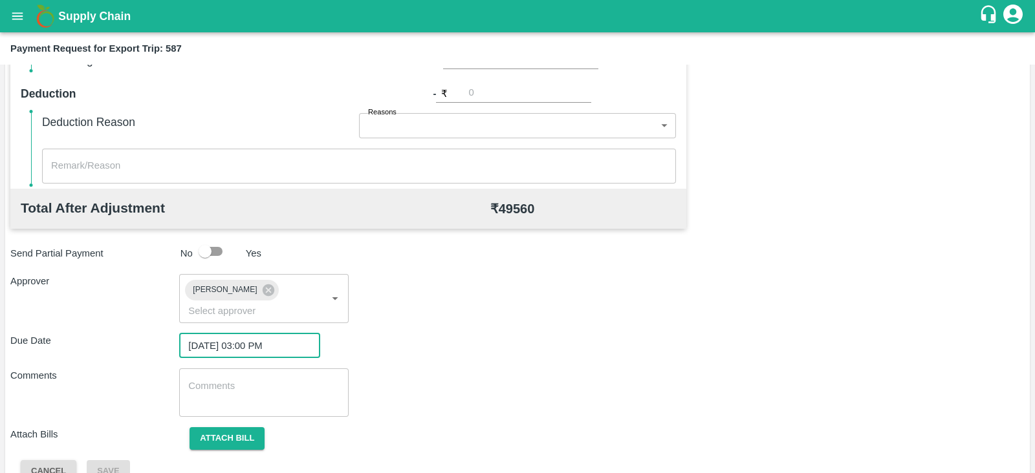
scroll to position [422, 0]
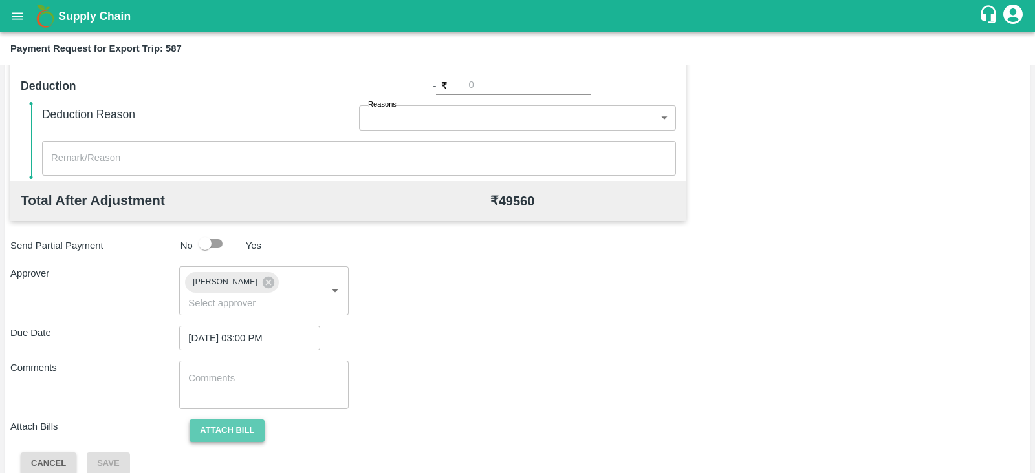
click at [247, 422] on button "Attach bill" at bounding box center [227, 431] width 75 height 23
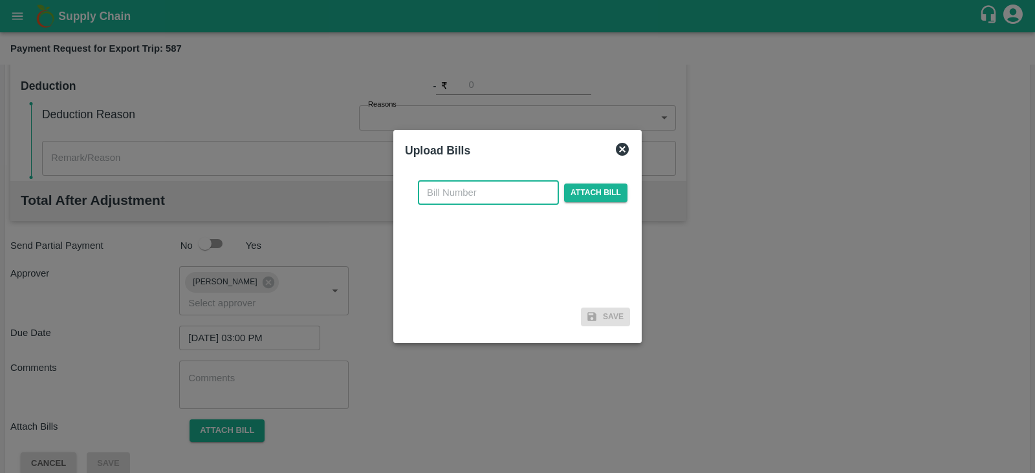
click at [493, 190] on input "text" at bounding box center [488, 192] width 141 height 25
paste input "BGS0978/25-26"
type input "BGS0978/25-26"
click at [585, 188] on span "Attach bill" at bounding box center [595, 193] width 63 height 19
click at [0, 0] on input "Attach bill" at bounding box center [0, 0] width 0 height 0
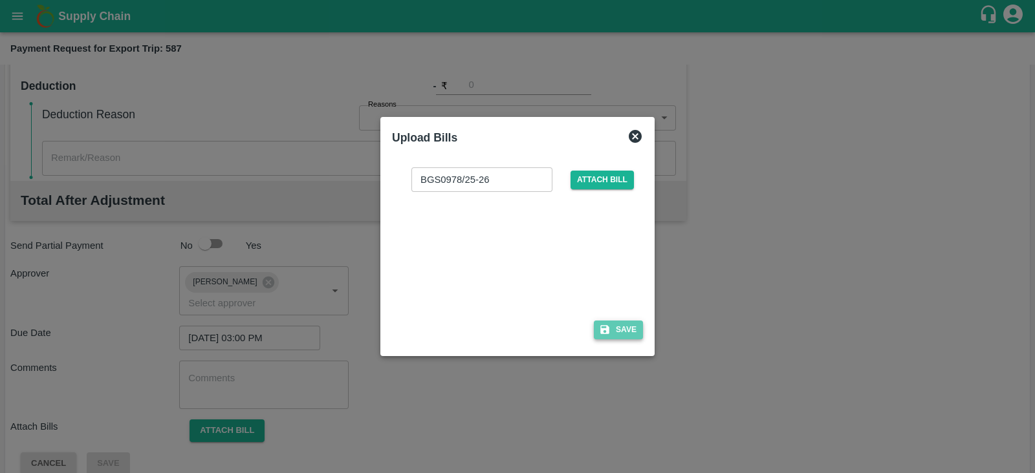
click at [609, 330] on icon "button" at bounding box center [605, 330] width 12 height 12
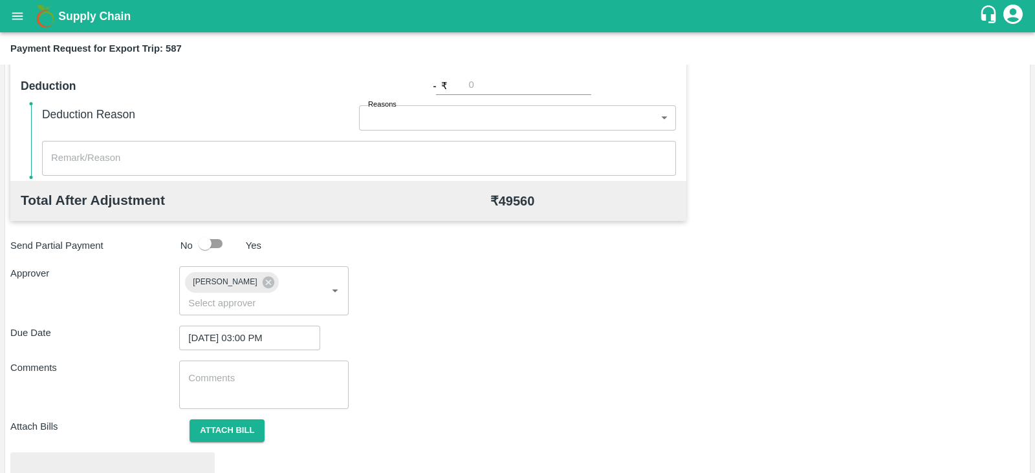
scroll to position [490, 0]
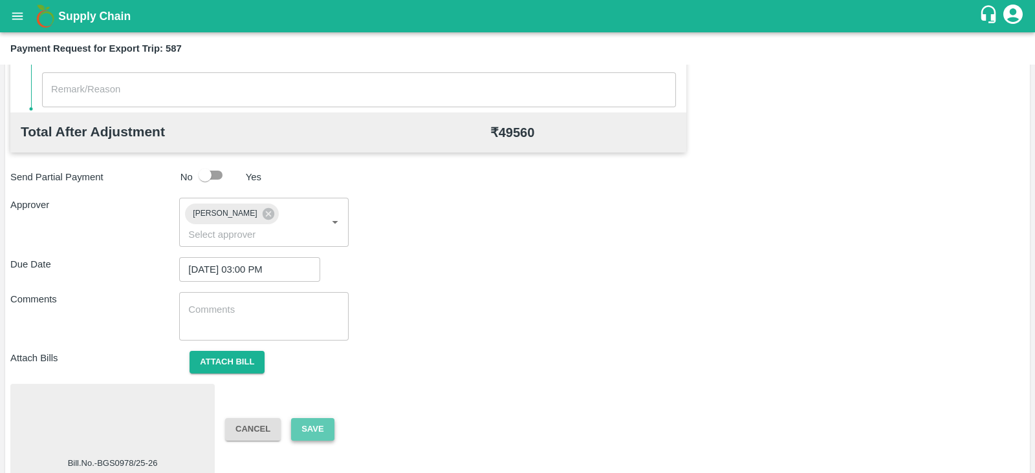
click at [317, 418] on button "Save" at bounding box center [312, 429] width 43 height 23
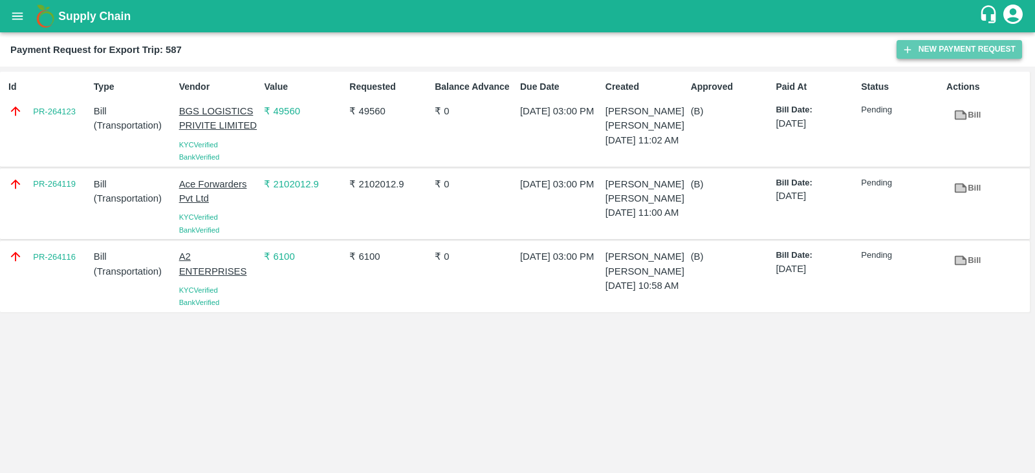
click at [913, 50] on icon "button" at bounding box center [908, 50] width 12 height 12
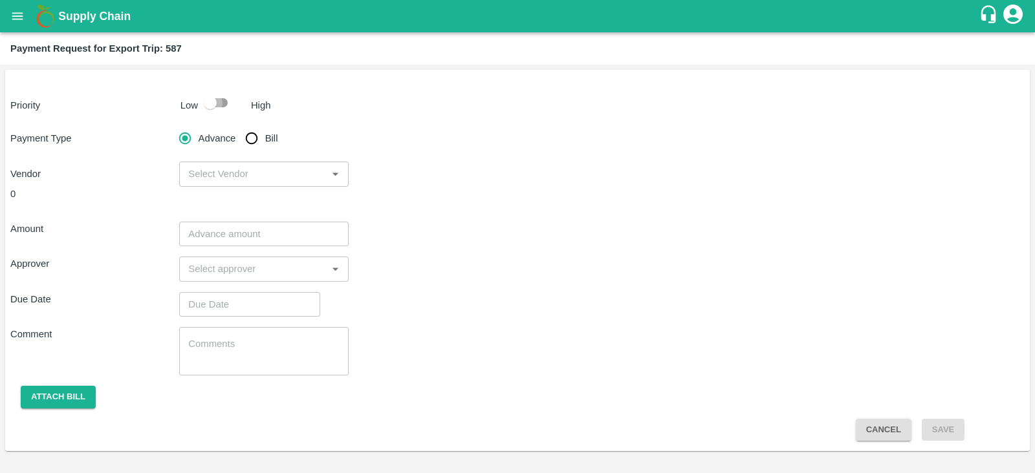
click at [217, 105] on input "checkbox" at bounding box center [210, 103] width 74 height 25
checkbox input "true"
click at [255, 135] on input "Bill" at bounding box center [252, 138] width 26 height 26
radio input "true"
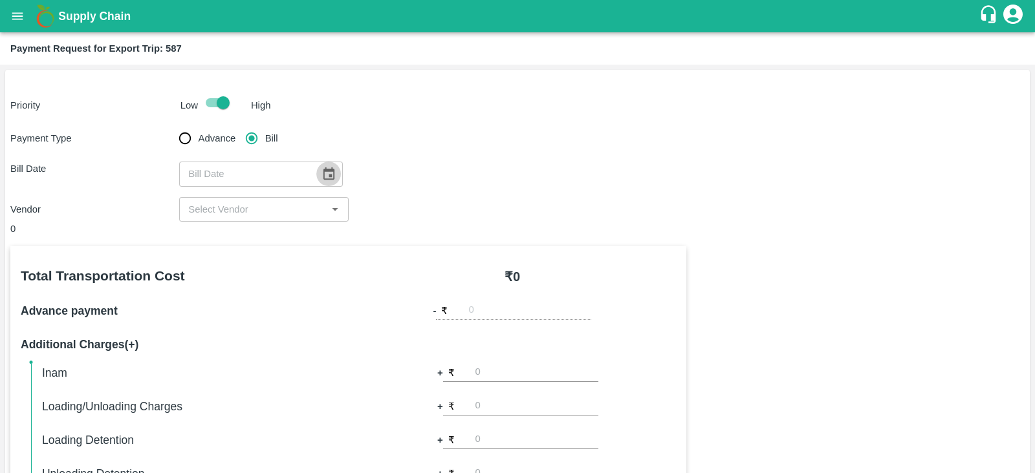
click at [325, 166] on button "Choose date" at bounding box center [328, 174] width 25 height 25
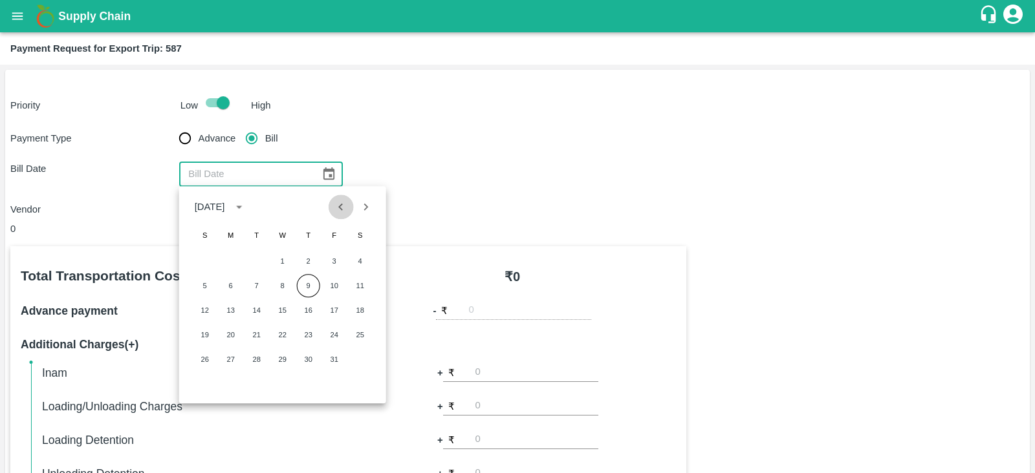
click at [332, 206] on button "Previous month" at bounding box center [341, 207] width 25 height 25
click at [284, 329] on button "24" at bounding box center [282, 334] width 23 height 23
type input "[DATE]"
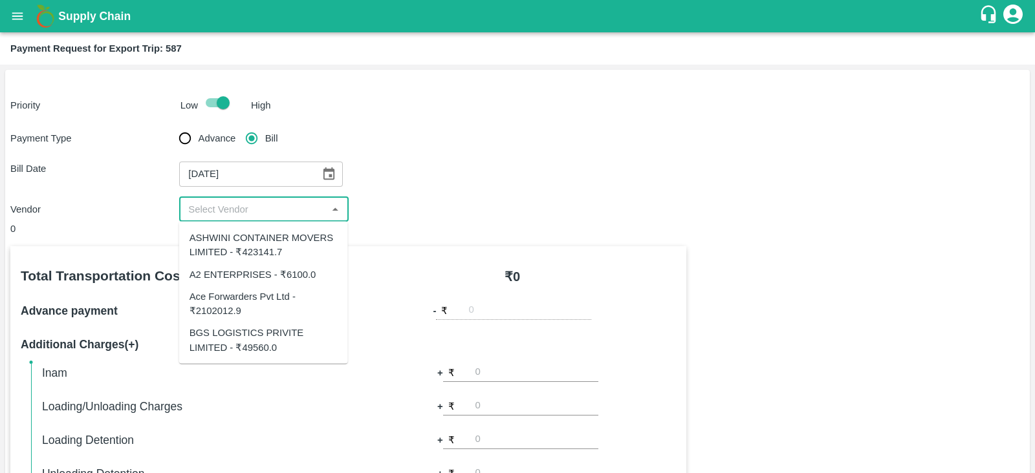
click at [254, 210] on input "input" at bounding box center [253, 209] width 140 height 17
click at [262, 255] on div "ASHWINI CONTAINER MOVERS LIMITED - ₹423141.7" at bounding box center [264, 245] width 148 height 29
type input "ASHWINI CONTAINER MOVERS LIMITED - ₹423141.7"
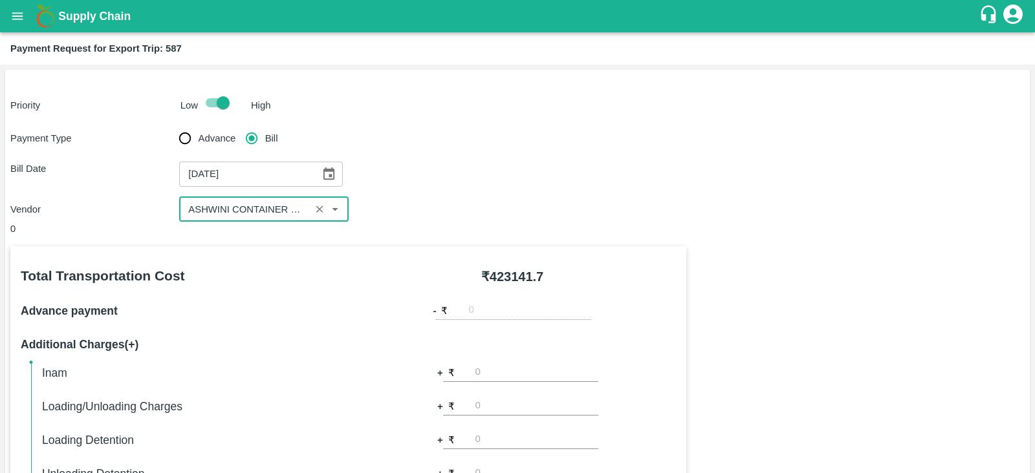
scroll to position [414, 0]
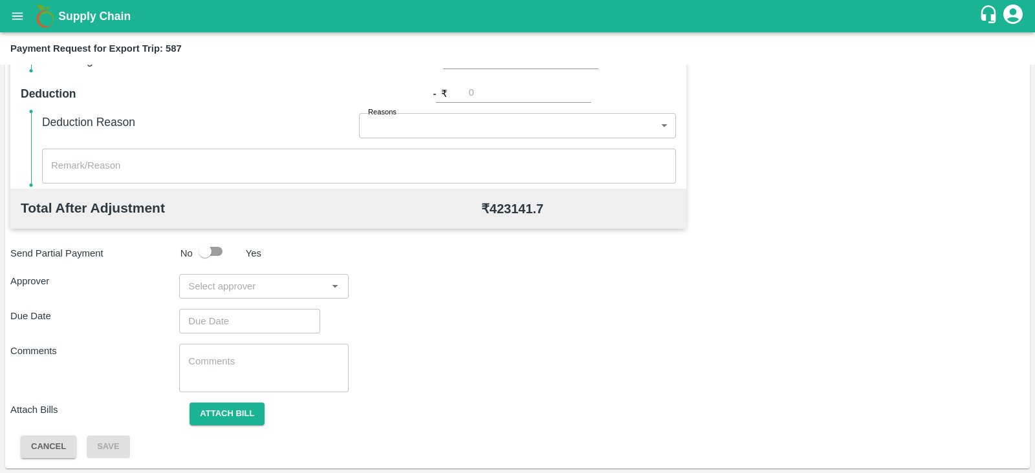
click at [234, 286] on input "input" at bounding box center [253, 286] width 140 height 17
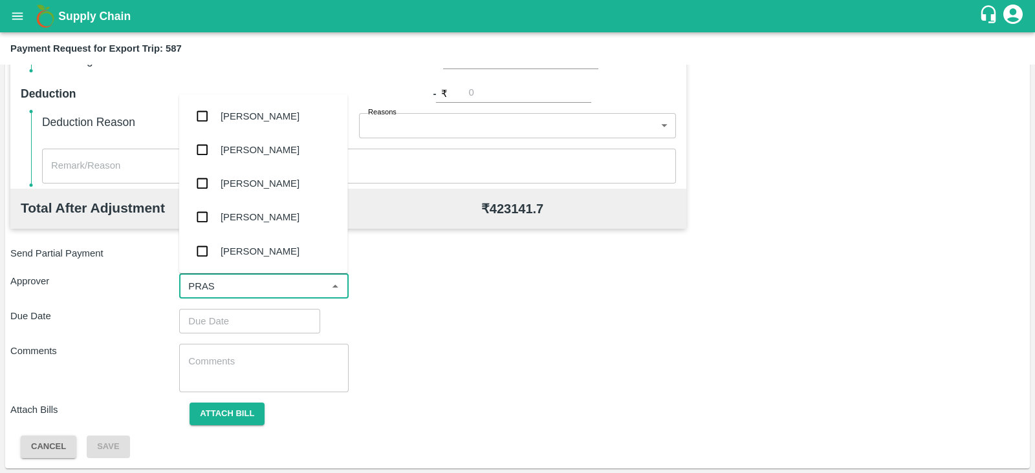
type input "PRASA"
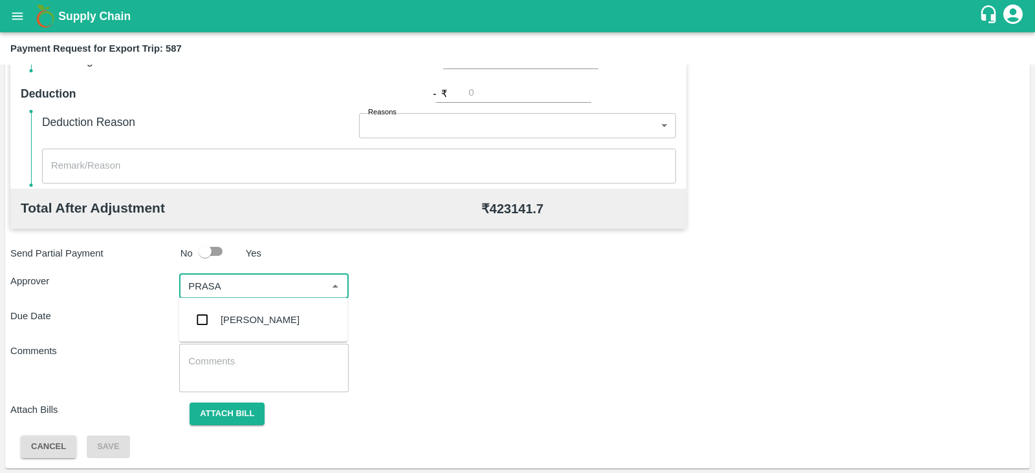
click at [255, 315] on div "[PERSON_NAME]" at bounding box center [260, 320] width 79 height 14
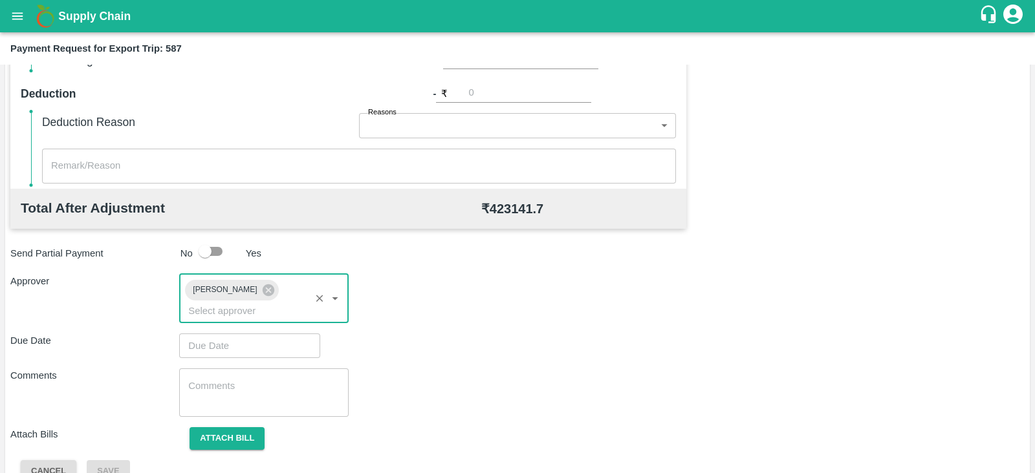
type input "DD/MM/YYYY hh:mm aa"
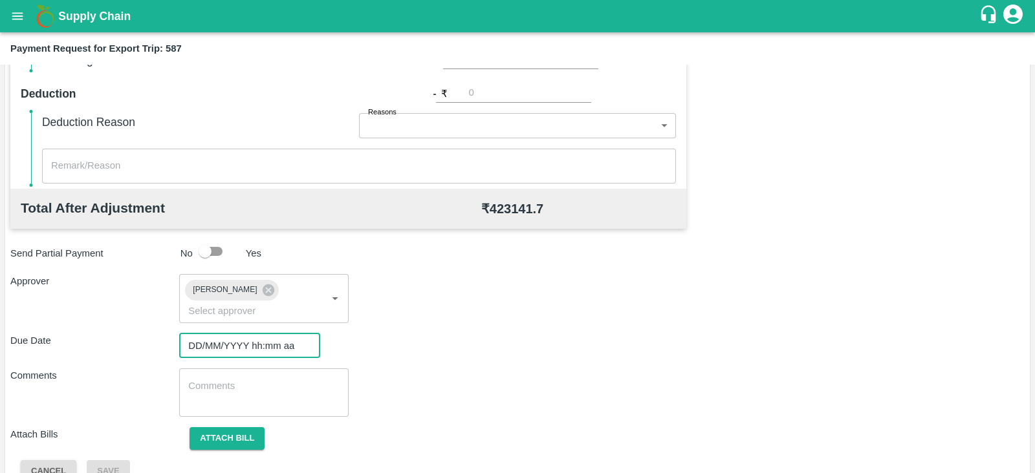
click at [207, 334] on input "DD/MM/YYYY hh:mm aa" at bounding box center [245, 346] width 132 height 25
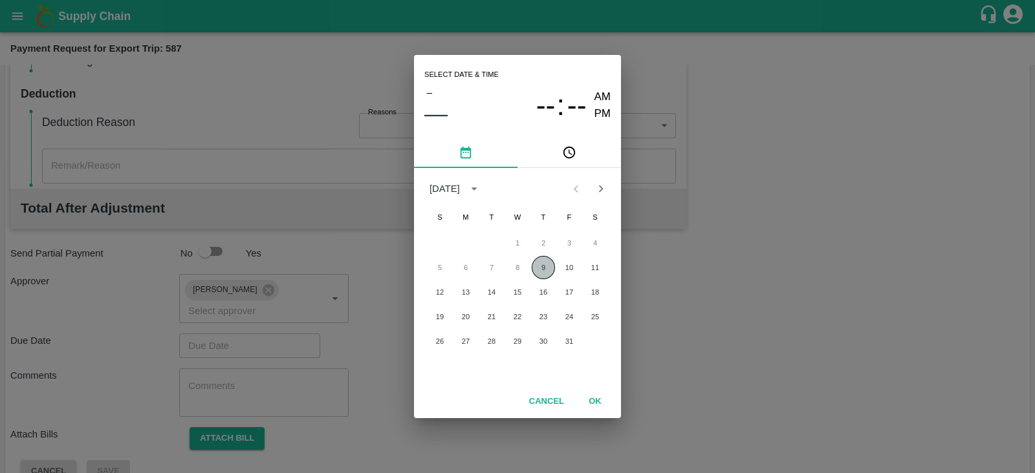
click at [547, 259] on button "9" at bounding box center [543, 267] width 23 height 23
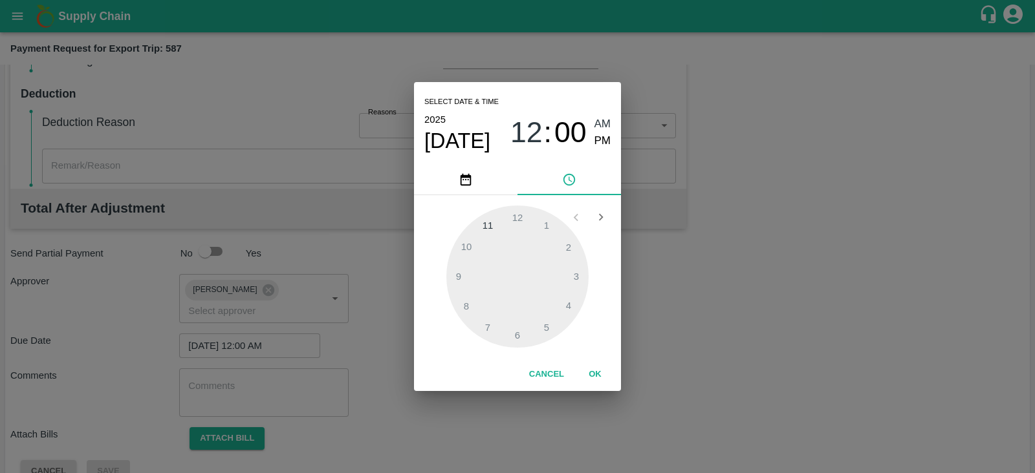
click at [602, 140] on span "PM" at bounding box center [602, 141] width 17 height 17
click at [579, 276] on div at bounding box center [517, 277] width 142 height 142
click at [672, 274] on div "Select date & time [DATE] 03 : 00 AM PM 05 10 15 20 25 30 35 40 45 50 55 00 Can…" at bounding box center [517, 236] width 1035 height 473
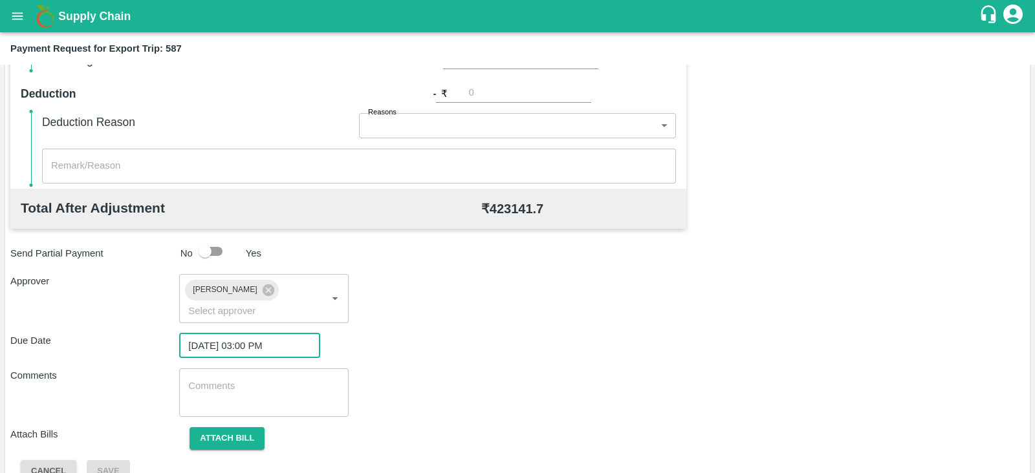
click at [287, 334] on input "[DATE] 03:00 PM" at bounding box center [245, 346] width 132 height 25
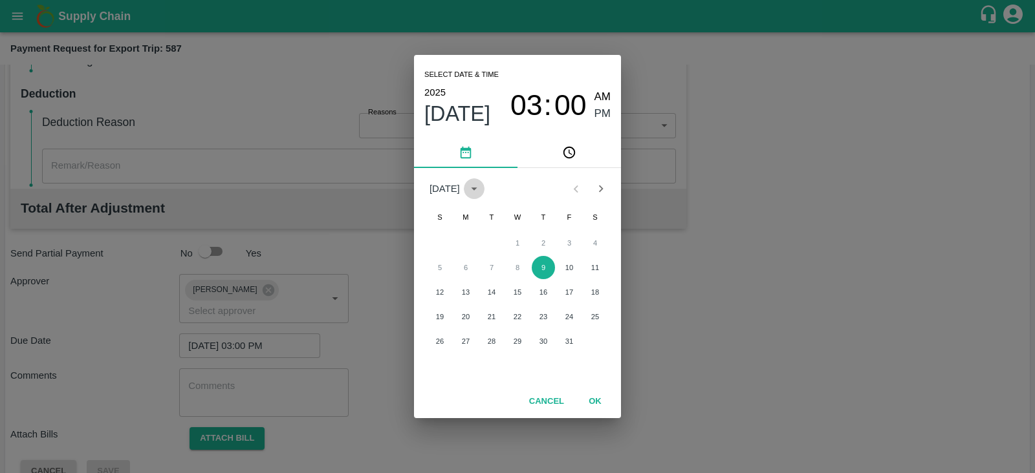
click at [481, 190] on icon "calendar view is open, switch to year view" at bounding box center [474, 189] width 14 height 14
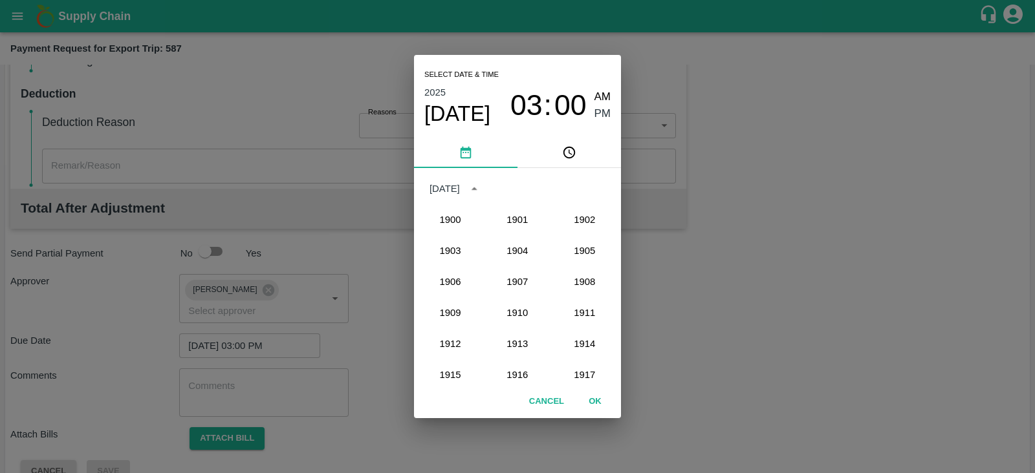
scroll to position [1197, 0]
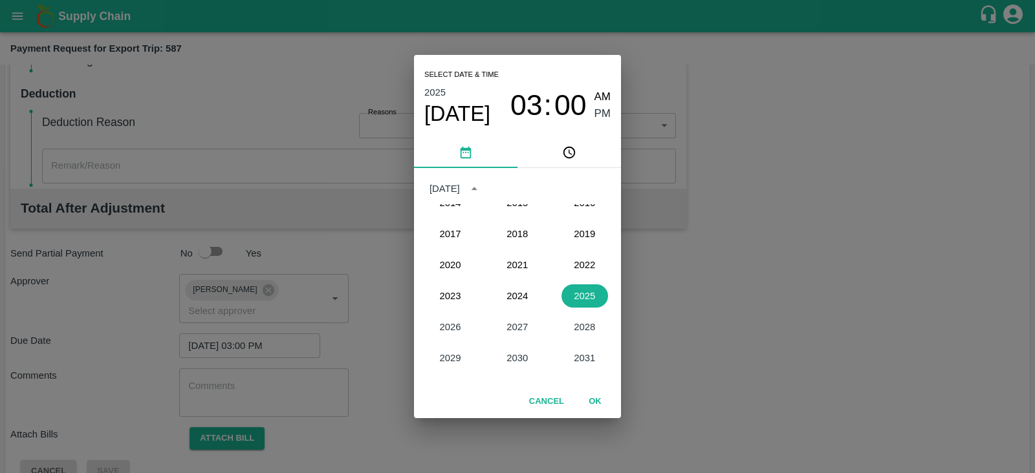
click at [688, 262] on div "Select date & time [DATE] 03 : 00 AM PM [DATE] 1900 1901 1902 1903 1904 1905 19…" at bounding box center [517, 236] width 1035 height 473
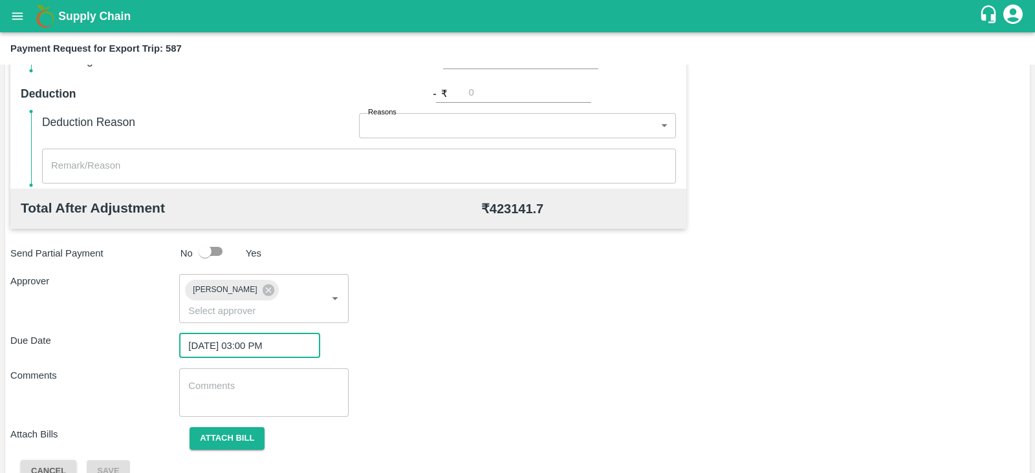
click at [285, 334] on input "[DATE] 03:00 PM" at bounding box center [245, 346] width 132 height 25
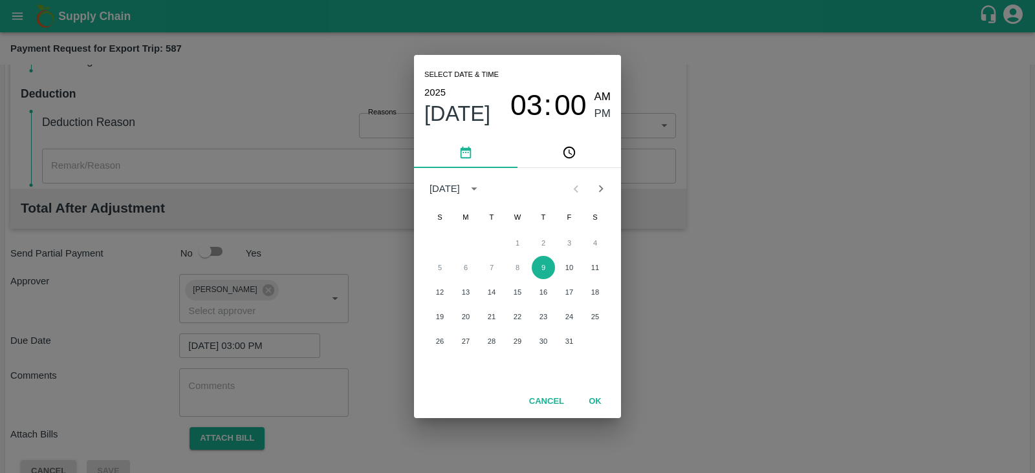
click at [285, 325] on div "Select date & time [DATE] 03 : 00 AM PM [DATE] S M T W T F S 1 2 3 4 5 6 7 8 9 …" at bounding box center [517, 236] width 1035 height 473
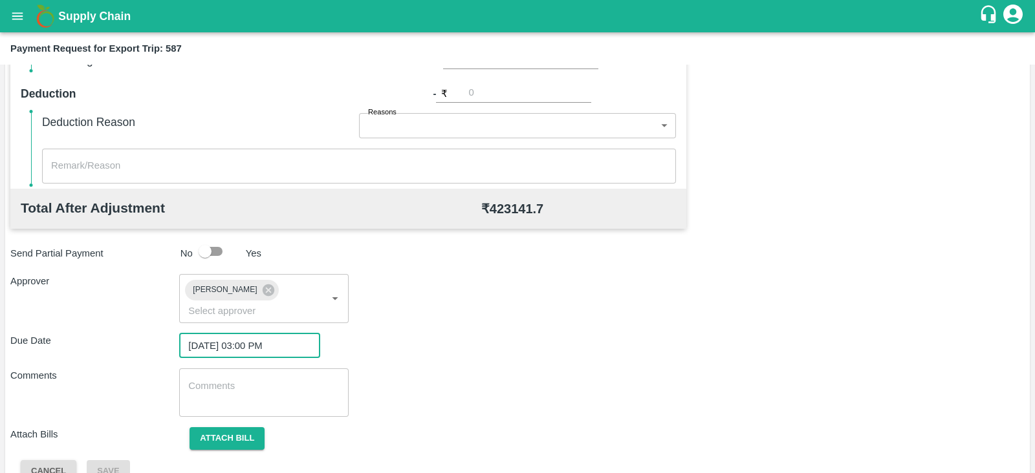
click at [298, 334] on input "[DATE] 03:00 PM" at bounding box center [245, 346] width 132 height 25
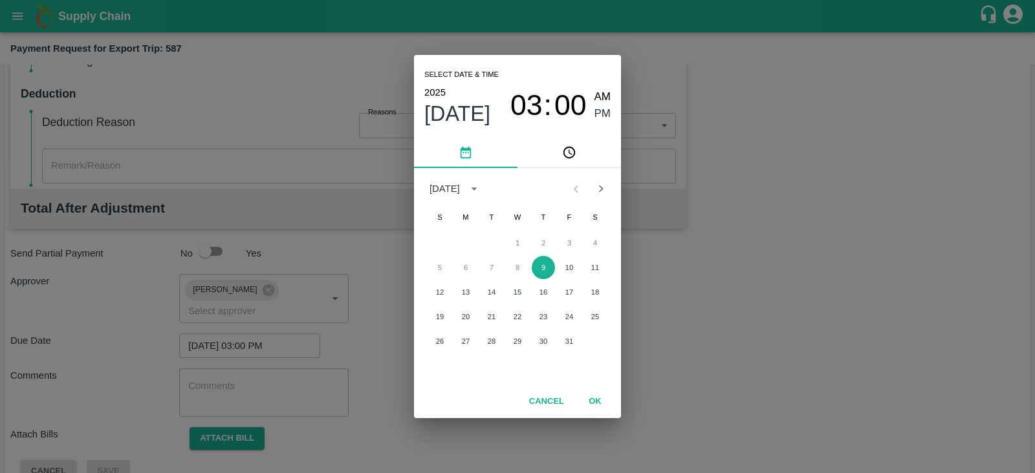
click at [298, 321] on div "Select date & time [DATE] 03 : 00 AM PM [DATE] S M T W T F S 1 2 3 4 5 6 7 8 9 …" at bounding box center [517, 236] width 1035 height 473
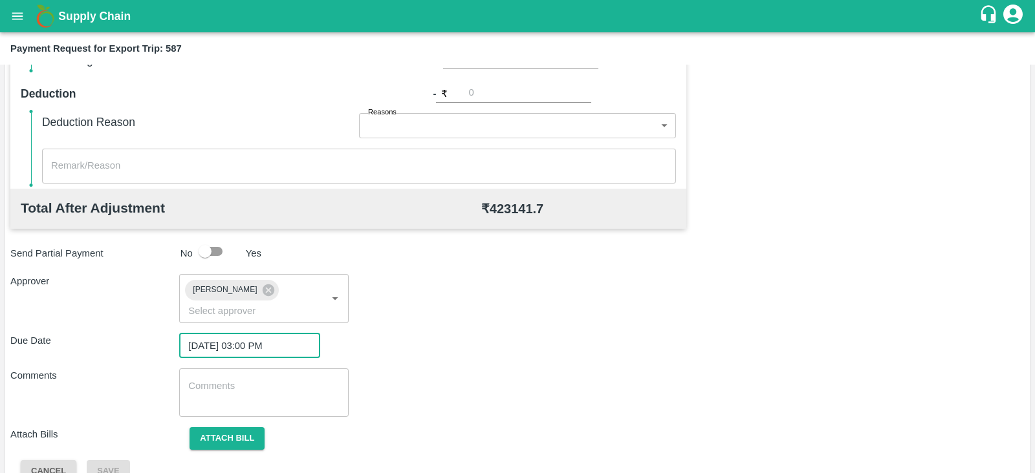
click at [298, 334] on input "[DATE] 03:00 PM" at bounding box center [245, 346] width 132 height 25
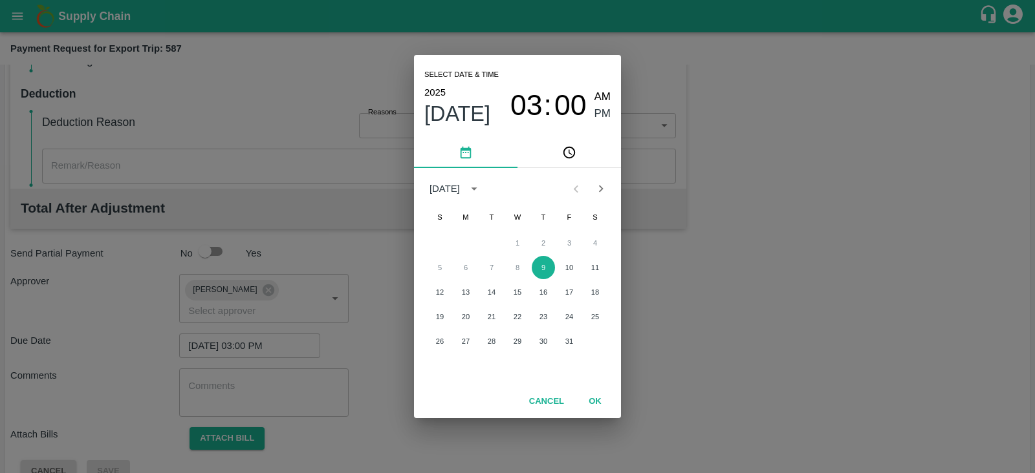
click at [472, 153] on icon "pick date" at bounding box center [466, 153] width 14 height 14
click at [581, 186] on div at bounding box center [589, 189] width 16 height 25
click at [607, 194] on icon "Next month" at bounding box center [601, 189] width 14 height 14
click at [570, 180] on button "Previous month" at bounding box center [575, 189] width 25 height 25
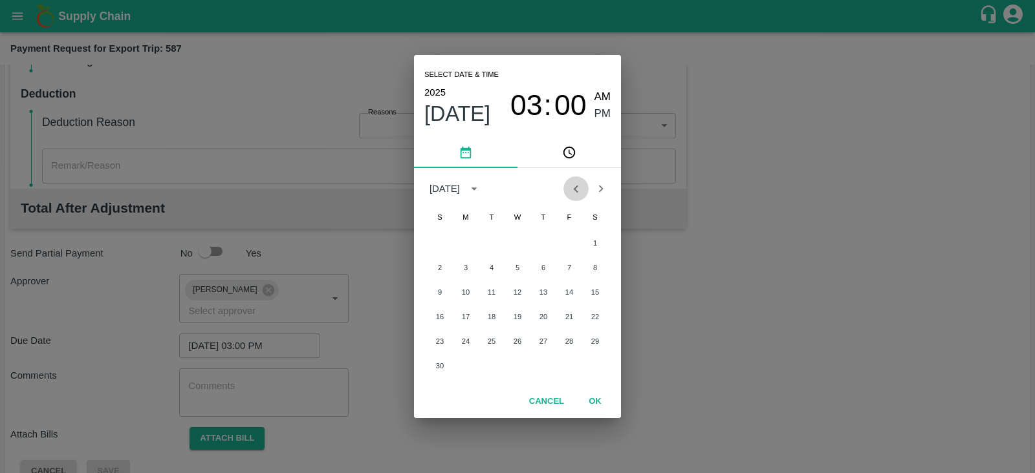
click at [570, 180] on button "Previous month" at bounding box center [575, 189] width 25 height 25
click at [570, 180] on div at bounding box center [588, 189] width 50 height 25
click at [481, 191] on icon "calendar view is open, switch to year view" at bounding box center [474, 189] width 14 height 14
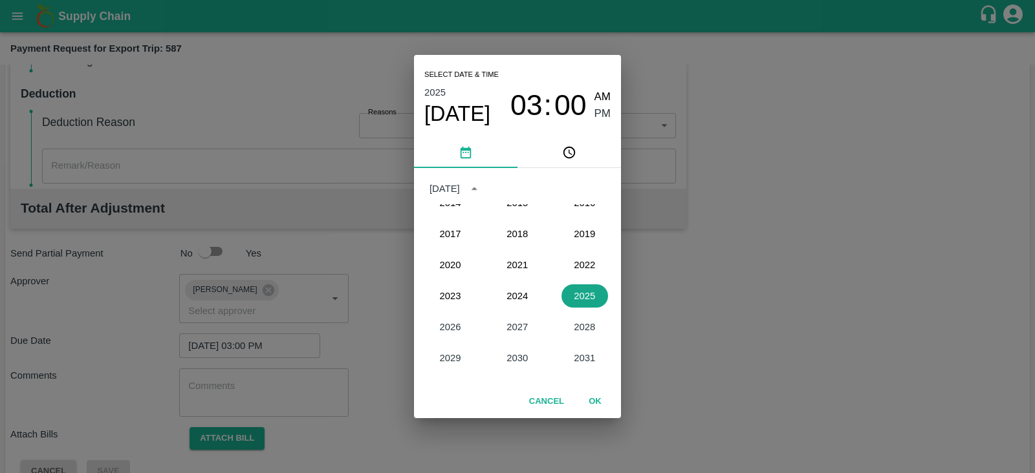
click at [582, 300] on button "2025" at bounding box center [584, 296] width 47 height 23
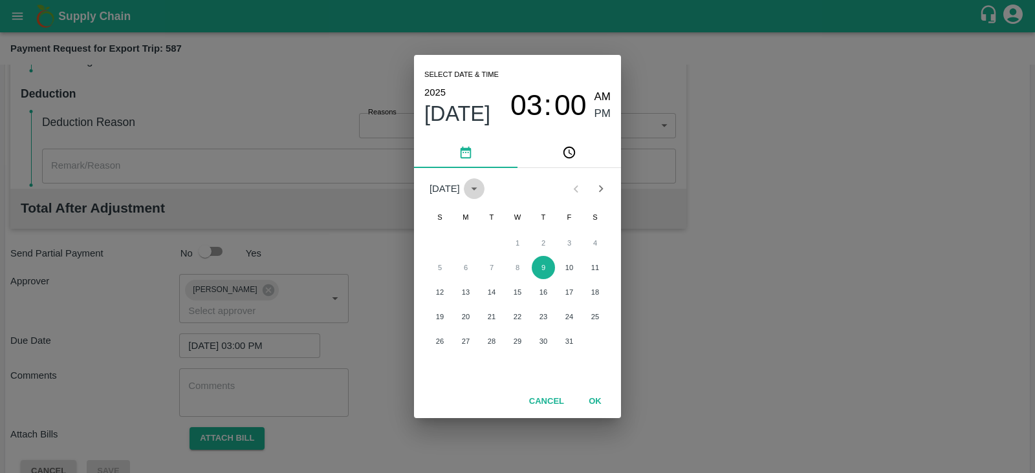
click at [481, 194] on icon "calendar view is open, switch to year view" at bounding box center [474, 189] width 14 height 14
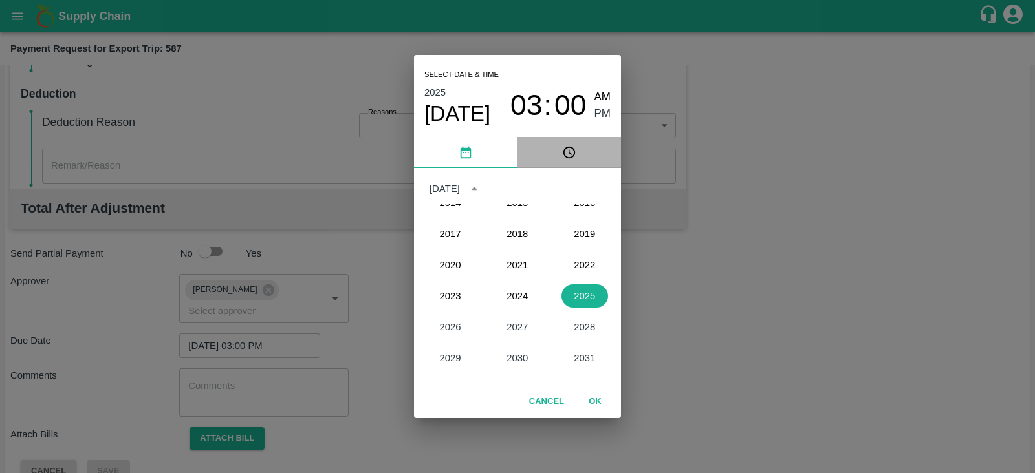
click at [561, 159] on button "pick time" at bounding box center [568, 152] width 103 height 31
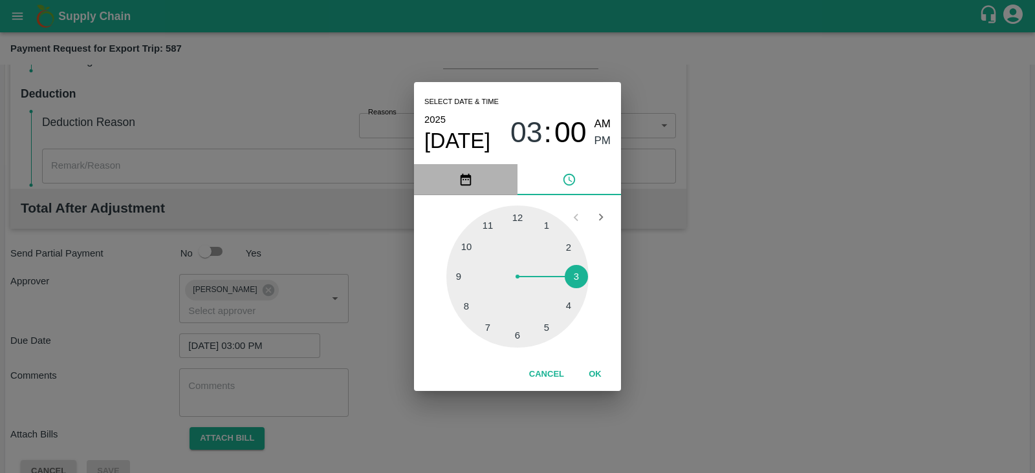
click at [461, 183] on icon "pick date" at bounding box center [466, 180] width 11 height 12
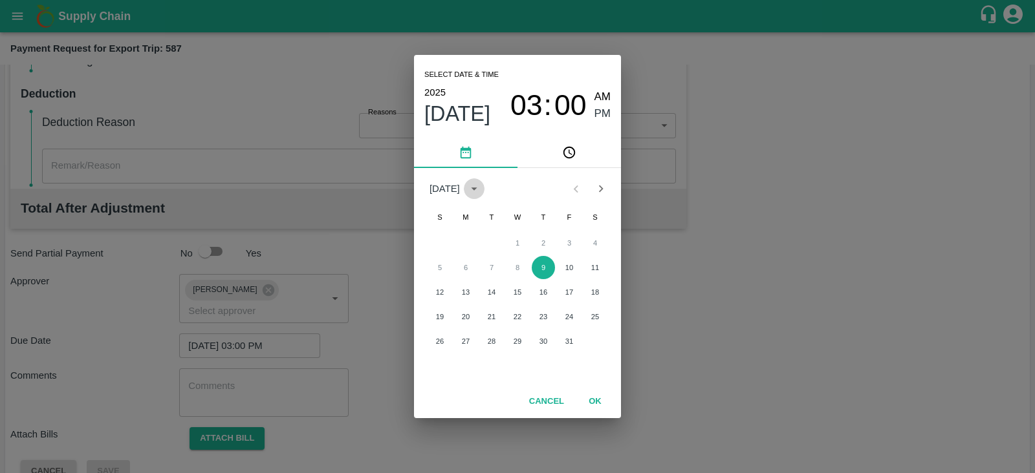
click at [481, 191] on icon "calendar view is open, switch to year view" at bounding box center [474, 189] width 14 height 14
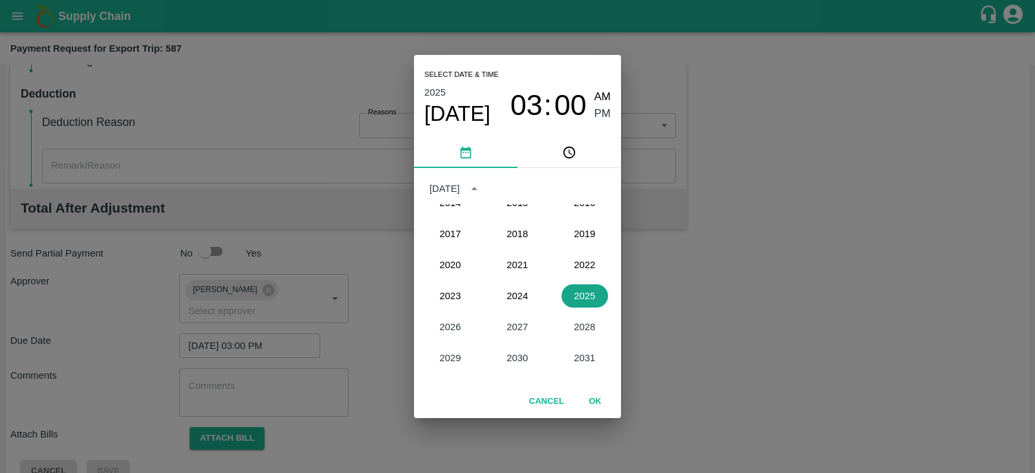
click at [580, 297] on button "2025" at bounding box center [584, 296] width 47 height 23
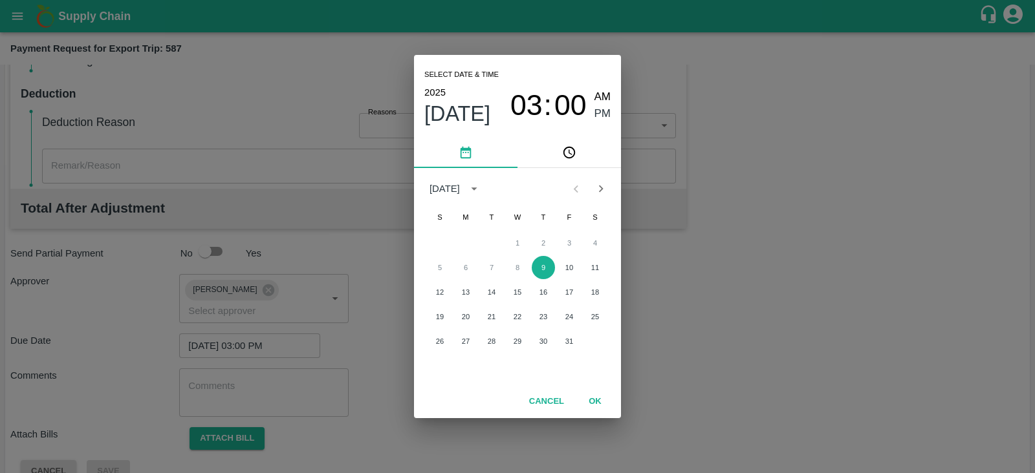
click at [770, 379] on div "Select date & time [DATE] 03 : 00 AM PM [DATE] S M T W T F S 1 2 3 4 5 6 7 8 9 …" at bounding box center [517, 236] width 1035 height 473
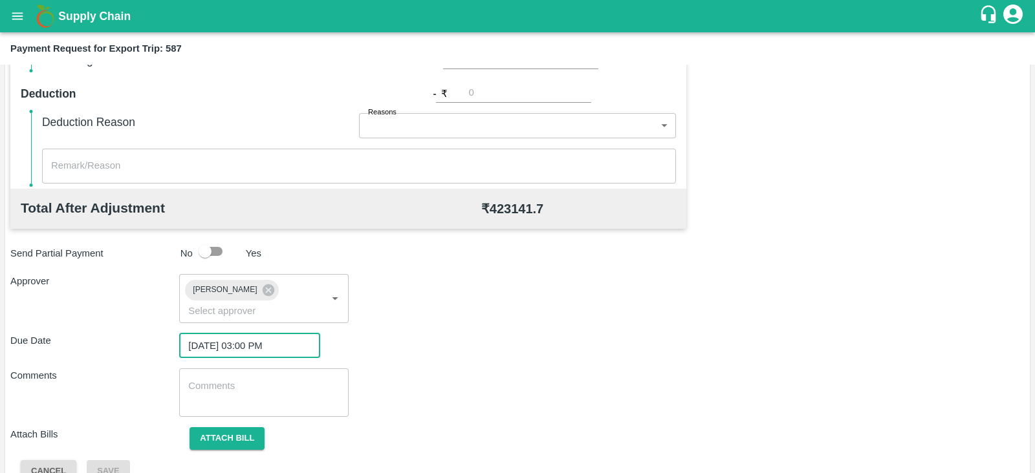
click at [287, 334] on input "[DATE] 03:00 PM" at bounding box center [245, 346] width 132 height 25
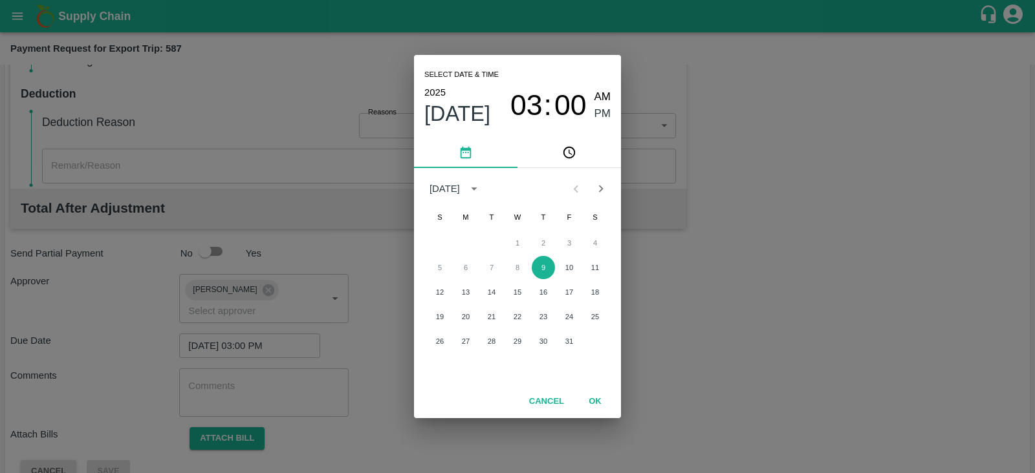
click at [287, 327] on div "Select date & time [DATE] 03 : 00 AM PM [DATE] S M T W T F S 1 2 3 4 5 6 7 8 9 …" at bounding box center [517, 236] width 1035 height 473
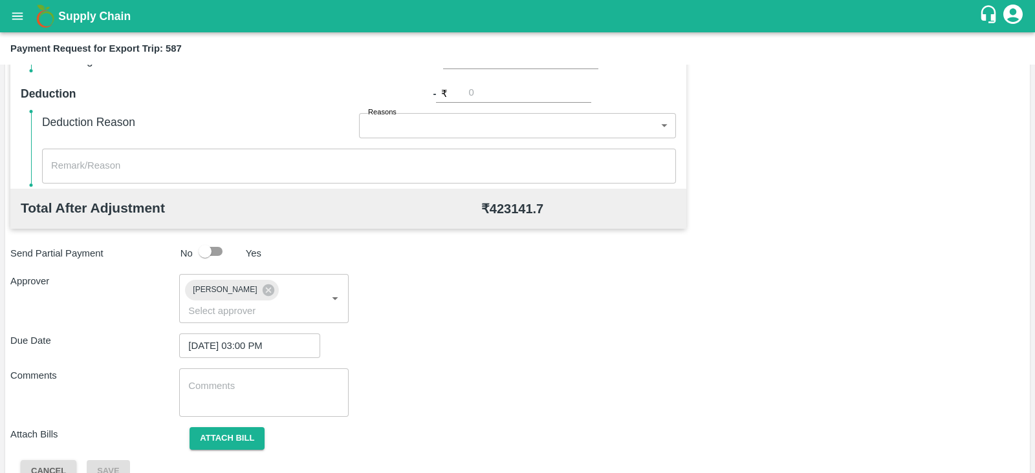
click at [287, 334] on input "[DATE] 03:00 PM" at bounding box center [245, 346] width 132 height 25
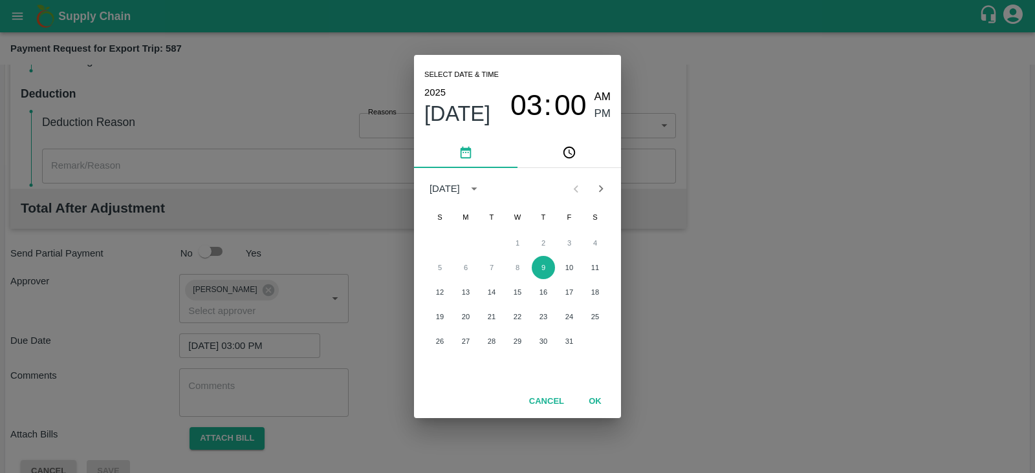
click at [287, 327] on div "Select date & time [DATE] 03 : 00 AM PM [DATE] S M T W T F S 1 2 3 4 5 6 7 8 9 …" at bounding box center [517, 236] width 1035 height 473
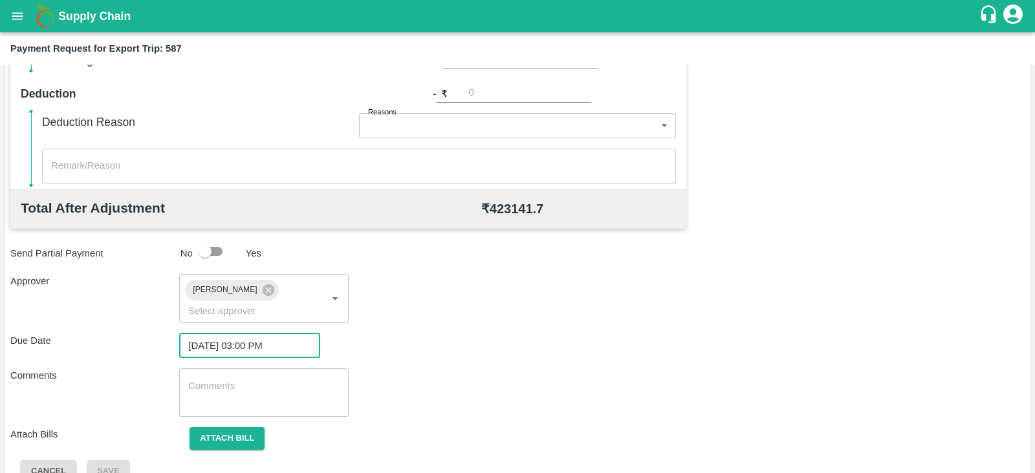
click at [286, 334] on input "[DATE] 03:00 PM" at bounding box center [245, 346] width 132 height 25
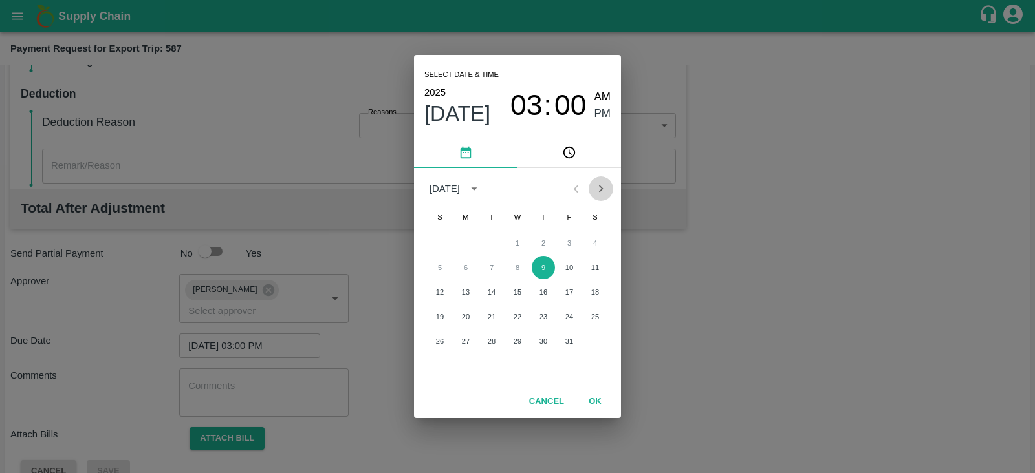
click at [606, 189] on icon "Next month" at bounding box center [601, 189] width 14 height 14
click at [481, 188] on icon "calendar view is open, switch to year view" at bounding box center [474, 189] width 14 height 14
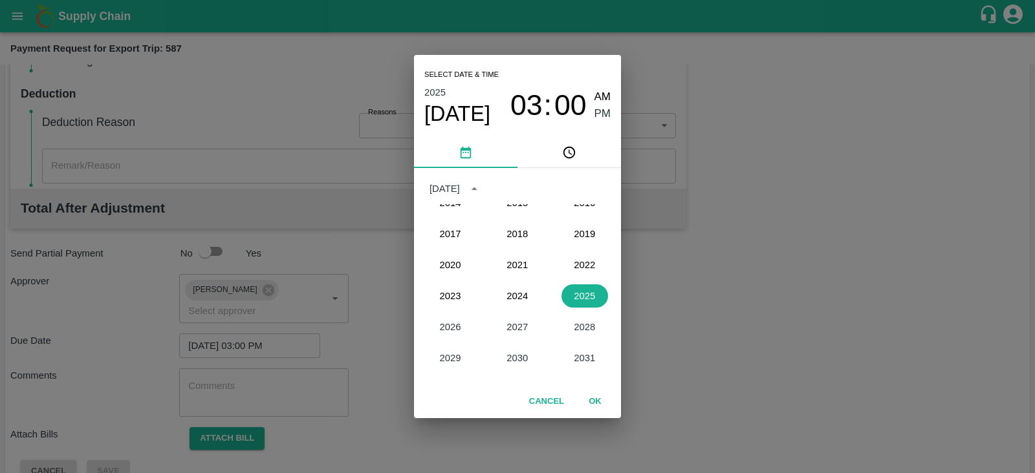
click at [517, 292] on div "2024" at bounding box center [517, 296] width 67 height 31
click at [517, 260] on div "2021" at bounding box center [517, 265] width 67 height 31
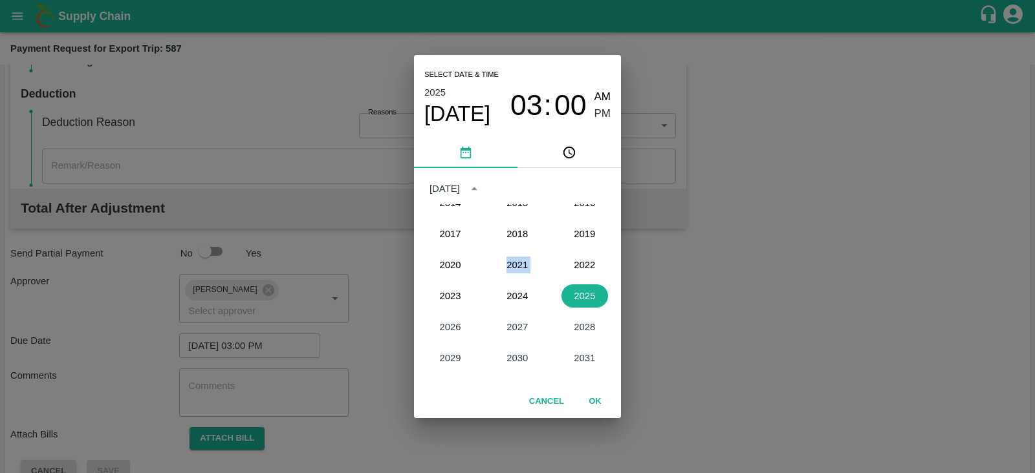
click at [517, 260] on div "2021" at bounding box center [517, 265] width 67 height 31
click at [516, 301] on div "2024" at bounding box center [517, 296] width 67 height 31
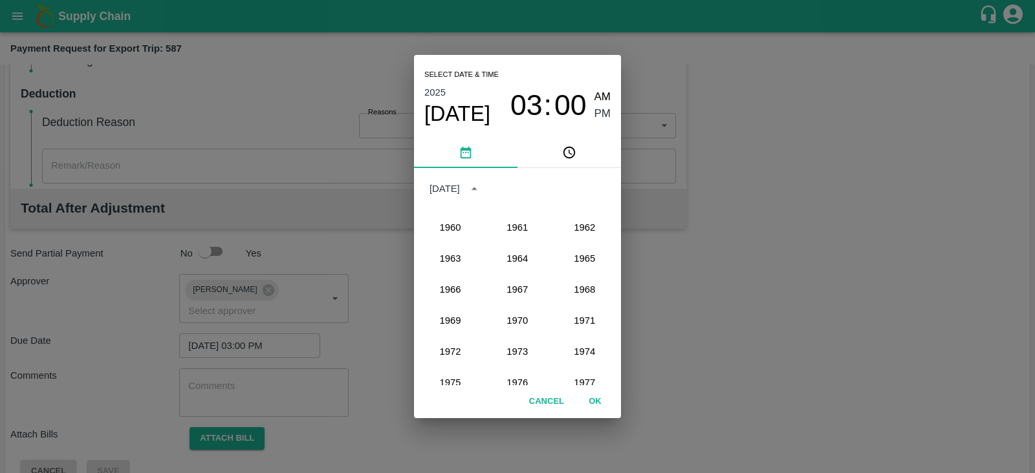
click at [773, 291] on div "Select date & time [DATE] 03 : 00 AM PM [DATE] 1900 1901 1902 1903 1904 1905 19…" at bounding box center [517, 236] width 1035 height 473
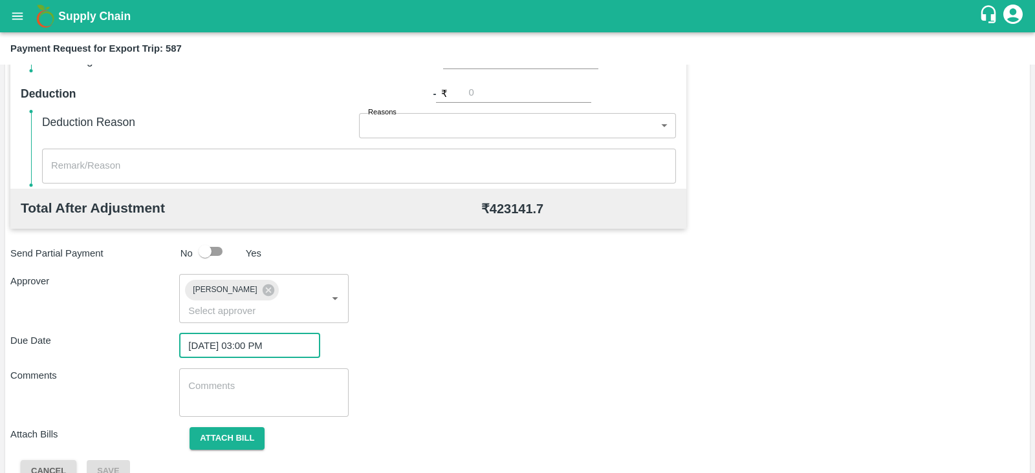
click at [300, 334] on input "[DATE] 03:00 PM" at bounding box center [245, 346] width 132 height 25
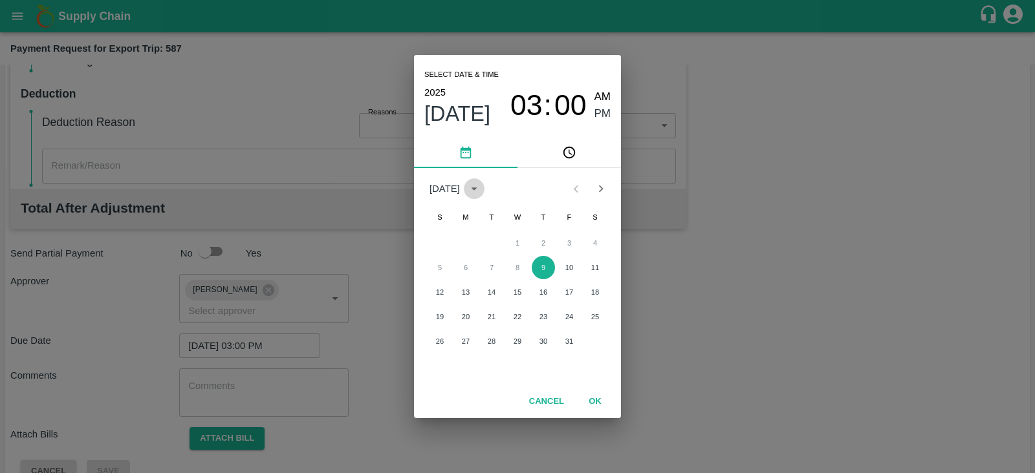
click at [481, 186] on icon "calendar view is open, switch to year view" at bounding box center [474, 189] width 14 height 14
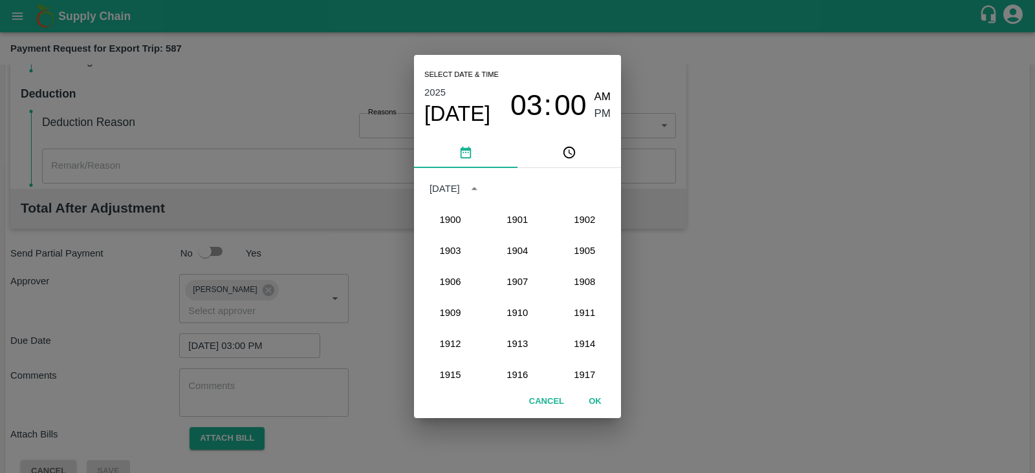
scroll to position [1197, 0]
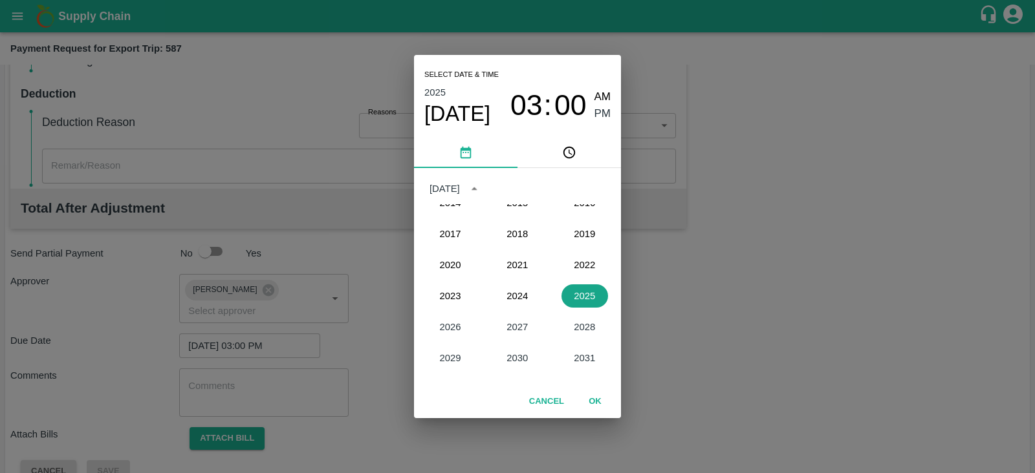
click at [581, 298] on button "2025" at bounding box center [584, 296] width 47 height 23
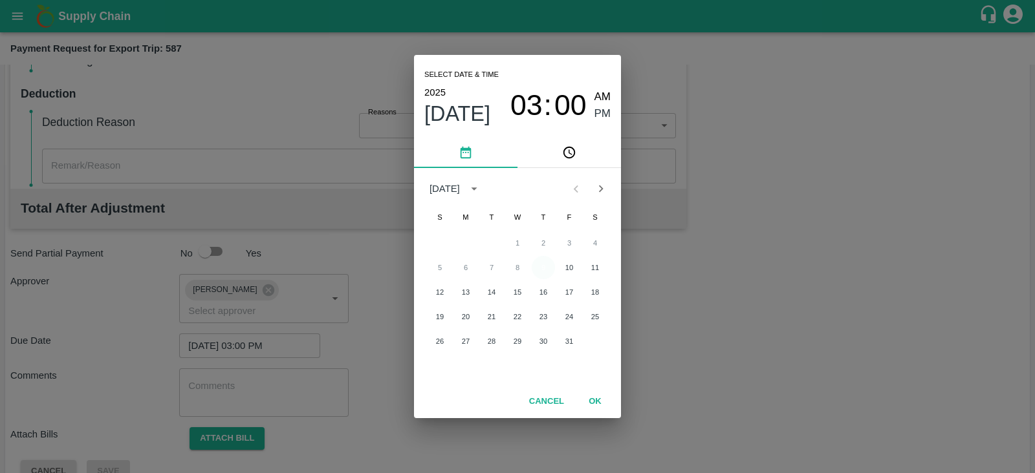
click at [541, 264] on button "9" at bounding box center [543, 267] width 23 height 23
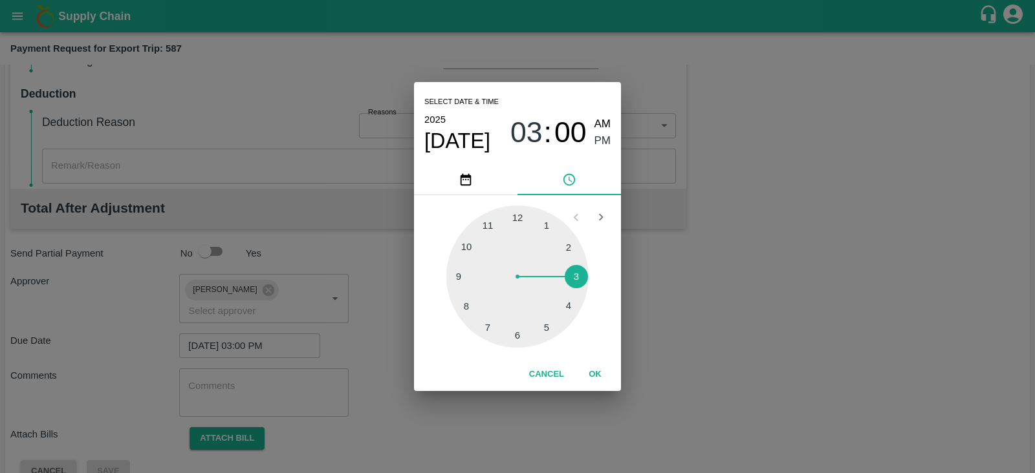
click at [541, 264] on div at bounding box center [517, 277] width 142 height 142
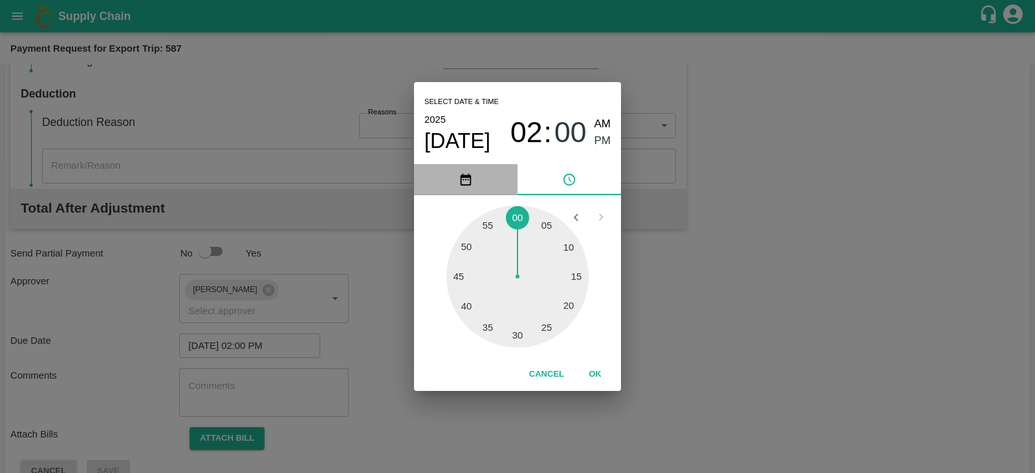
click at [472, 177] on icon "pick date" at bounding box center [466, 180] width 14 height 14
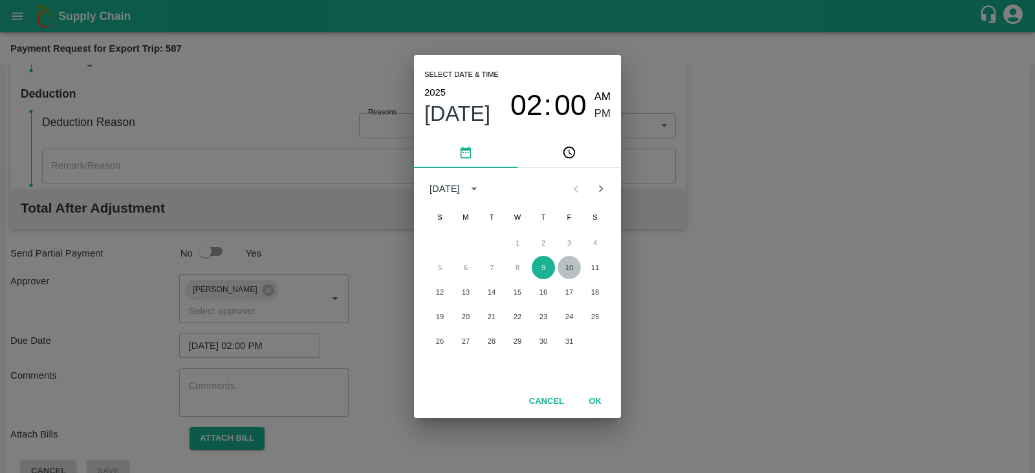
click at [569, 270] on button "10" at bounding box center [569, 267] width 23 height 23
type input "[DATE] 02:00 PM"
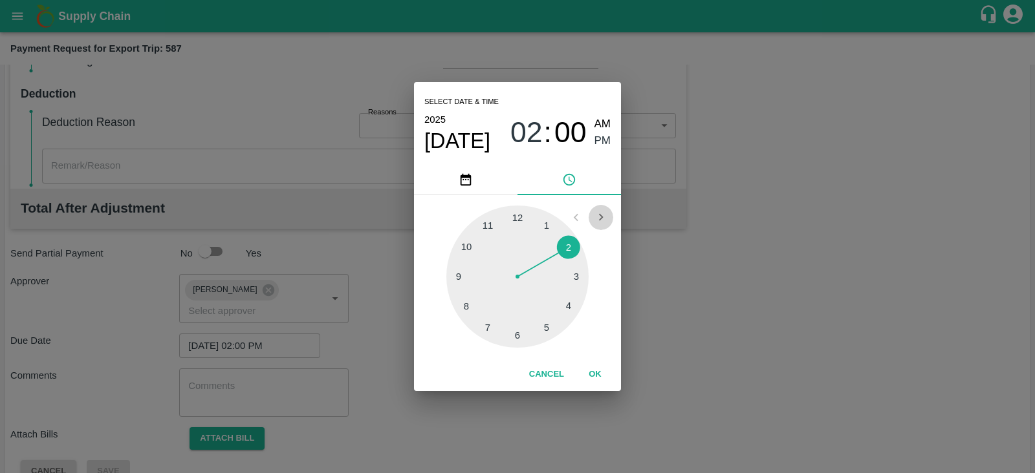
click at [598, 215] on icon "Open next view" at bounding box center [601, 217] width 14 height 14
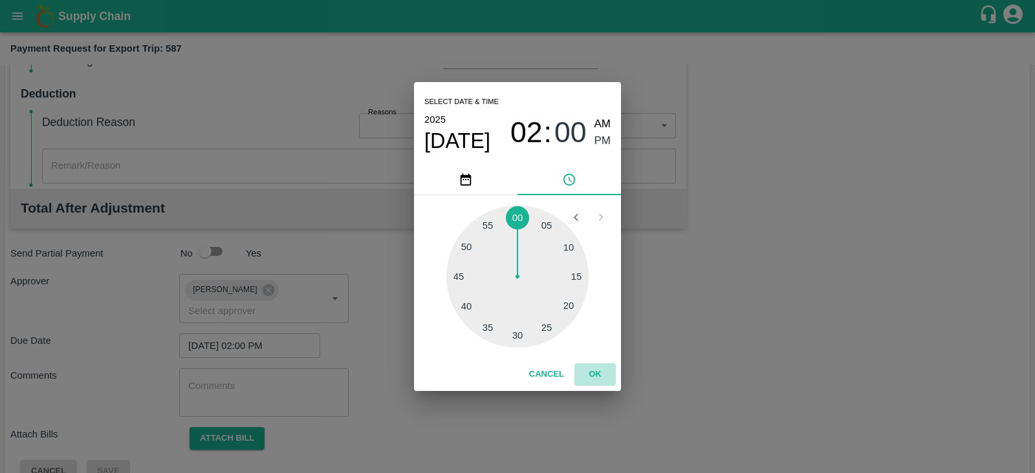
click at [595, 375] on button "OK" at bounding box center [594, 374] width 41 height 23
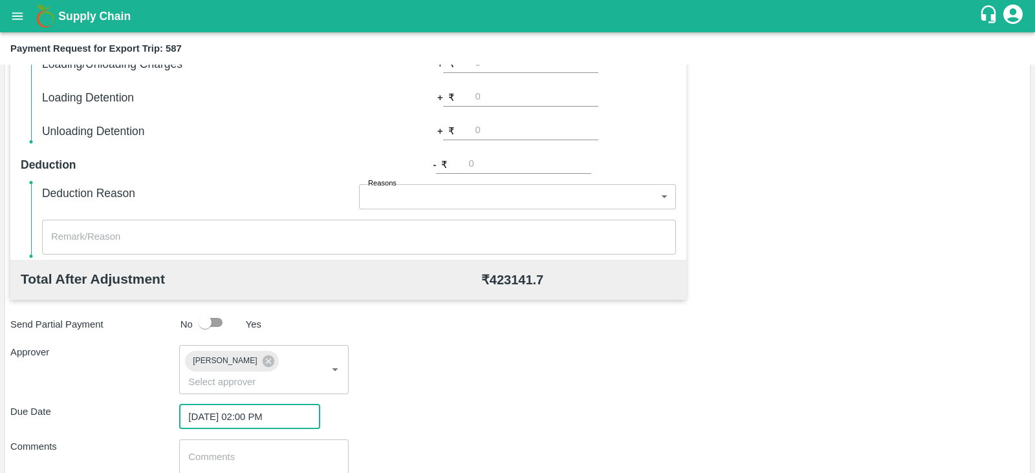
scroll to position [422, 0]
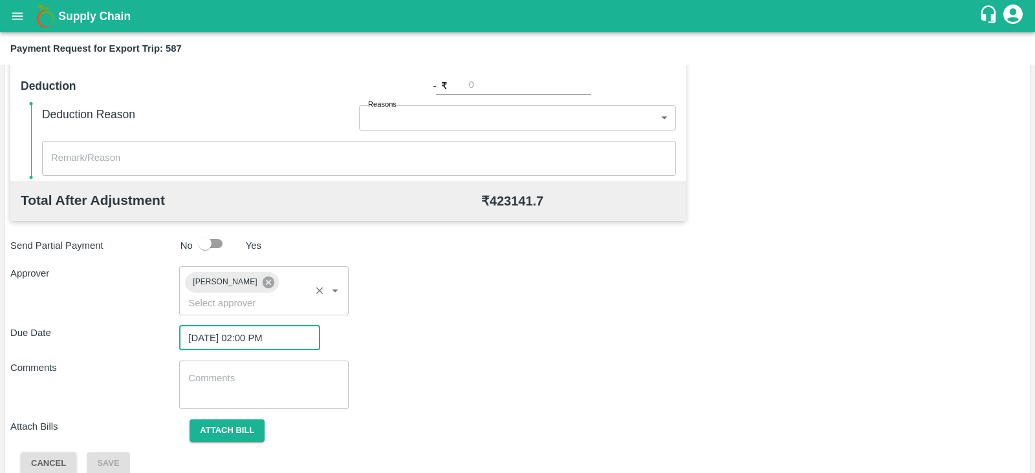
click at [265, 281] on icon at bounding box center [268, 282] width 12 height 12
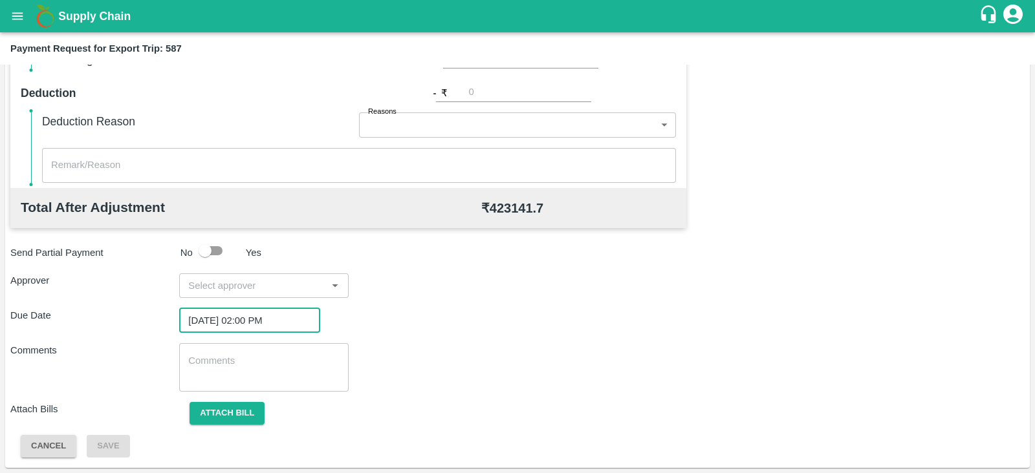
scroll to position [414, 0]
click at [444, 329] on div "Due Date [DATE] 02:00 PM ​" at bounding box center [517, 321] width 1014 height 25
click at [317, 294] on input "input" at bounding box center [253, 286] width 140 height 17
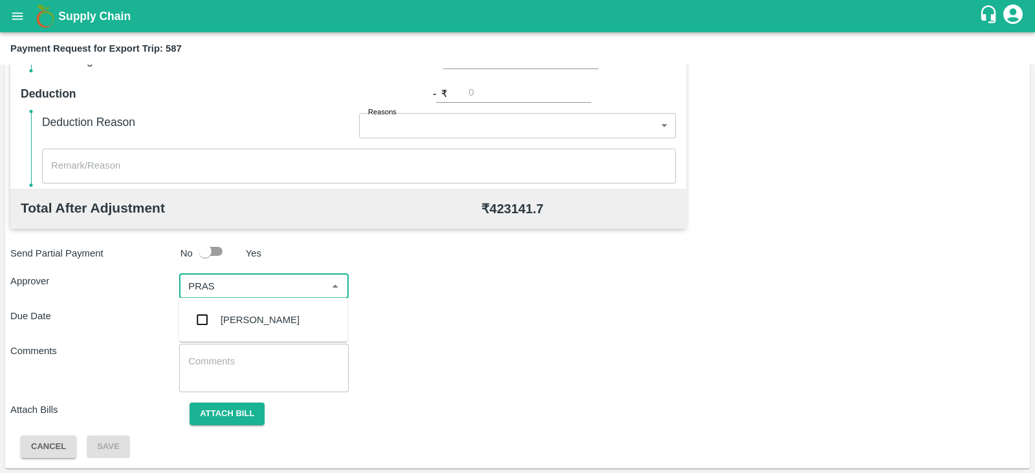
type input "PRASA"
click at [290, 309] on div "[PERSON_NAME]" at bounding box center [263, 320] width 169 height 34
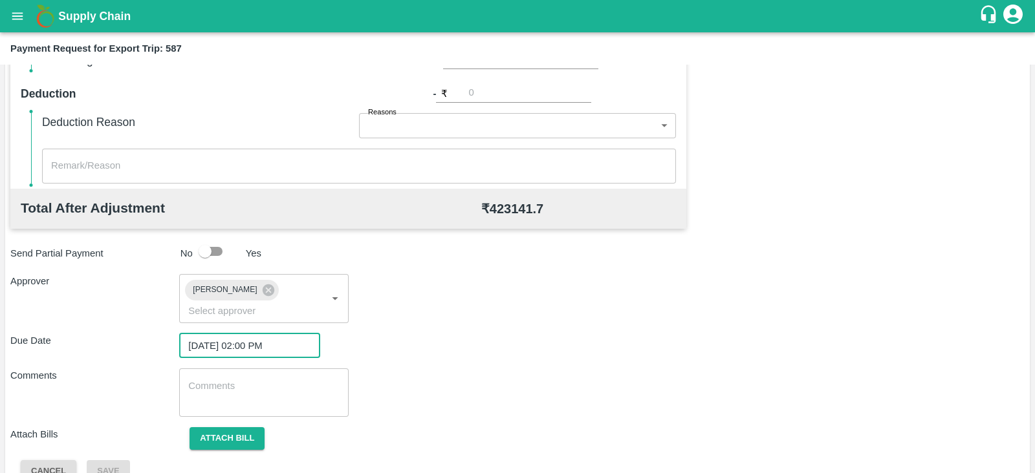
click at [264, 334] on input "[DATE] 02:00 PM" at bounding box center [245, 346] width 132 height 25
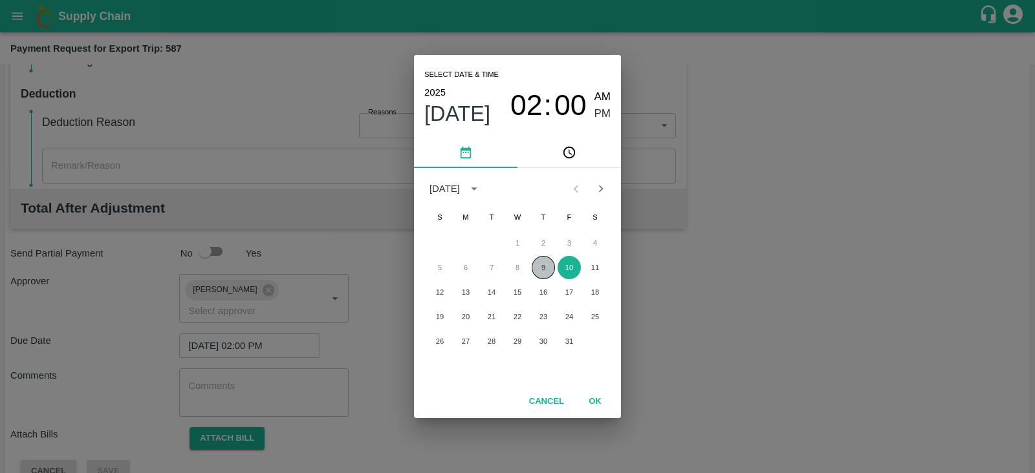
click at [540, 272] on button "9" at bounding box center [543, 267] width 23 height 23
type input "[DATE] 02:00 PM"
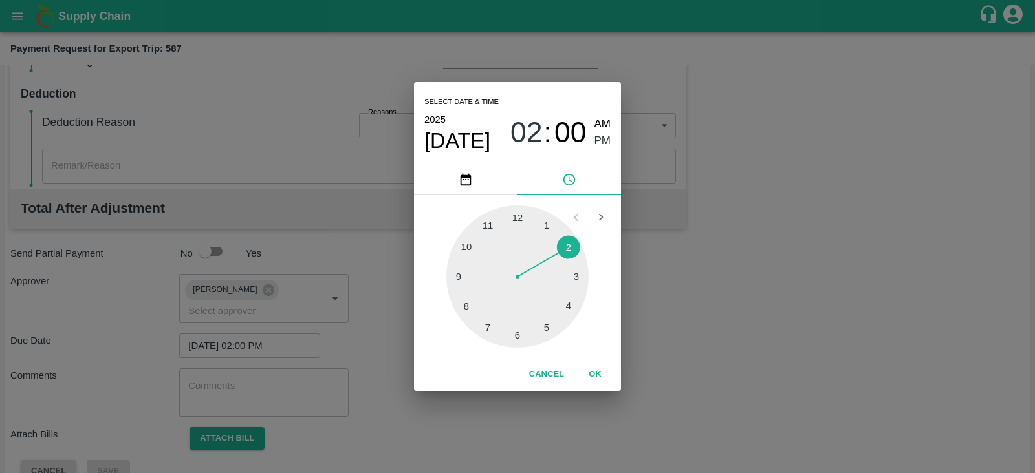
click at [692, 248] on div "Select date & time [DATE] 02 : 00 AM PM 1 2 3 4 5 6 7 8 9 10 11 12 Cancel OK" at bounding box center [517, 236] width 1035 height 473
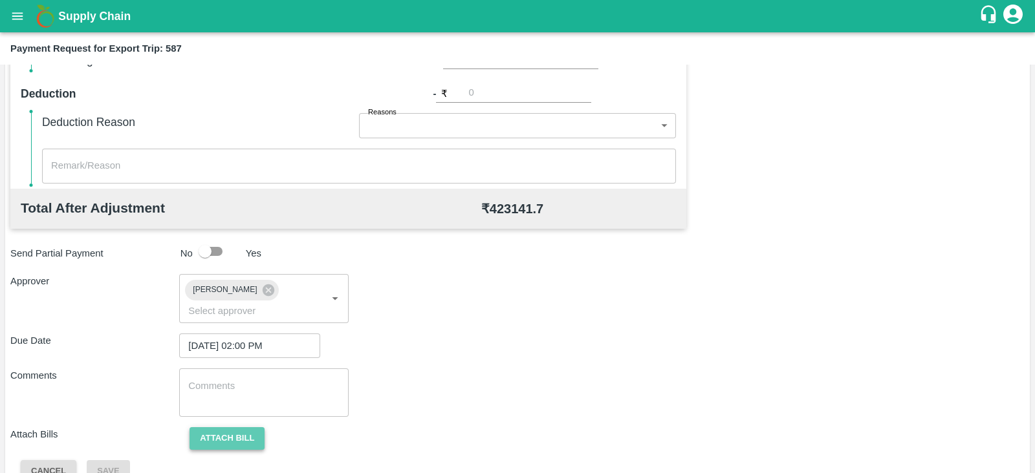
click at [204, 428] on button "Attach bill" at bounding box center [227, 439] width 75 height 23
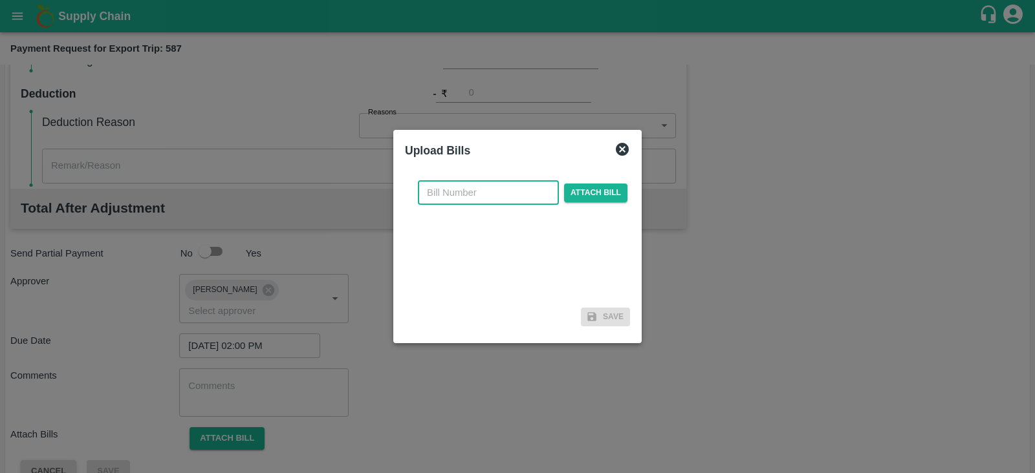
click at [492, 189] on input "text" at bounding box center [488, 192] width 141 height 25
paste input "ACML25-26/05362"
type input "ACML25-26/05362"
click at [599, 185] on span "Attach bill" at bounding box center [595, 193] width 63 height 19
click at [0, 0] on input "Attach bill" at bounding box center [0, 0] width 0 height 0
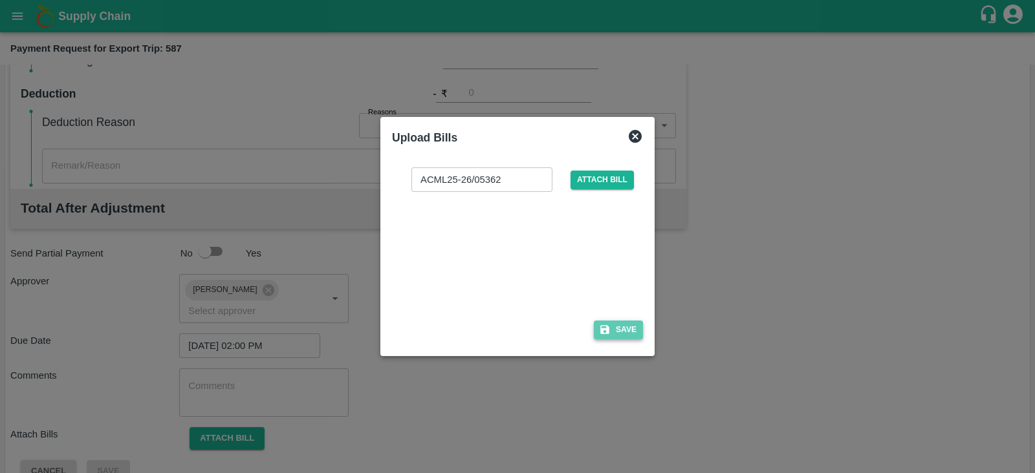
click at [620, 332] on button "Save" at bounding box center [618, 330] width 49 height 19
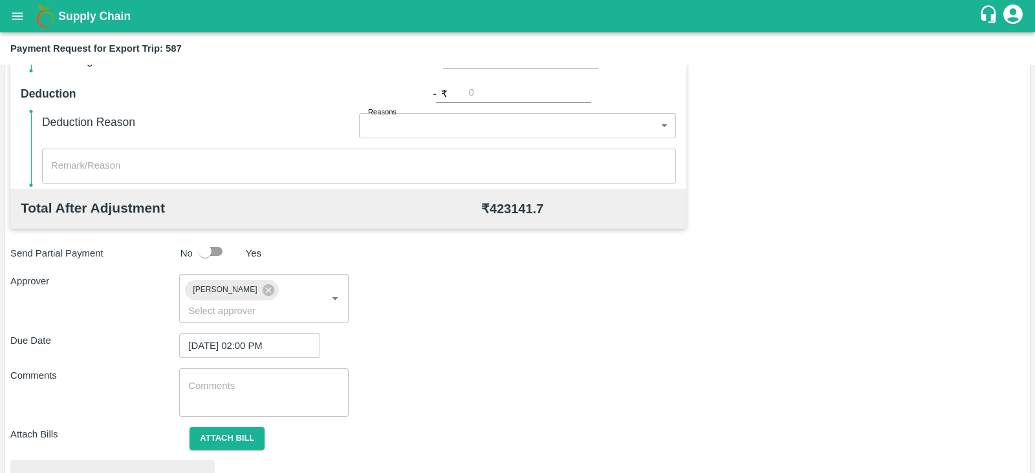
scroll to position [490, 0]
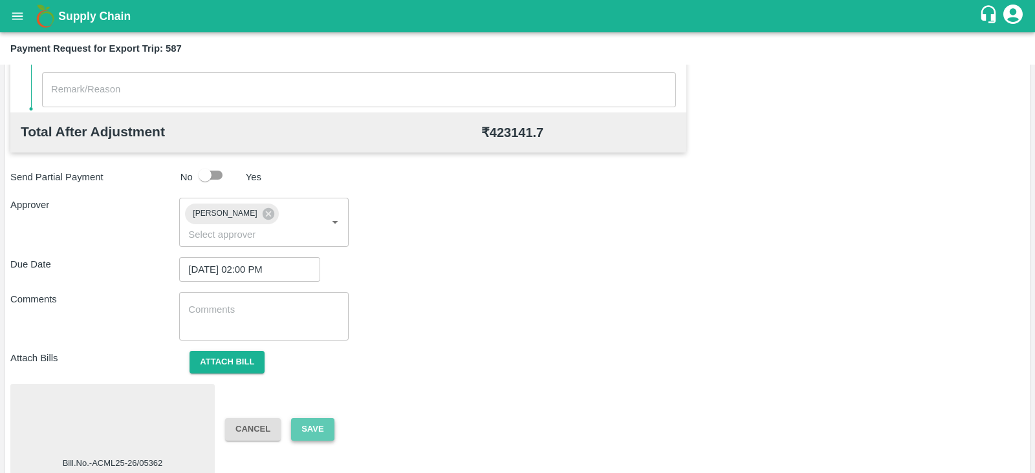
click at [320, 418] on button "Save" at bounding box center [312, 429] width 43 height 23
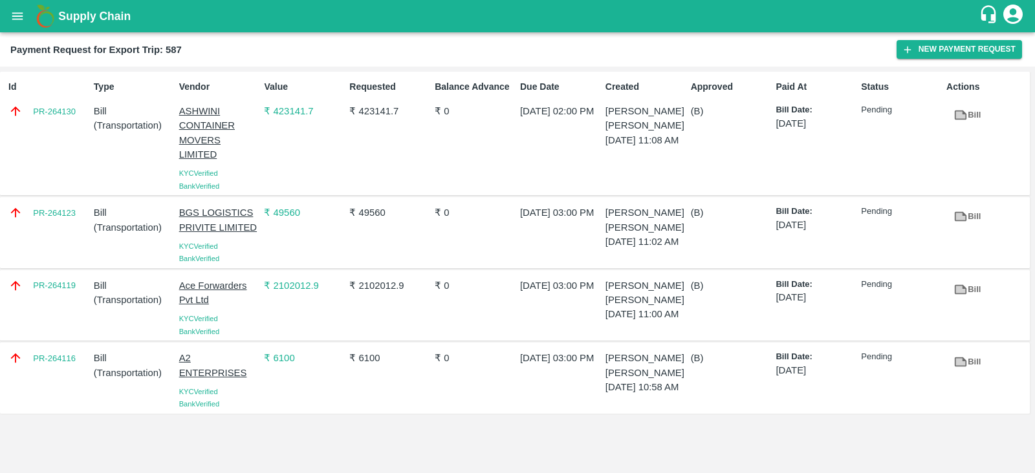
click at [77, 138] on div "Id PR-264130" at bounding box center [45, 133] width 85 height 117
copy link "PR-264130"
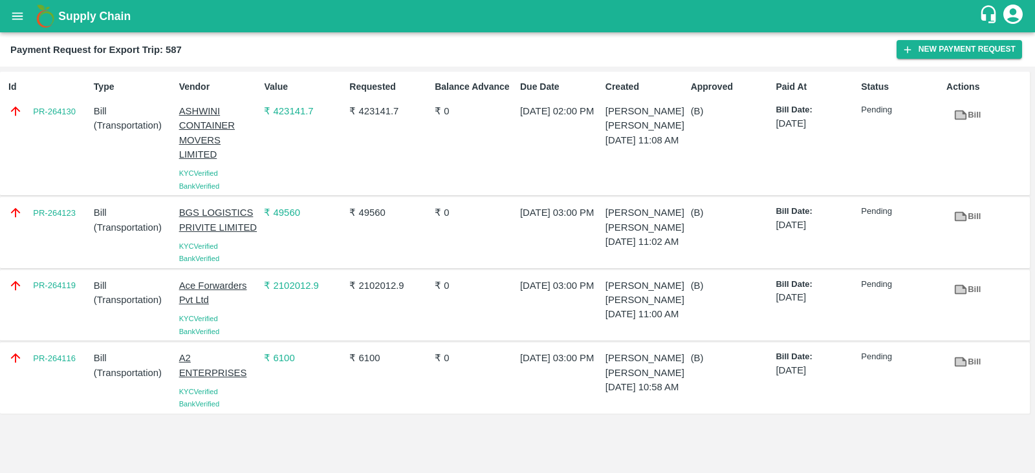
click at [60, 226] on div "PR-264123" at bounding box center [45, 233] width 85 height 65
copy link "PR-264123"
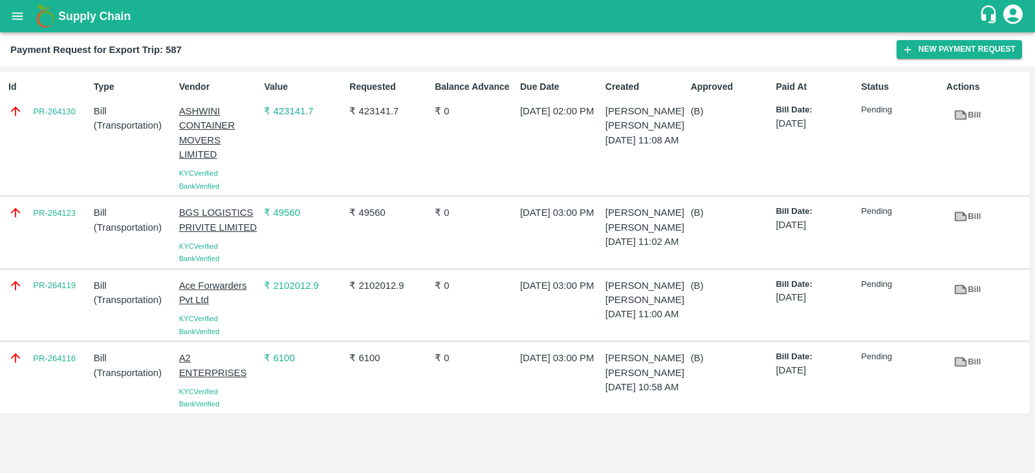
click at [67, 305] on div "PR-264119" at bounding box center [45, 306] width 85 height 65
copy link "PR-264119"
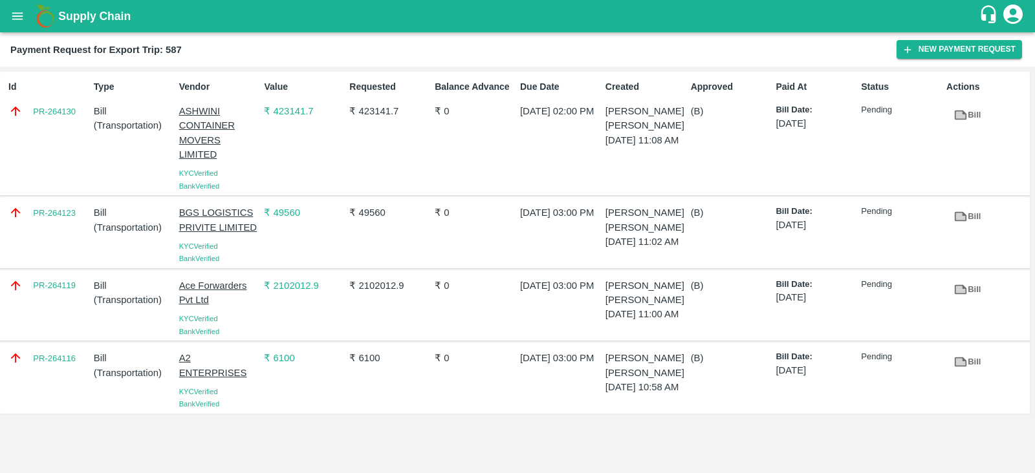
click at [76, 380] on div "PR-264116" at bounding box center [45, 378] width 85 height 65
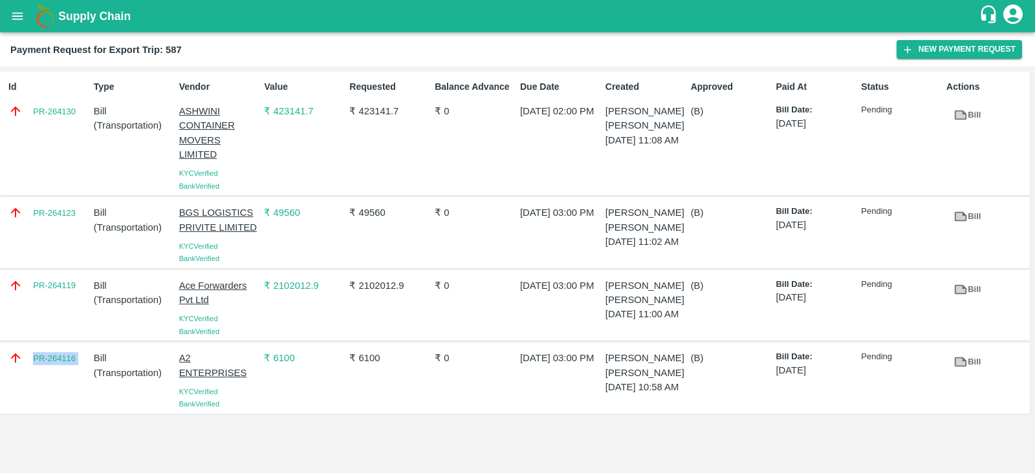
copy link "PR-264116"
